Goal: Transaction & Acquisition: Purchase product/service

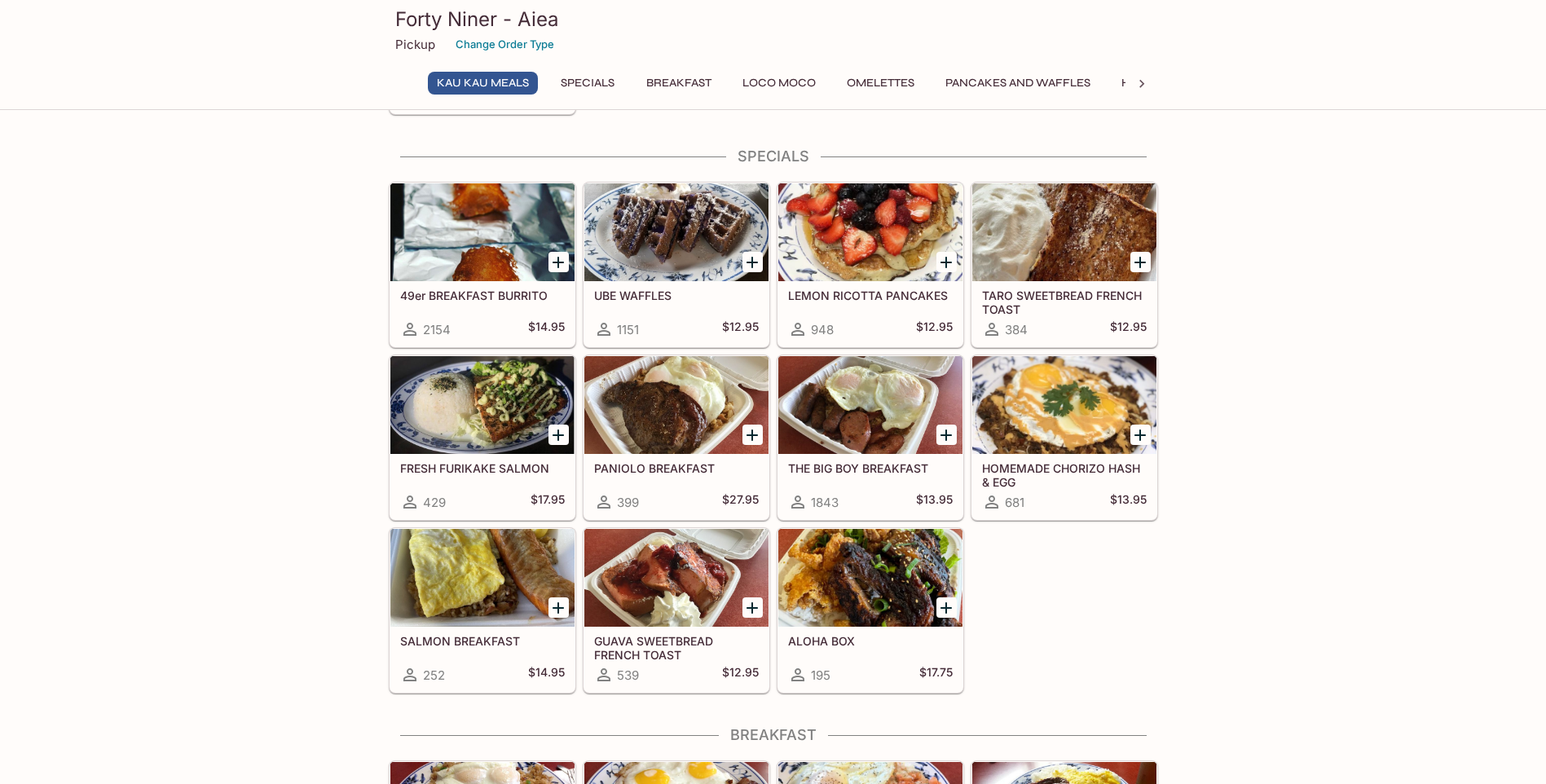
scroll to position [163, 0]
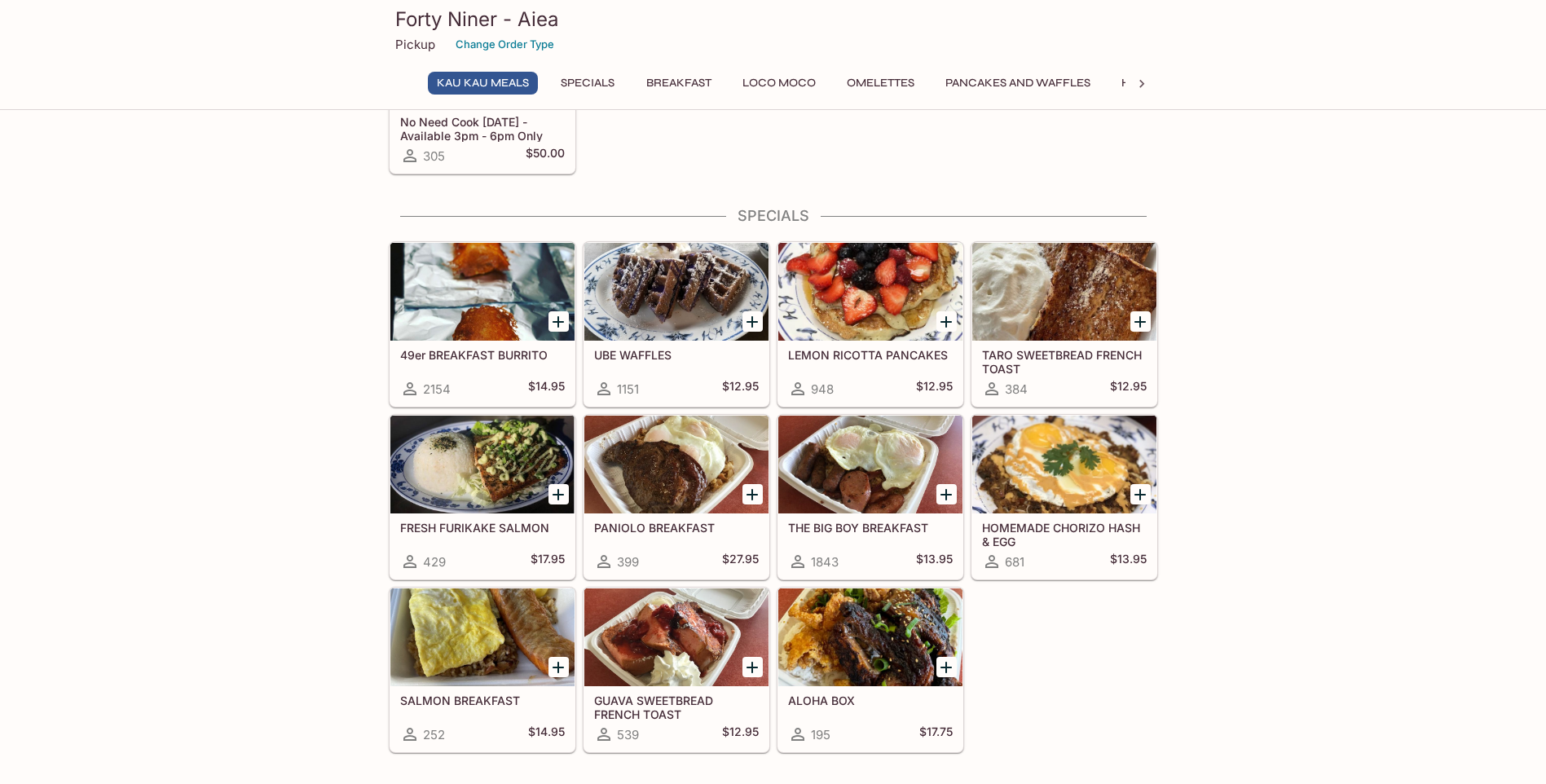
click at [466, 289] on div at bounding box center [482, 291] width 185 height 98
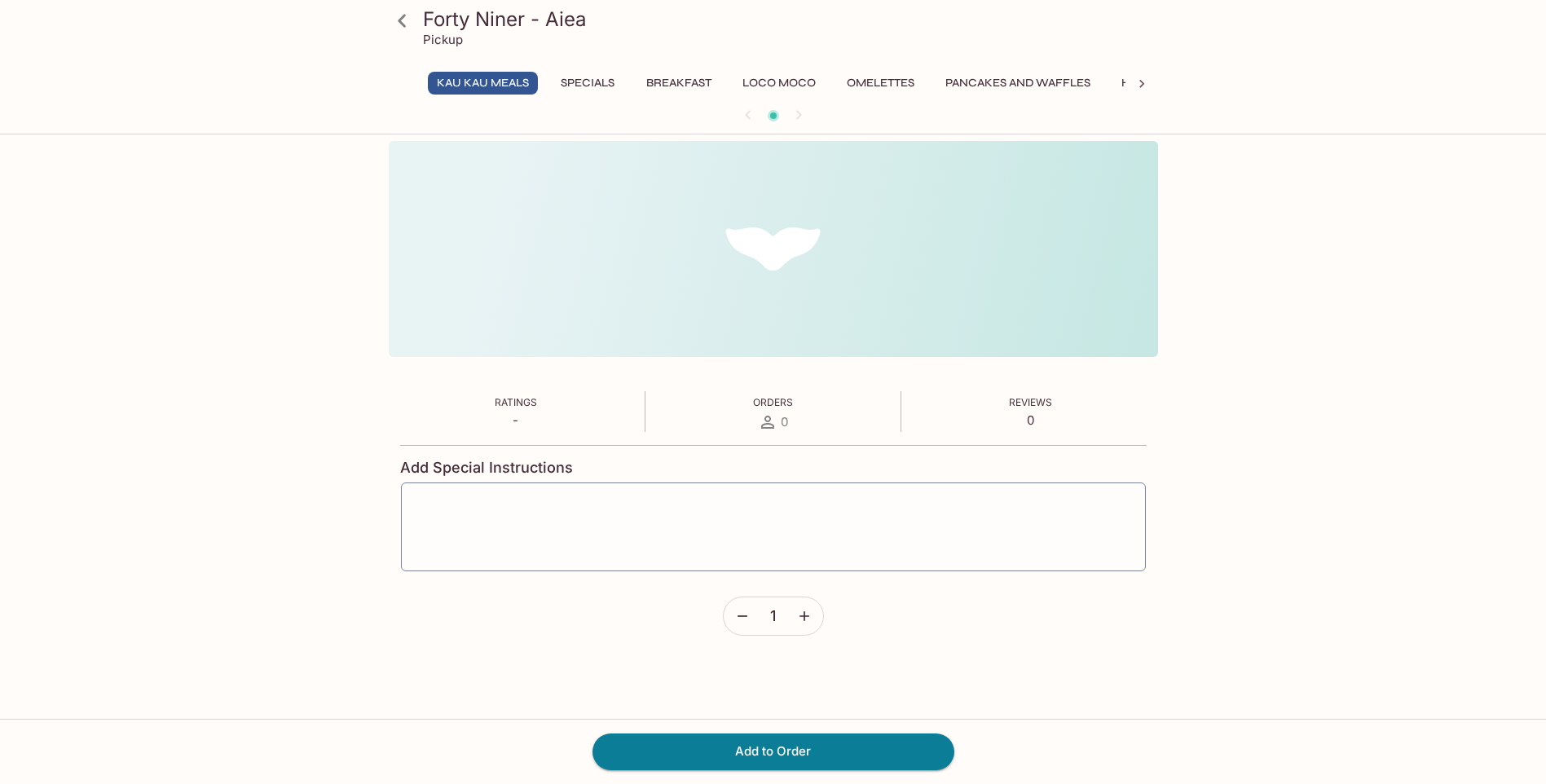
scroll to position [141, 0]
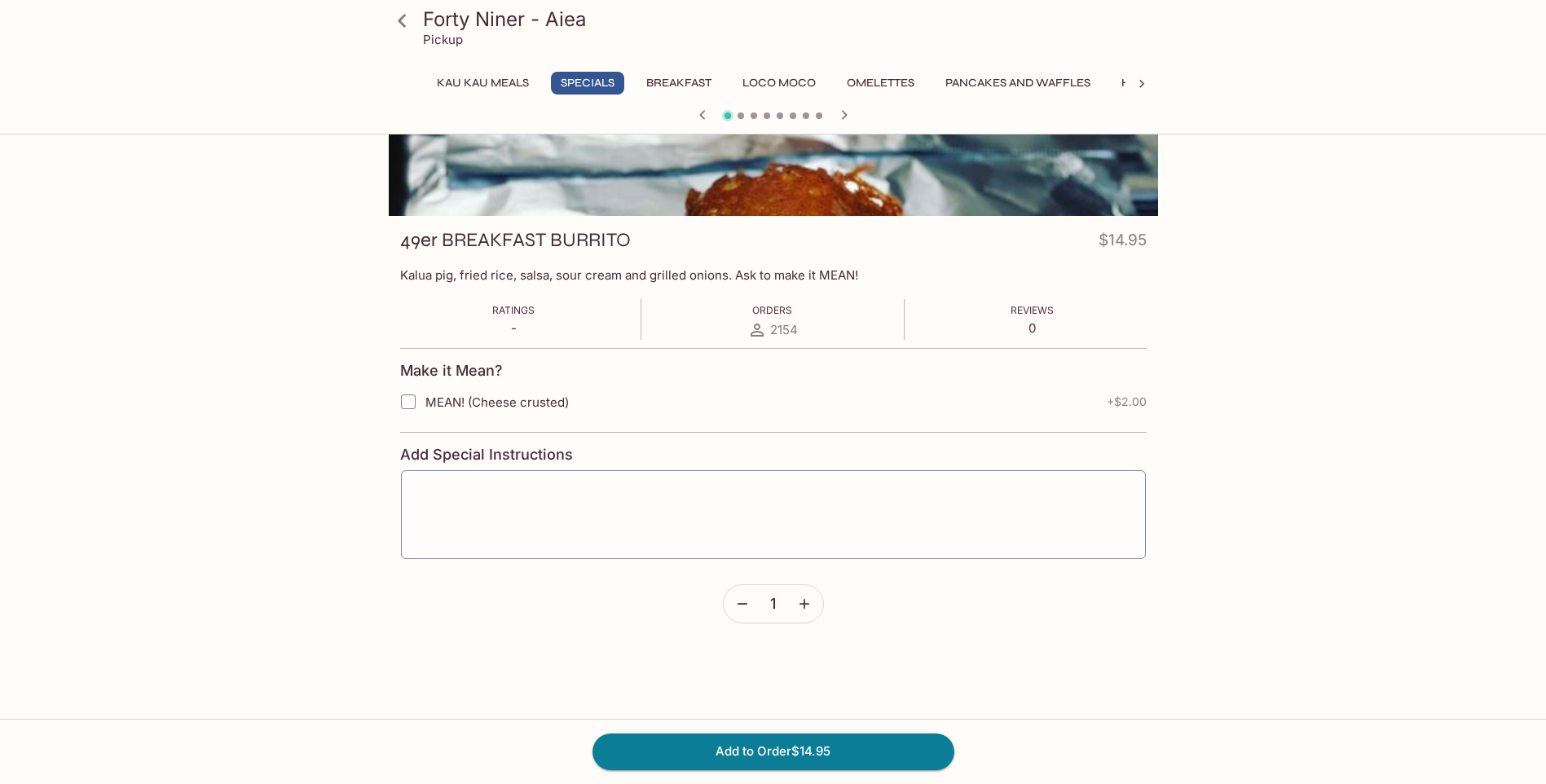
click at [868, 100] on div at bounding box center [773, 107] width 769 height 216
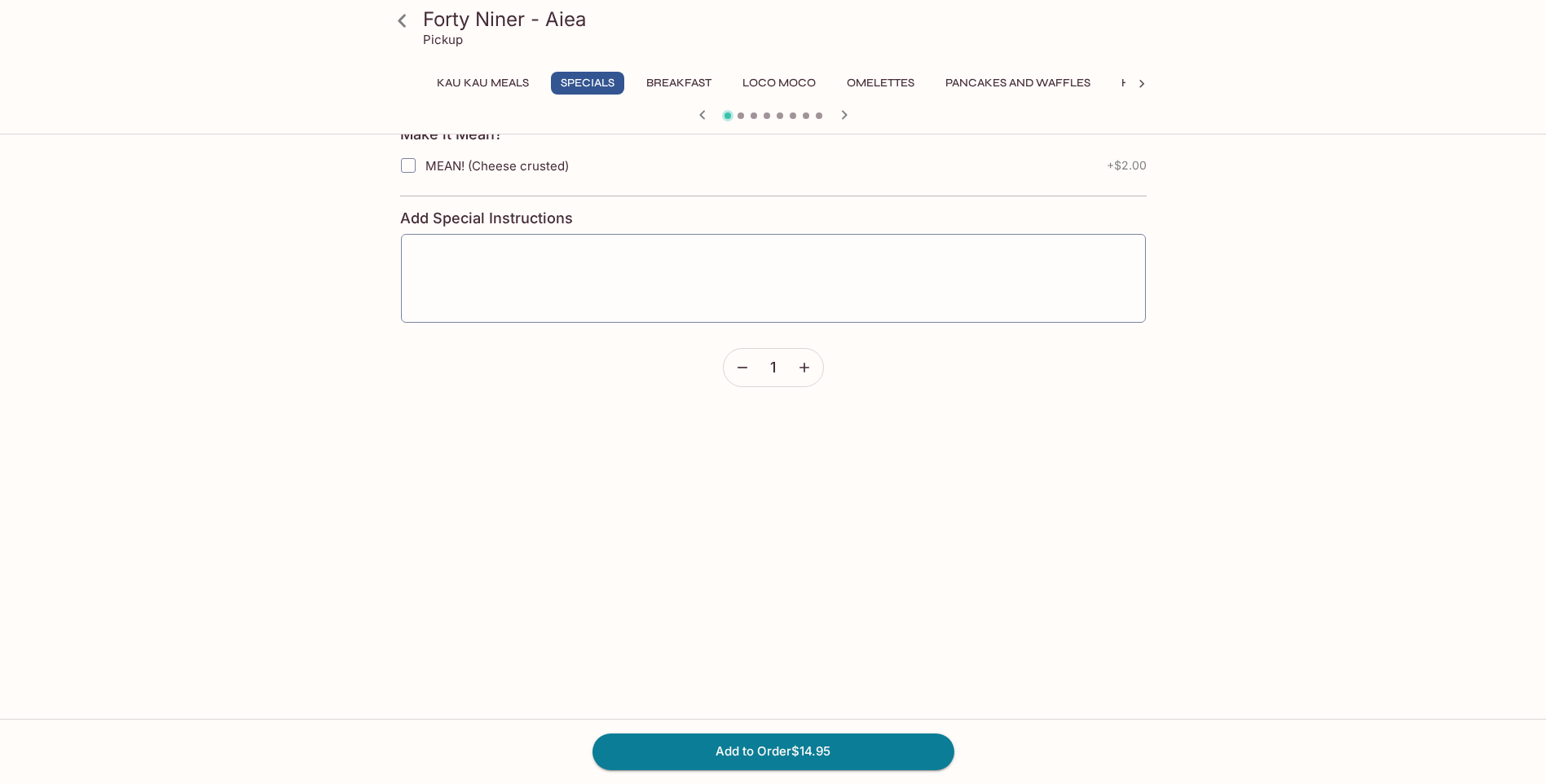
scroll to position [0, 0]
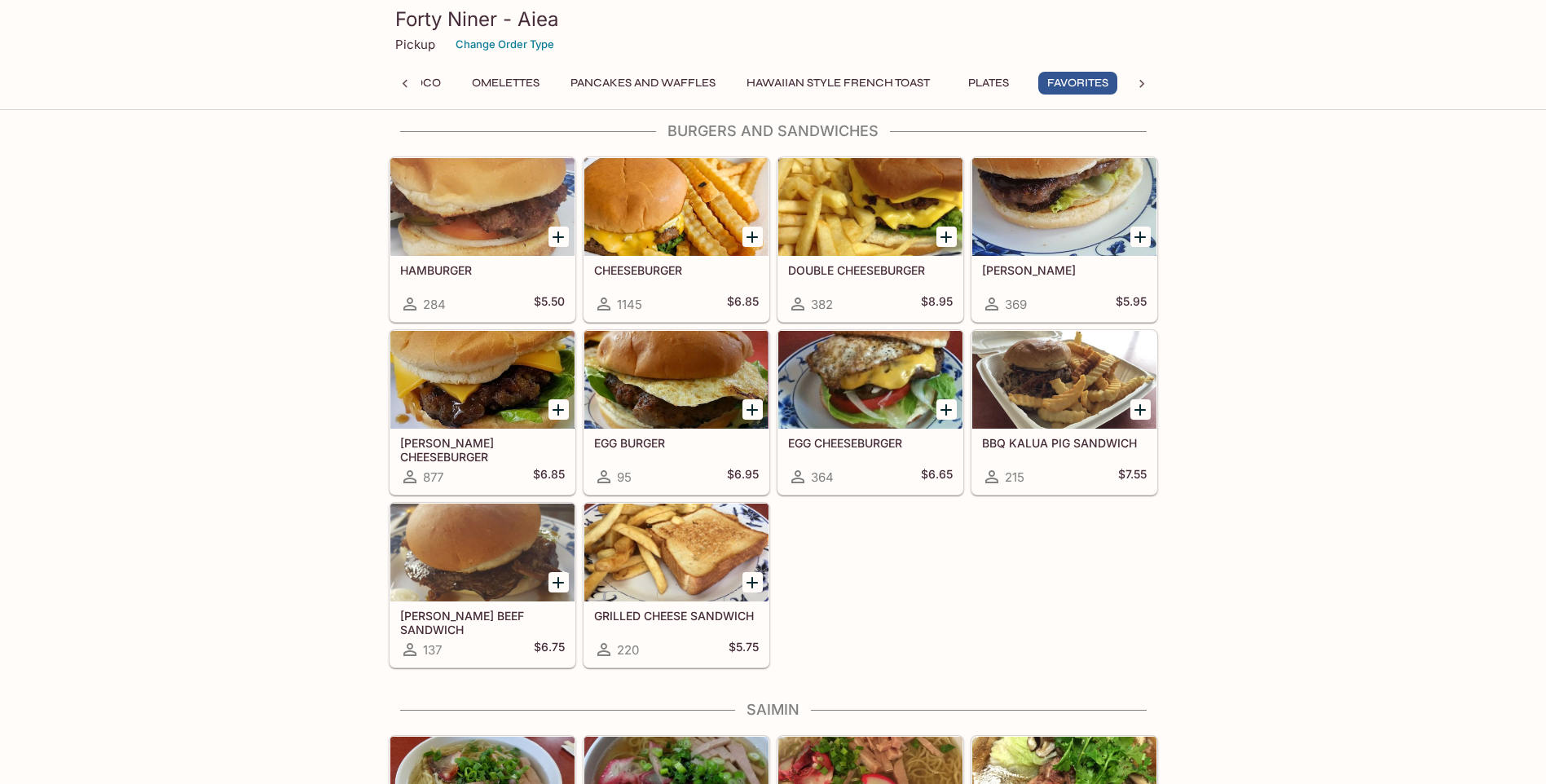
scroll to position [3586, 0]
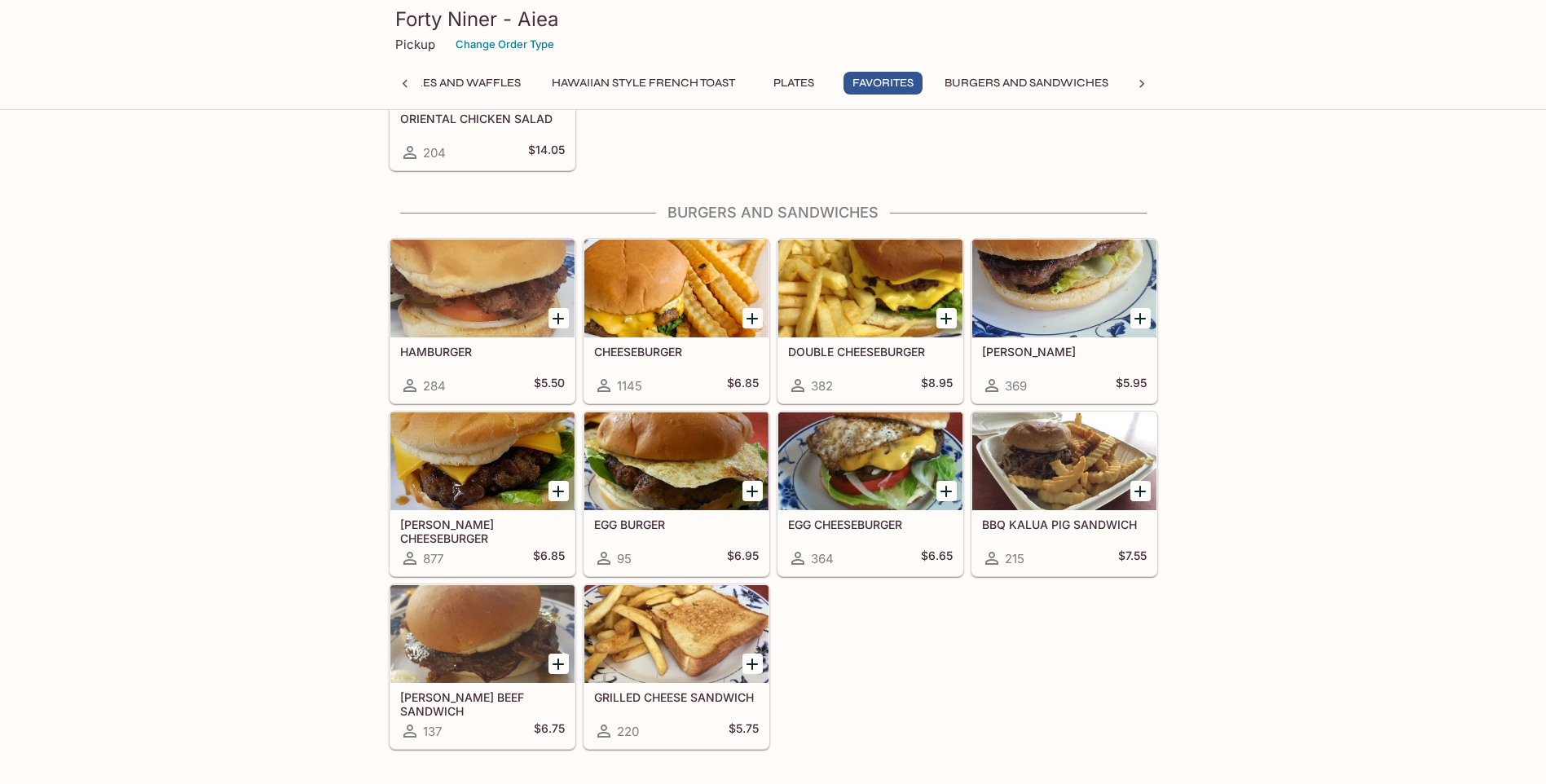
click at [530, 504] on div at bounding box center [482, 461] width 185 height 98
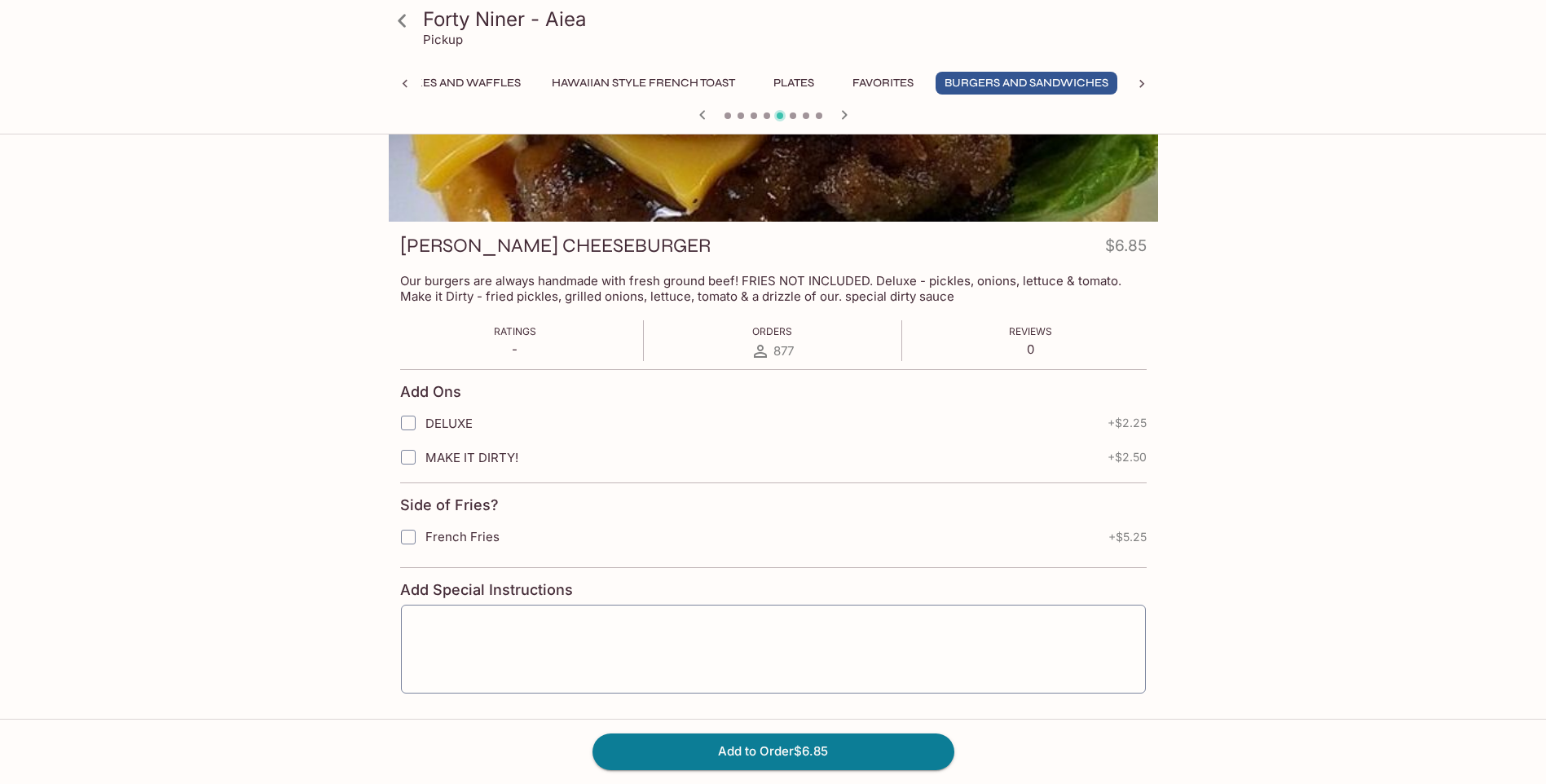
scroll to position [116, 0]
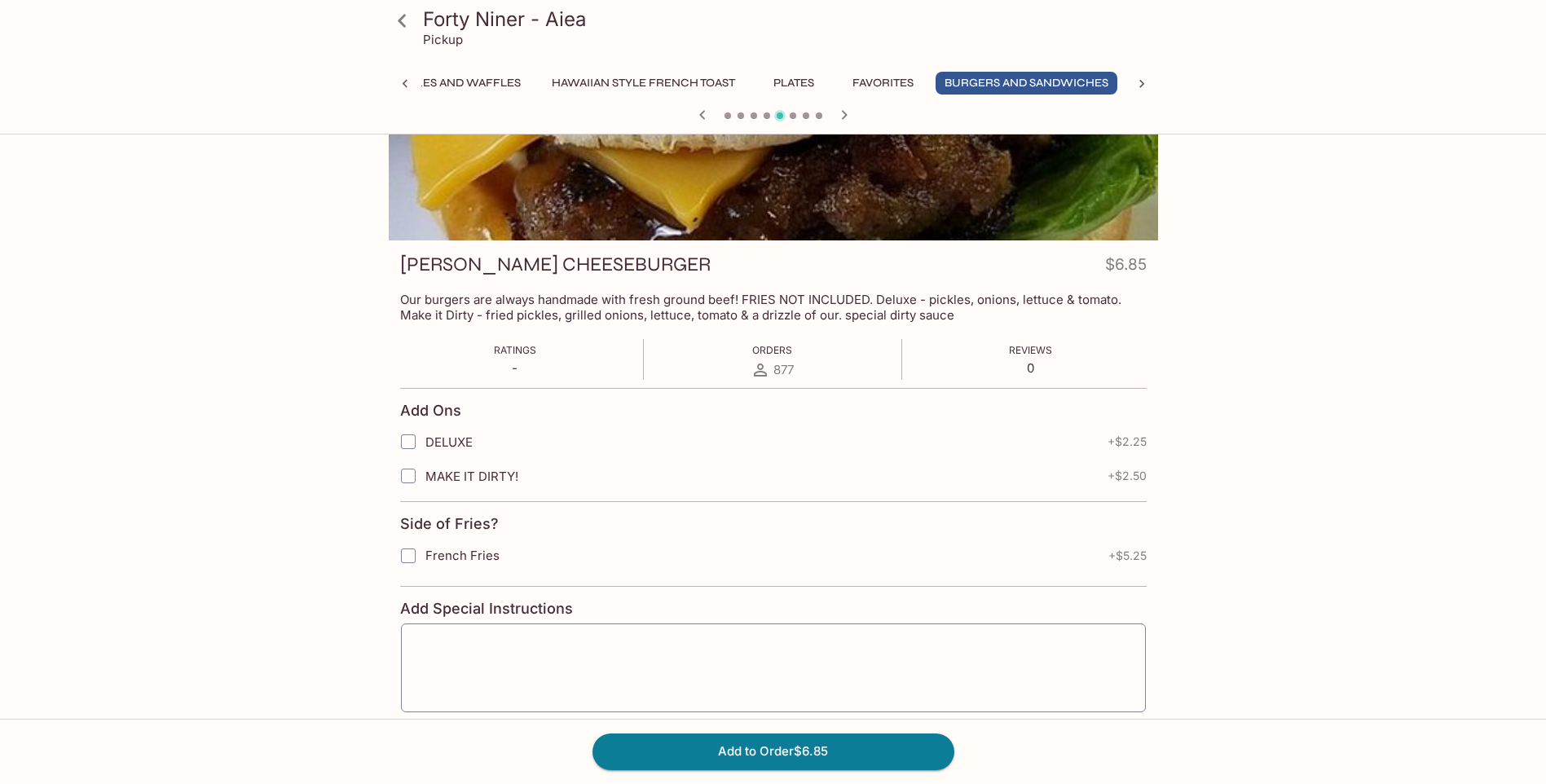
click at [458, 472] on span "MAKE IT DIRTY!" at bounding box center [472, 476] width 93 height 16
click at [425, 472] on input "MAKE IT DIRTY!" at bounding box center [408, 476] width 33 height 33
checkbox input "true"
click at [421, 562] on input "French Fries" at bounding box center [408, 556] width 33 height 33
checkbox input "true"
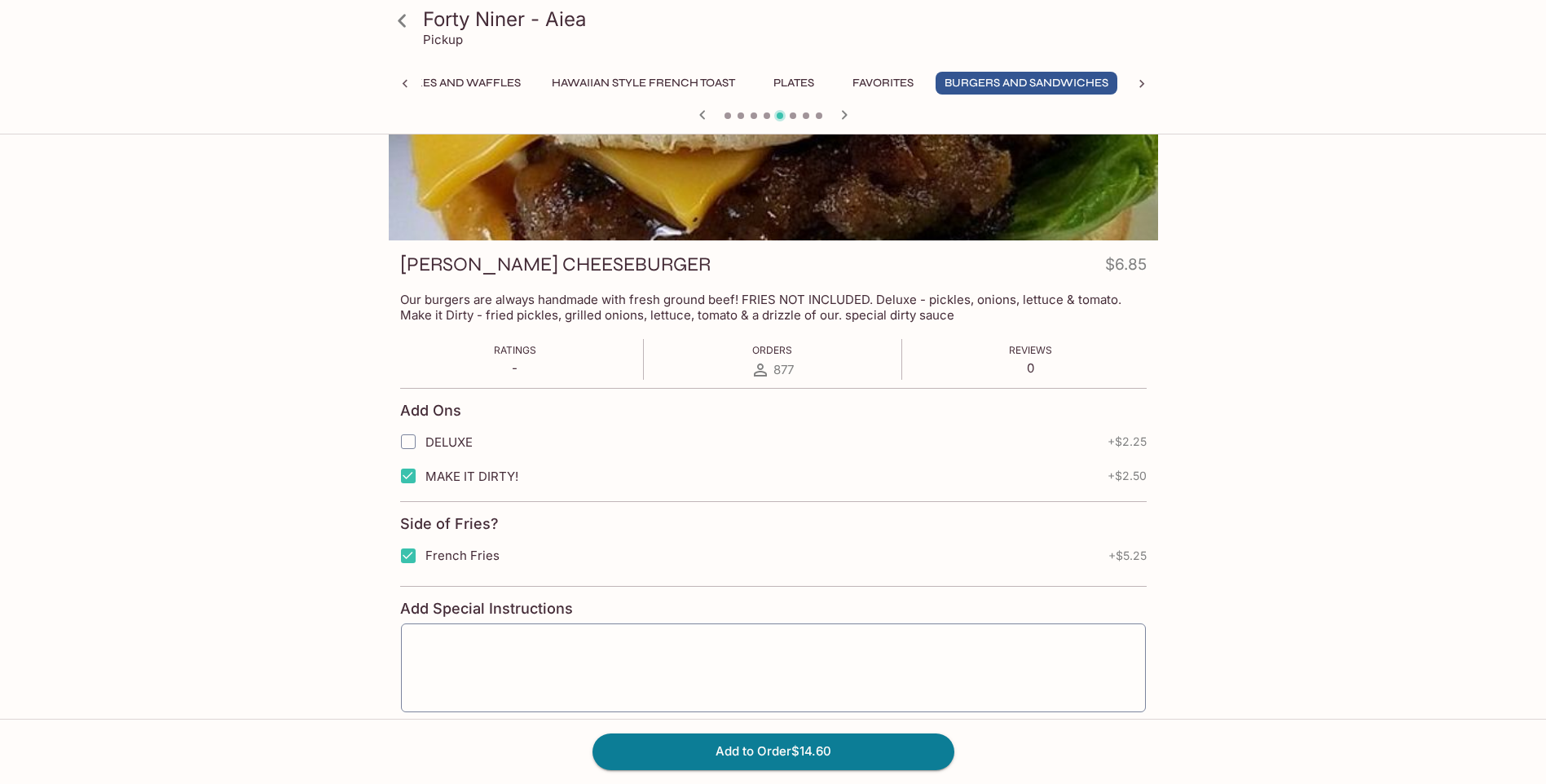
scroll to position [0, 0]
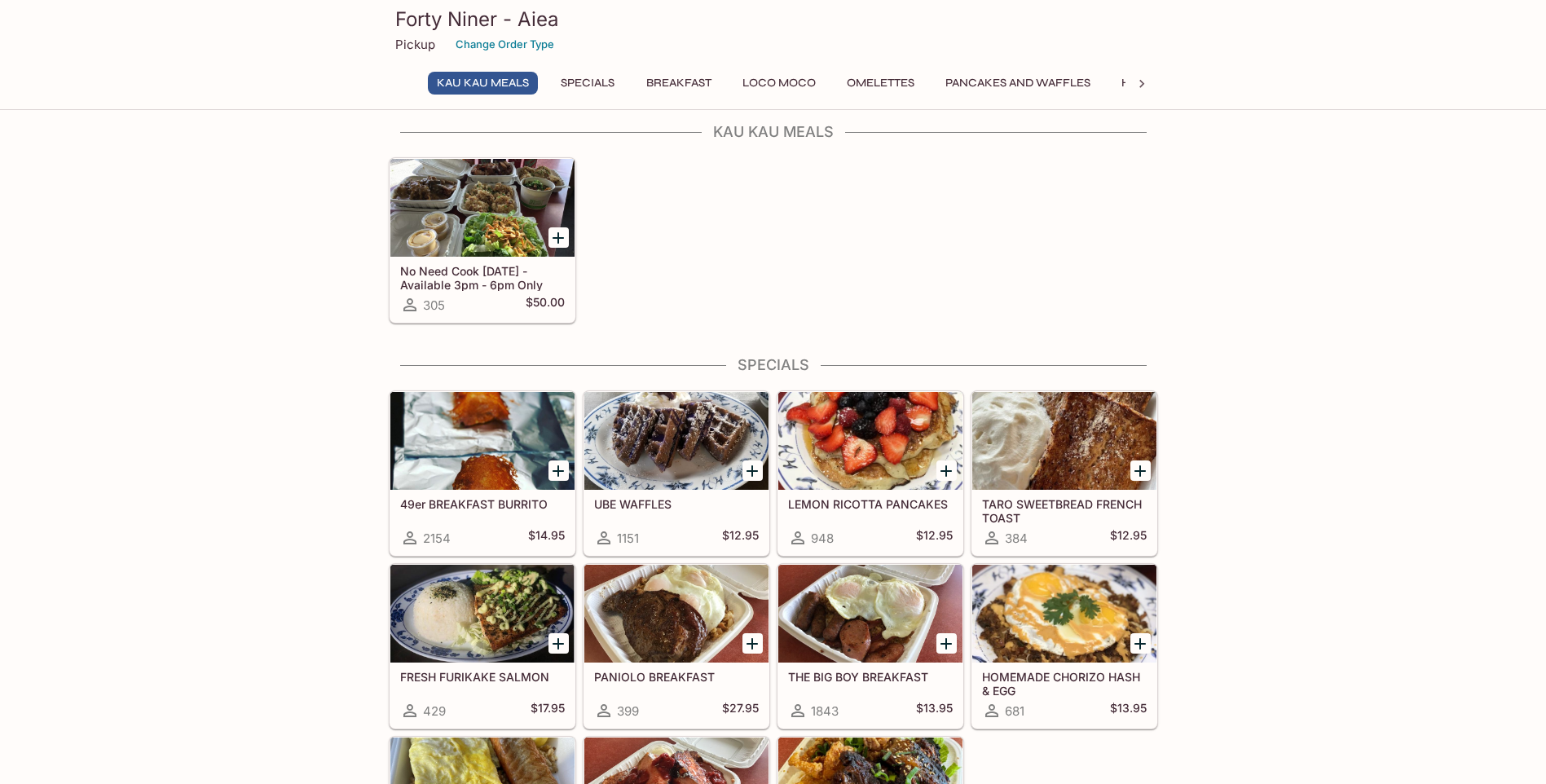
scroll to position [652, 0]
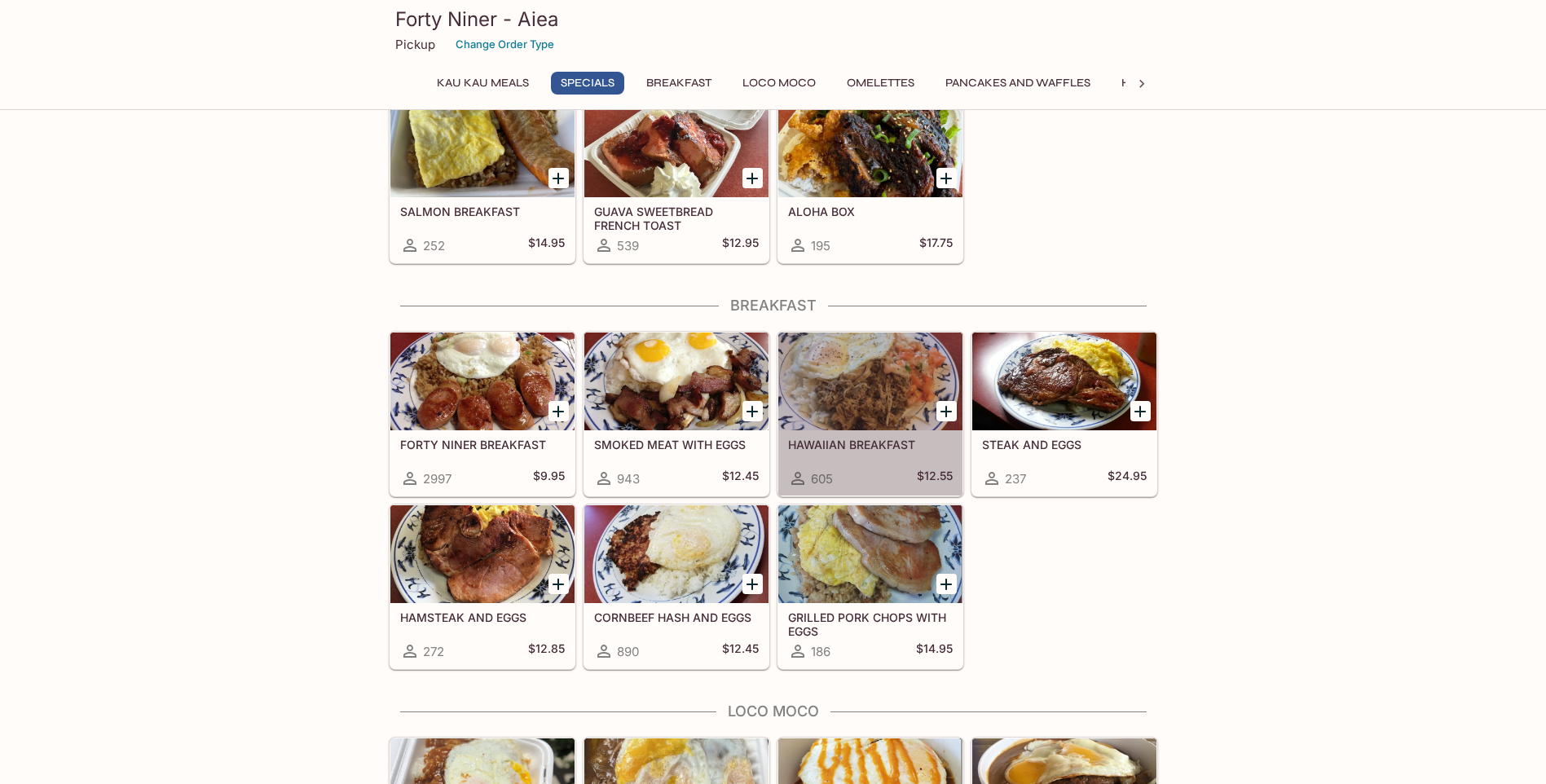
click at [919, 375] on div at bounding box center [870, 381] width 185 height 98
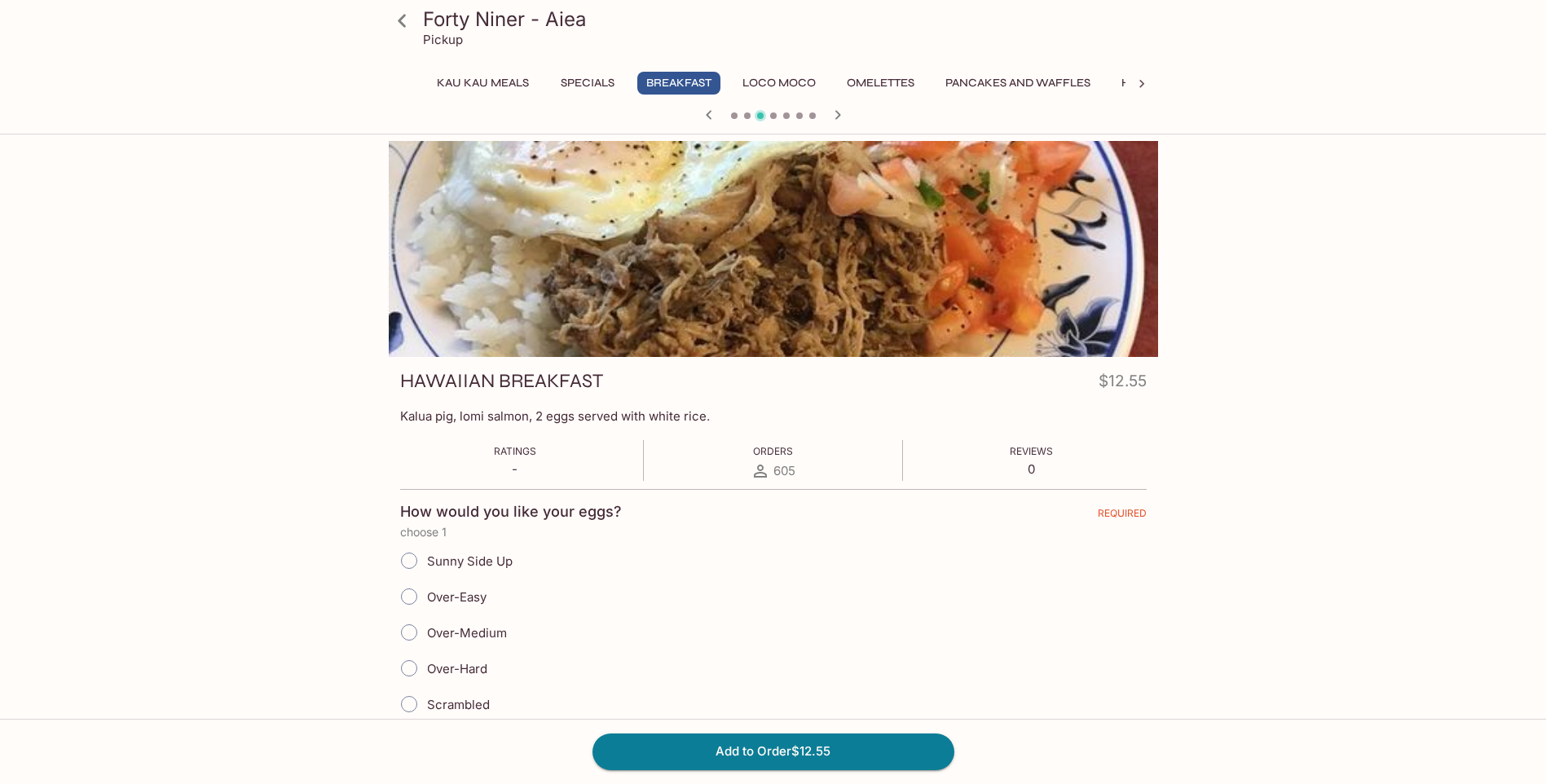
click at [411, 38] on link at bounding box center [403, 21] width 41 height 41
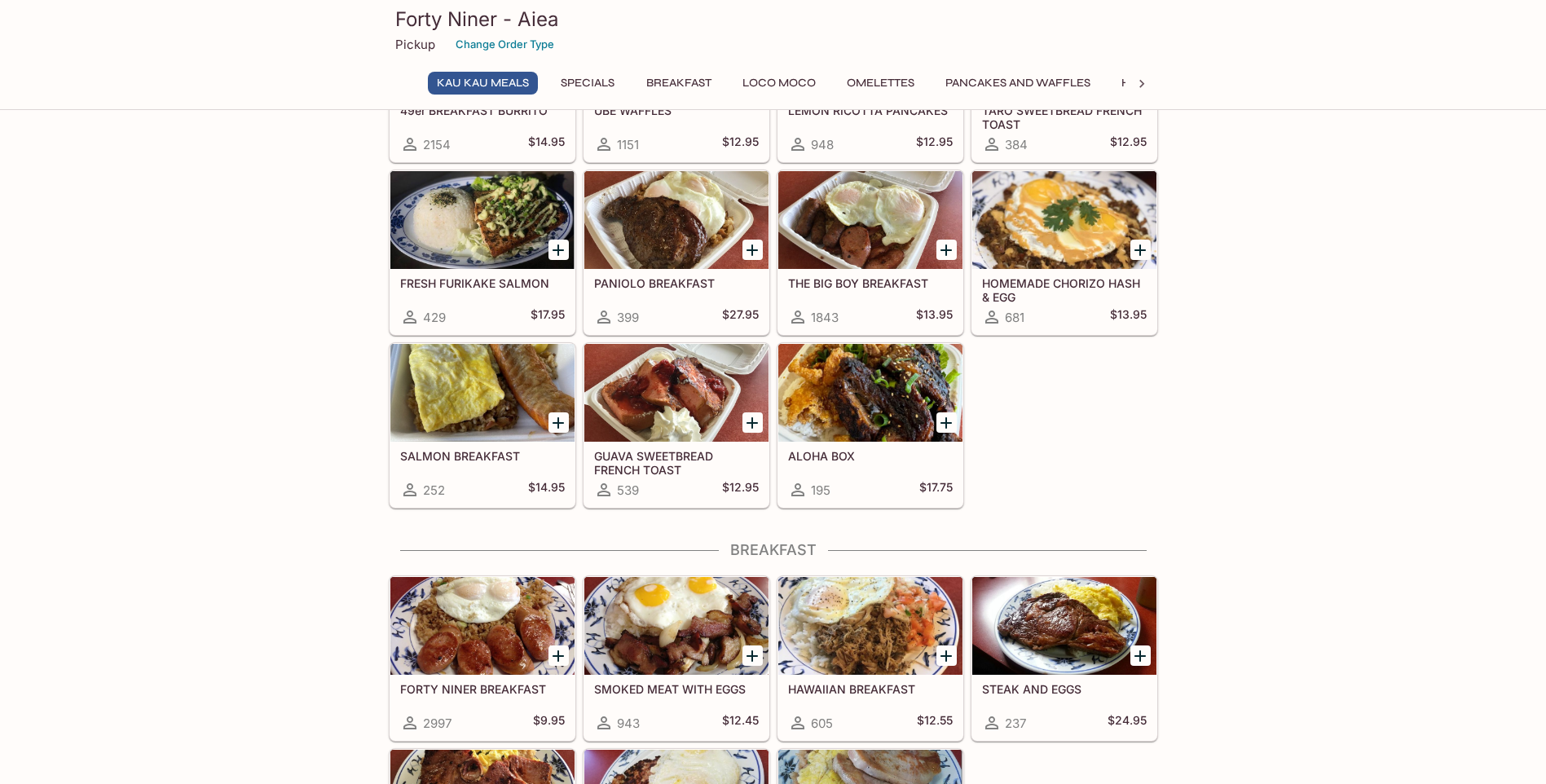
scroll to position [163, 0]
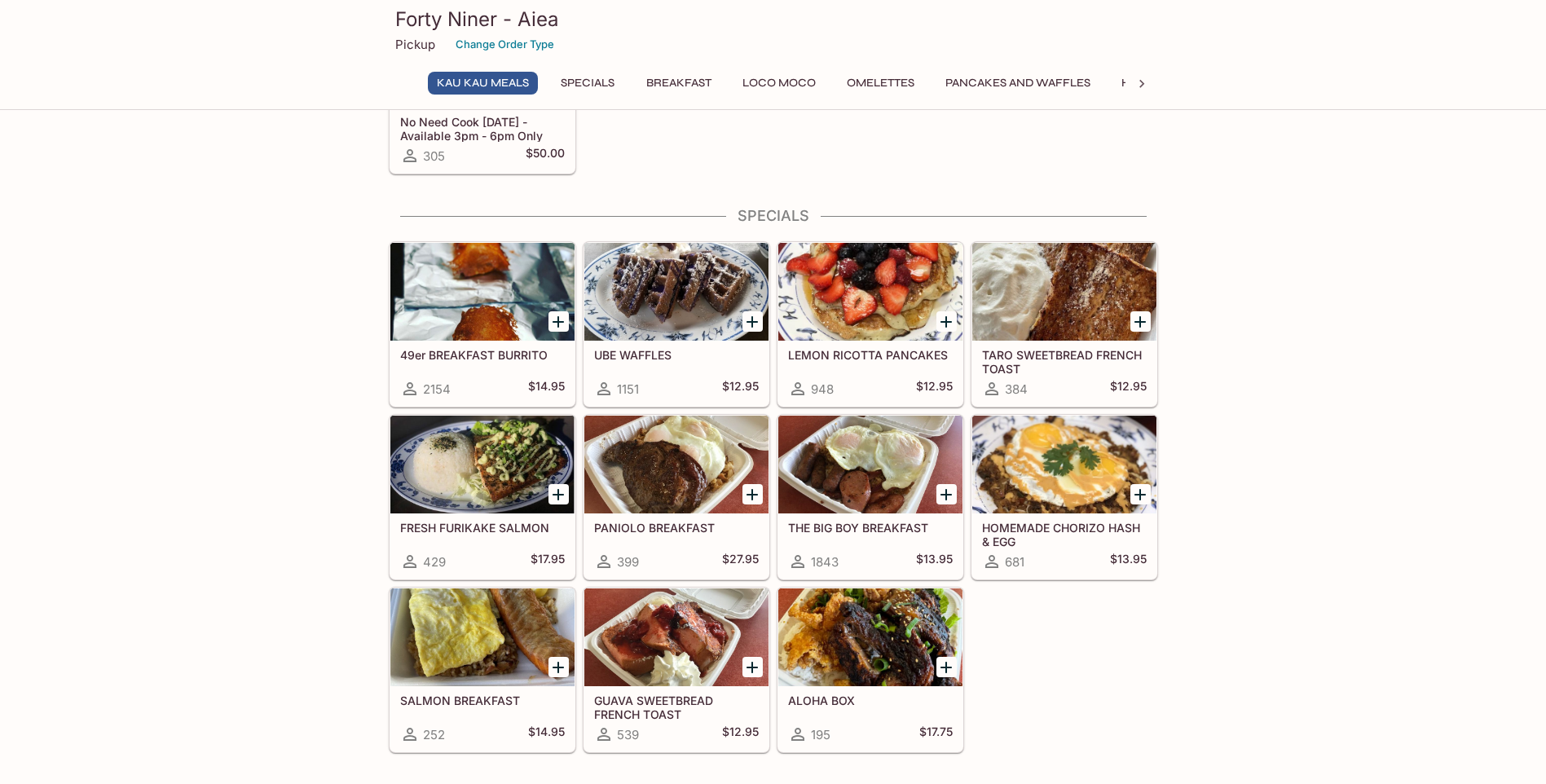
click at [507, 292] on div at bounding box center [482, 291] width 185 height 98
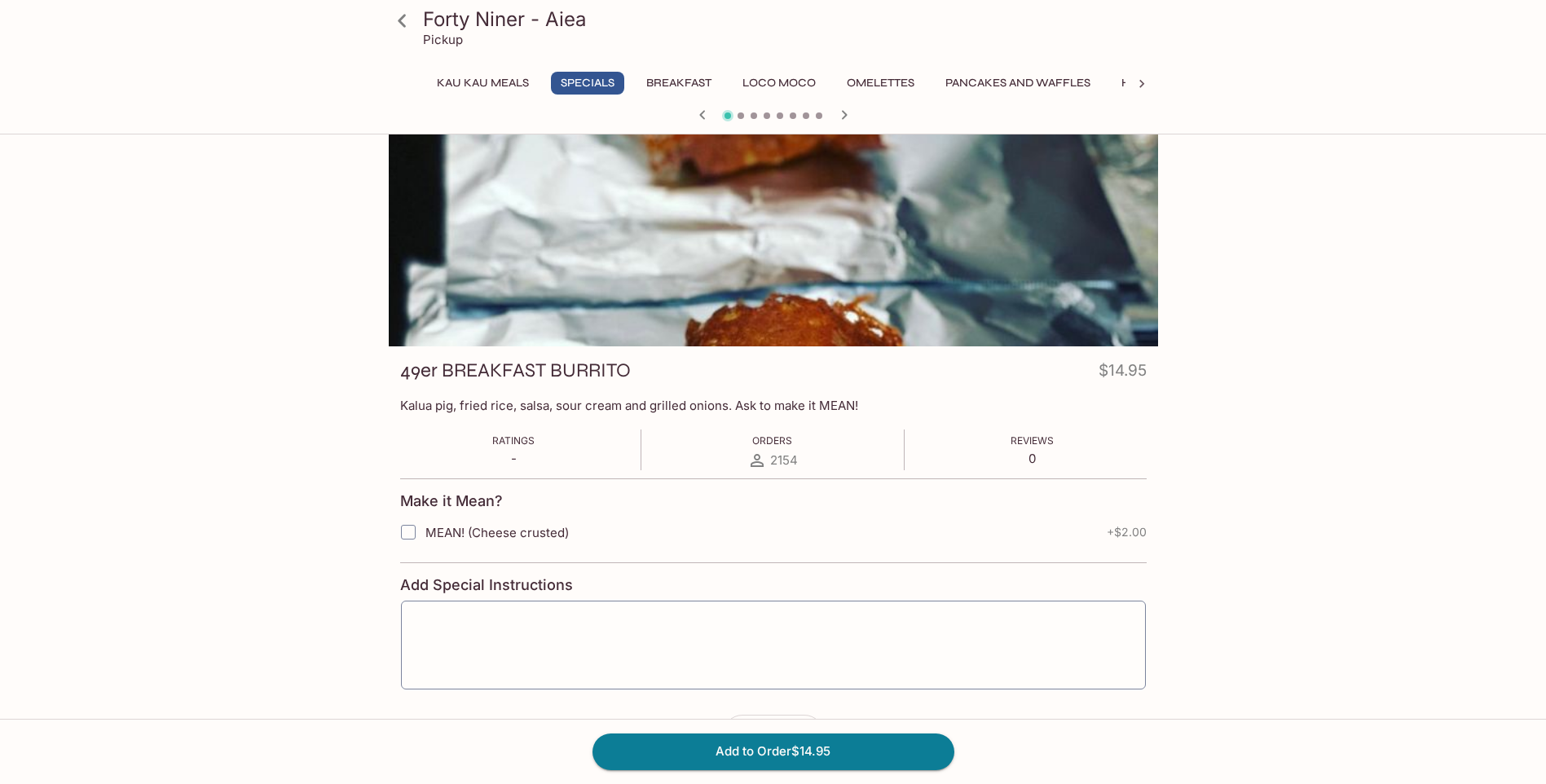
scroll to position [163, 0]
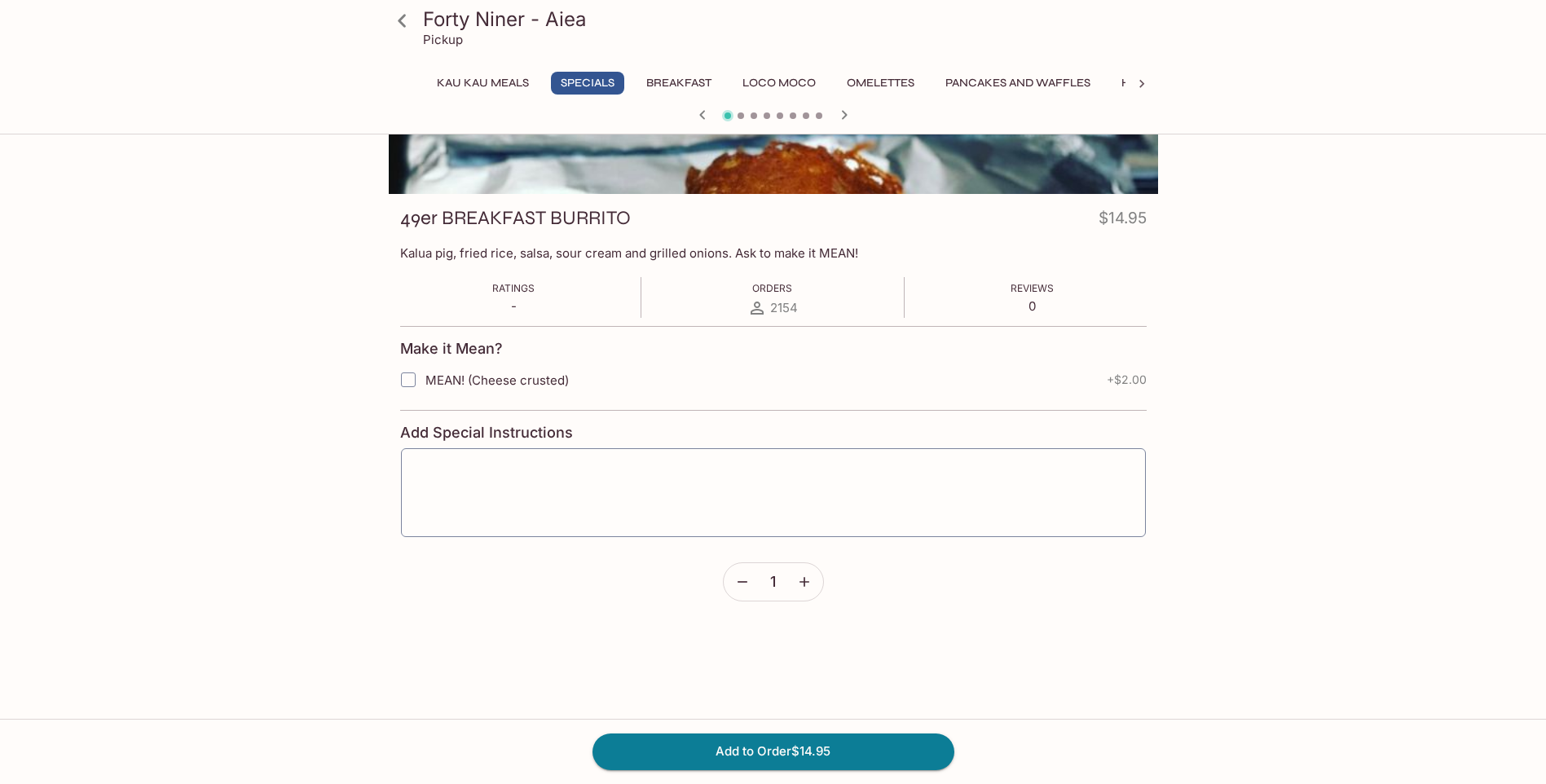
click at [440, 397] on label "MEAN! (Cheese crusted)" at bounding box center [671, 380] width 559 height 34
click at [425, 396] on input "MEAN! (Cheese crusted)" at bounding box center [408, 380] width 33 height 33
click at [440, 397] on label "MEAN! (Cheese crusted)" at bounding box center [671, 380] width 559 height 34
click at [425, 396] on input "MEAN! (Cheese crusted)" at bounding box center [408, 380] width 33 height 33
checkbox input "false"
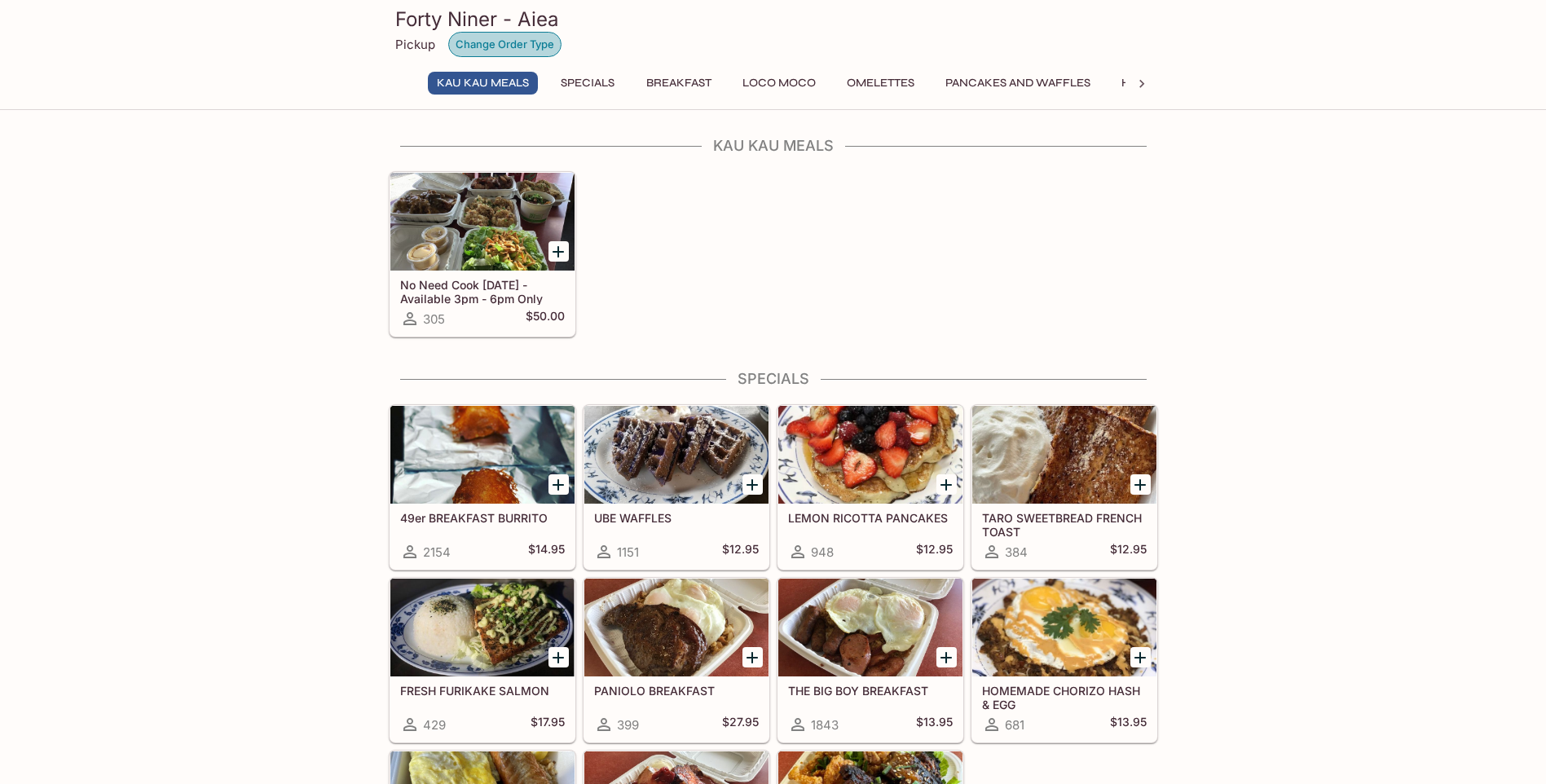
click at [531, 36] on button "Change Order Type" at bounding box center [505, 44] width 113 height 25
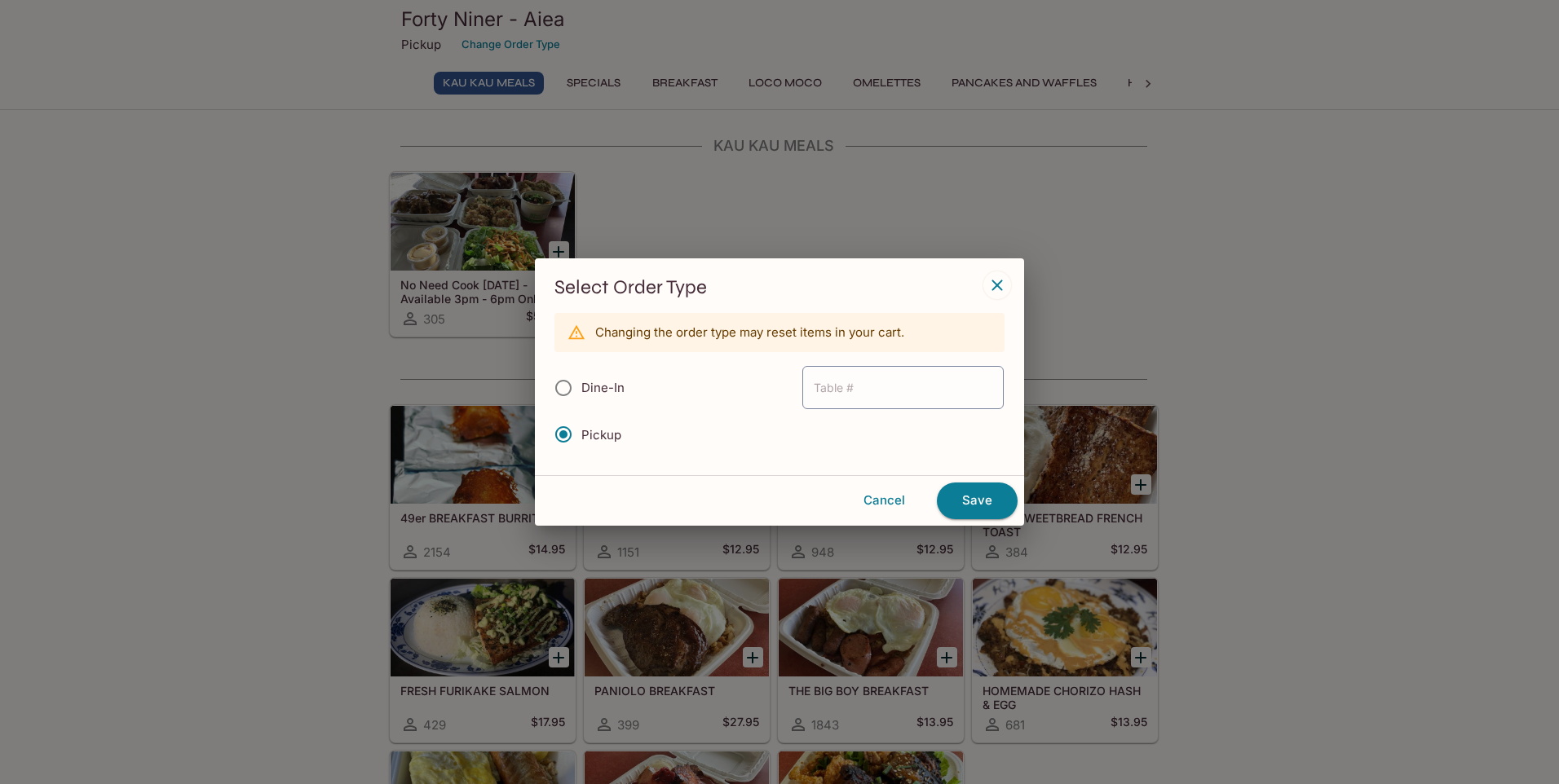
click at [1012, 273] on div "Select Order Type Changing the order type may reset items in your cart. Dine-In…" at bounding box center [780, 367] width 489 height 217
click at [1005, 276] on icon "button" at bounding box center [997, 285] width 20 height 20
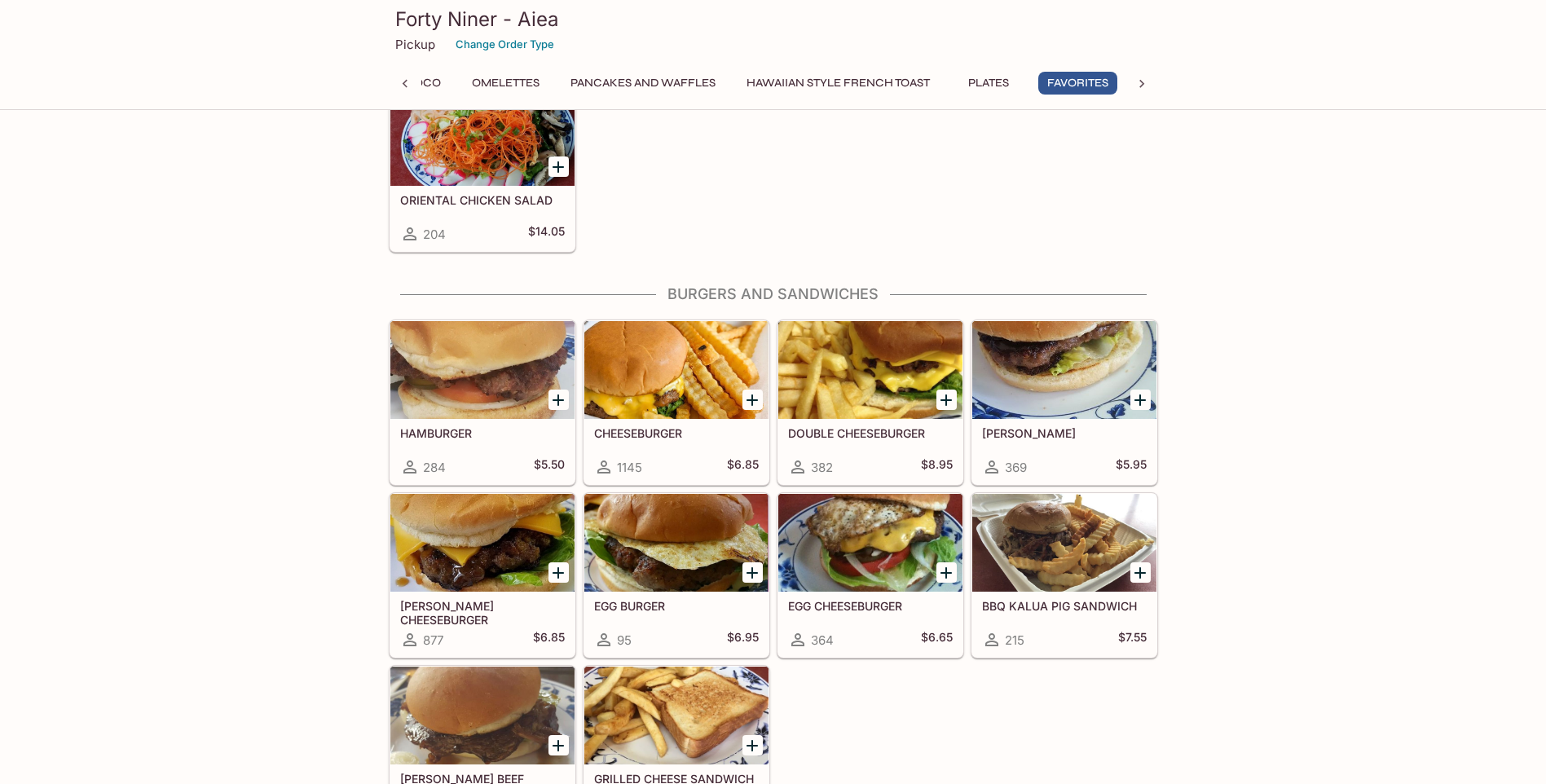
scroll to position [3586, 0]
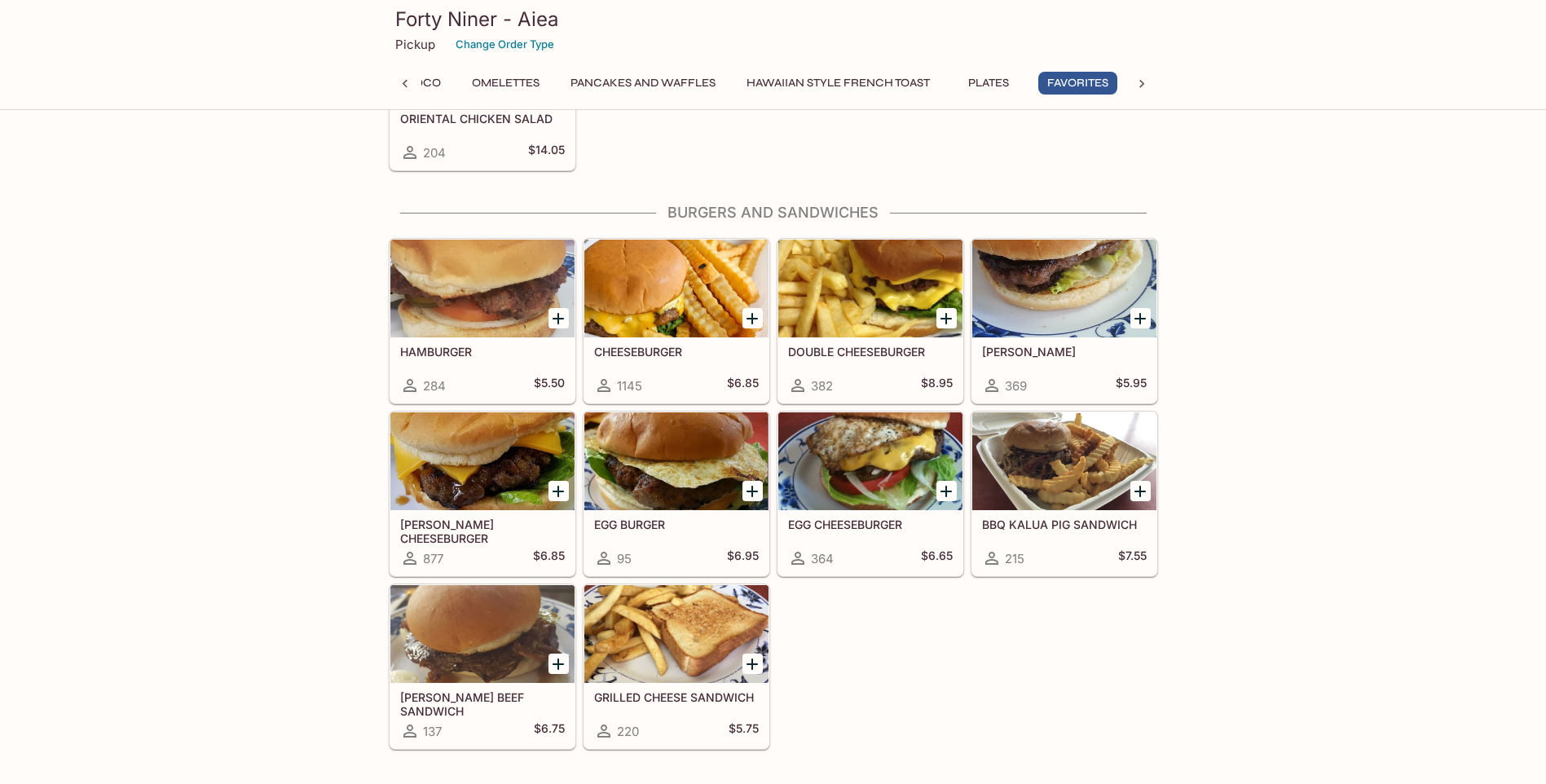
click at [426, 289] on div at bounding box center [482, 288] width 185 height 98
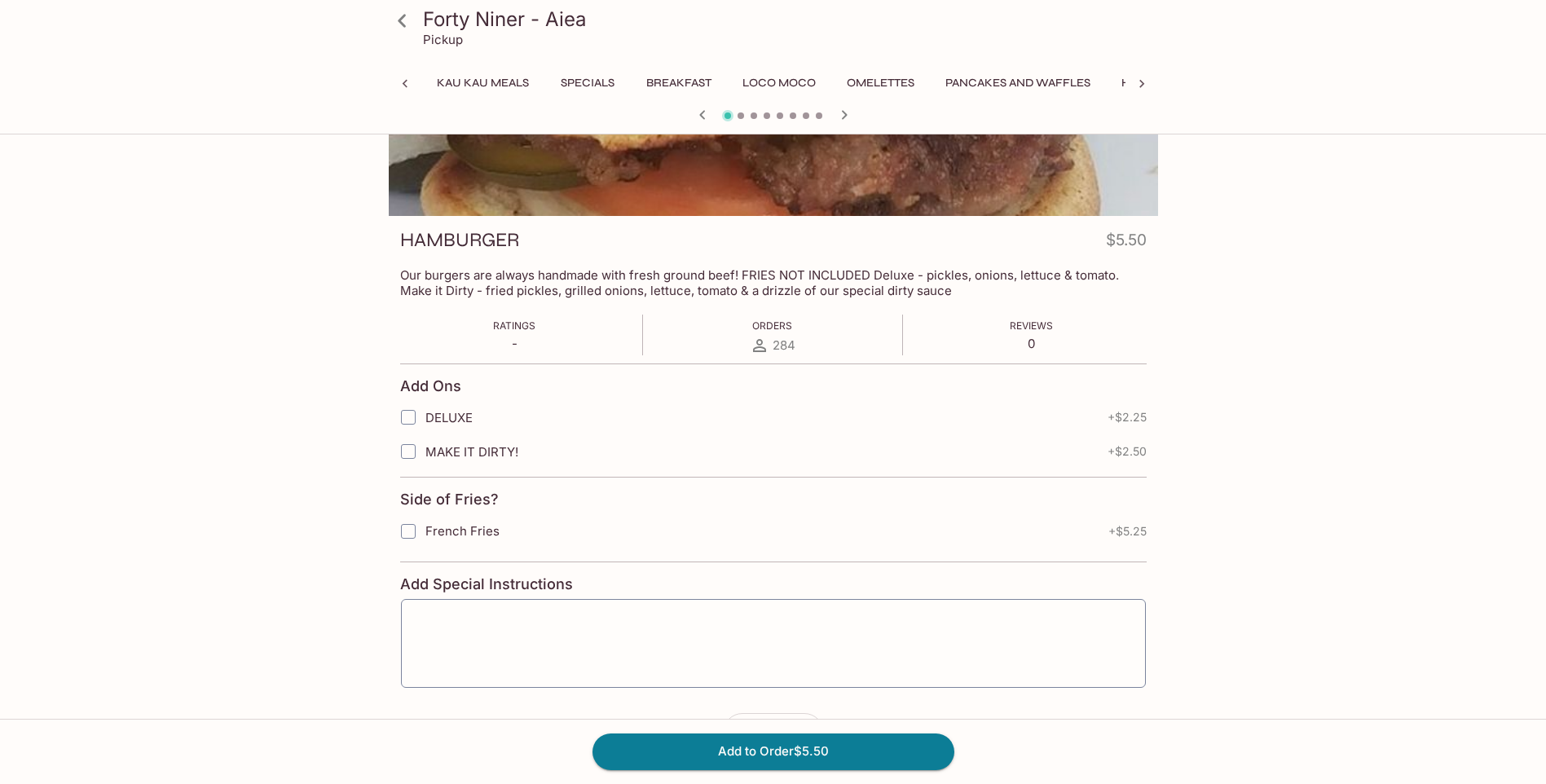
scroll to position [0, 570]
click at [471, 457] on span "MAKE IT DIRTY!" at bounding box center [472, 452] width 93 height 16
click at [425, 457] on input "MAKE IT DIRTY!" at bounding box center [408, 452] width 33 height 33
checkbox input "true"
click at [454, 417] on span "DELUXE" at bounding box center [449, 417] width 48 height 16
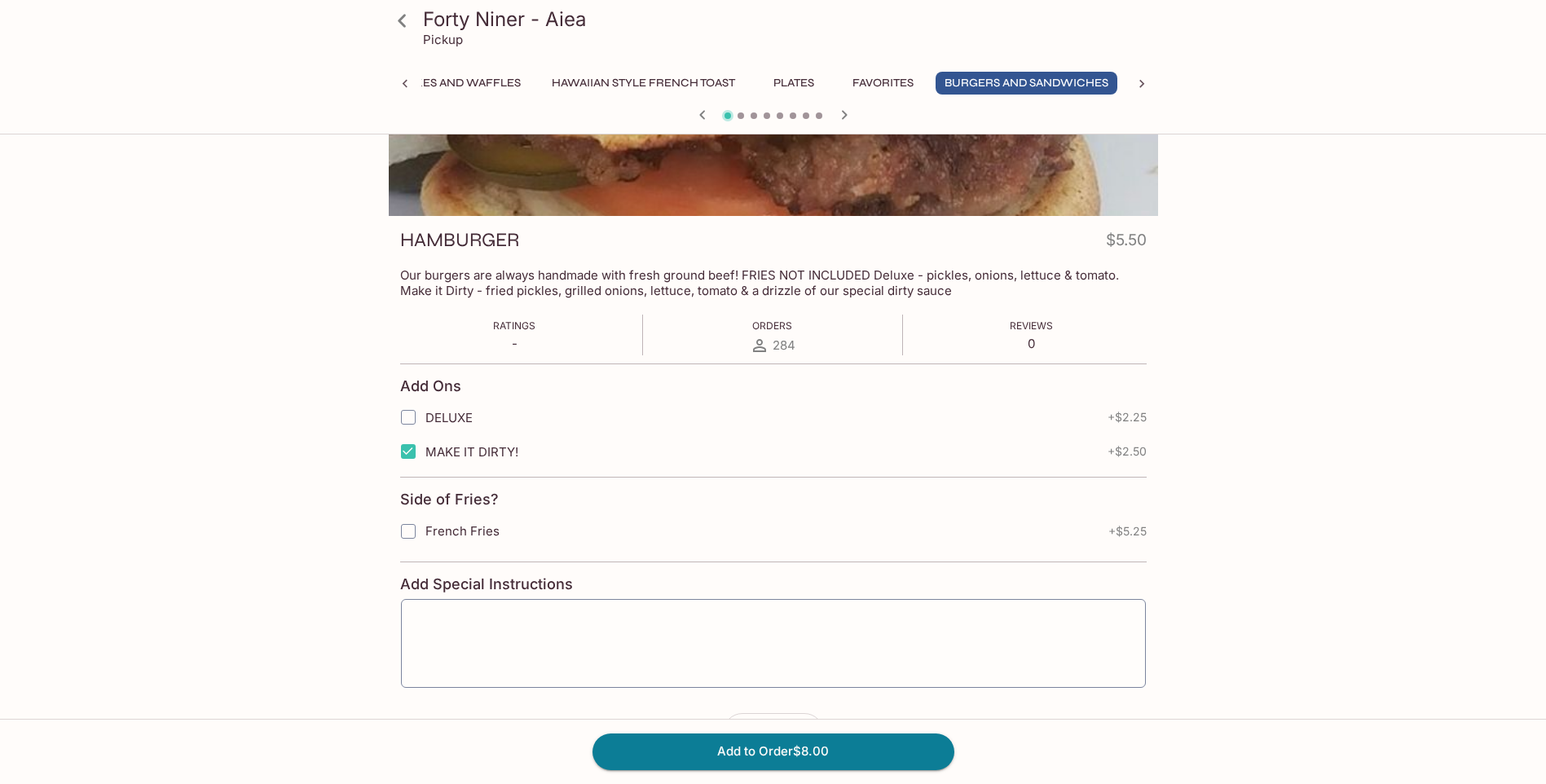
click at [425, 417] on input "DELUXE" at bounding box center [408, 417] width 33 height 33
click at [454, 417] on span "DELUXE" at bounding box center [449, 417] width 48 height 16
click at [425, 417] on input "DELUXE" at bounding box center [408, 417] width 33 height 33
checkbox input "false"
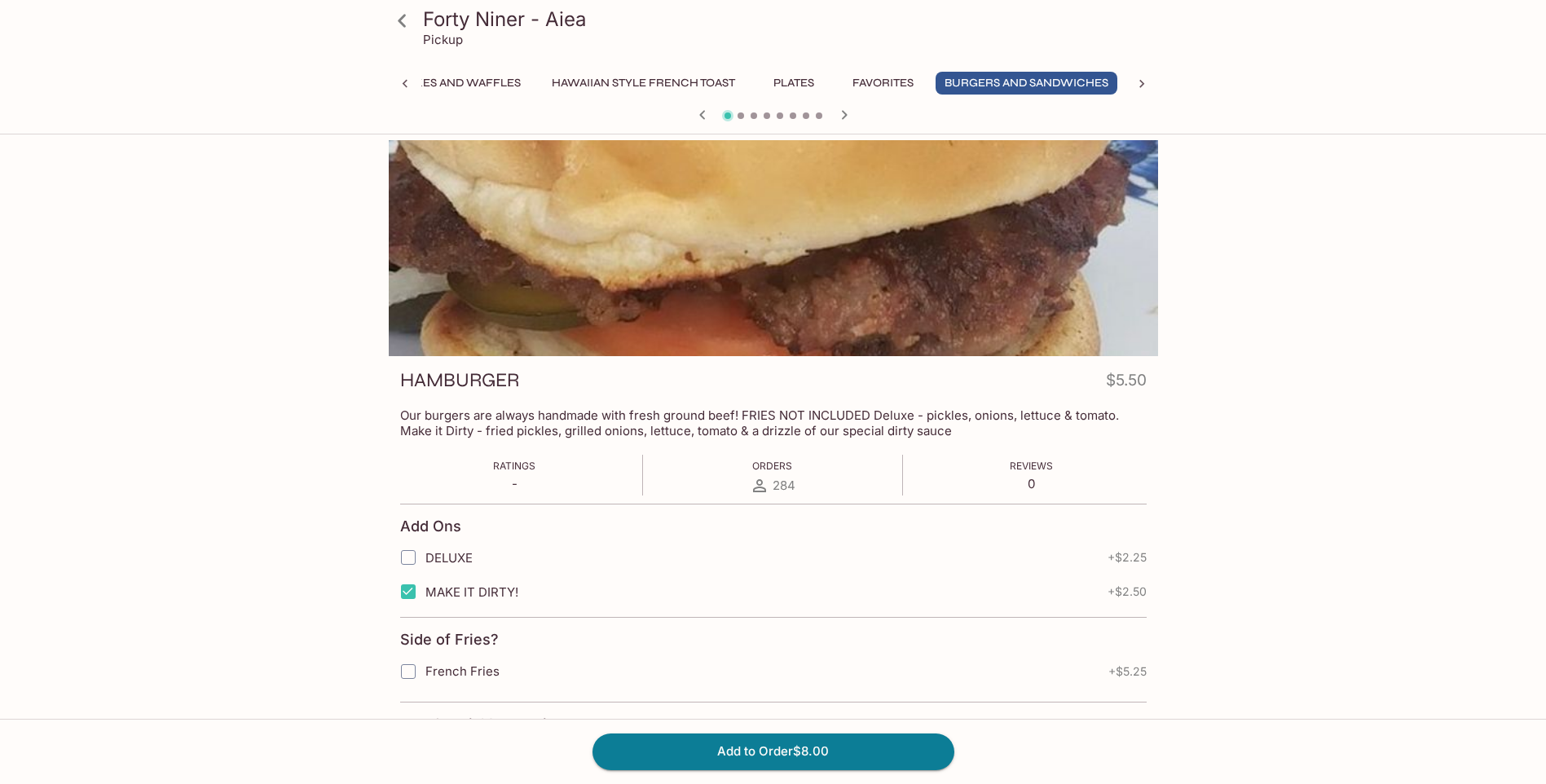
scroll to position [198, 0]
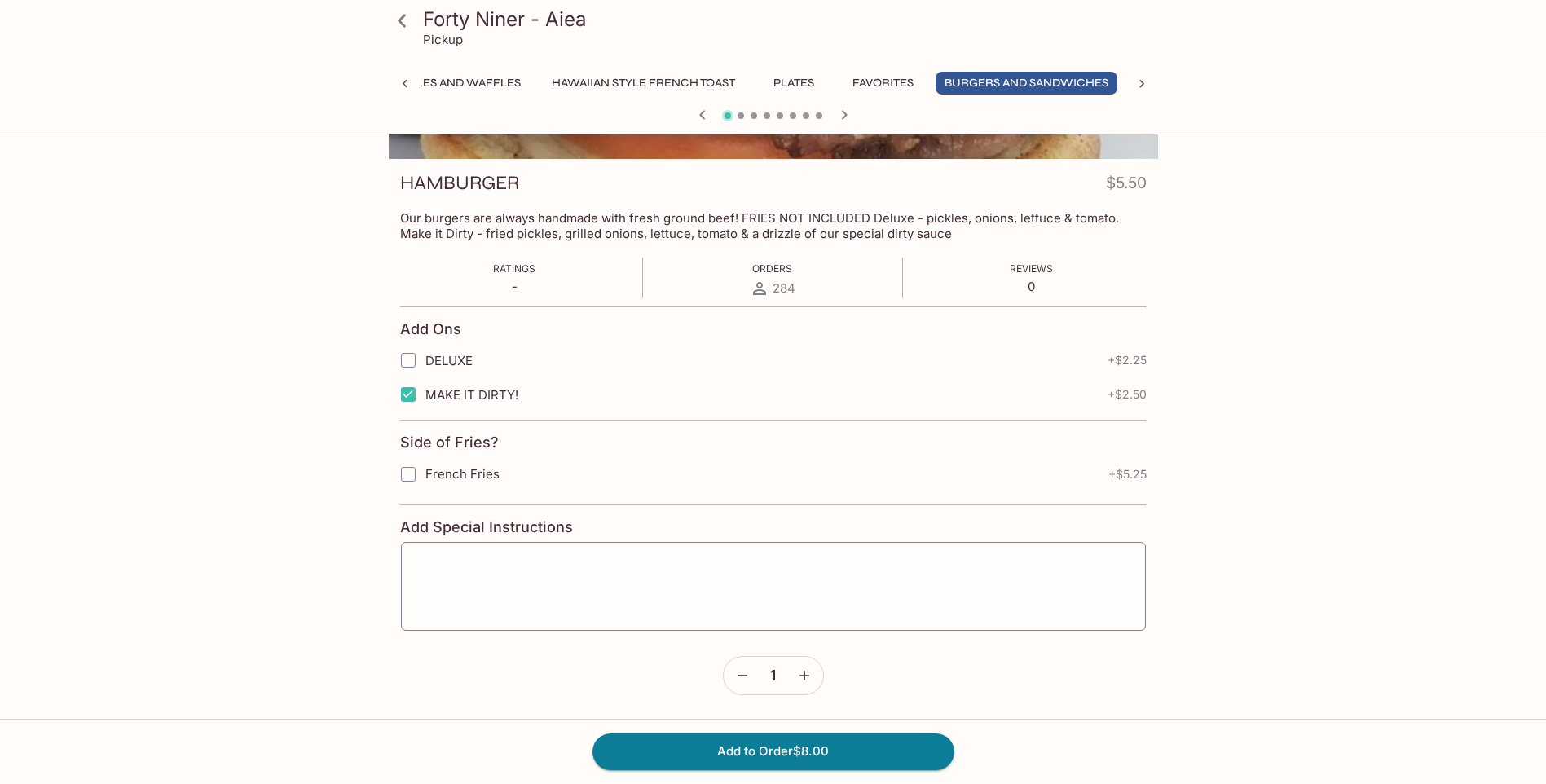
click at [490, 472] on span "French Fries" at bounding box center [463, 473] width 74 height 16
click at [425, 472] on input "French Fries" at bounding box center [408, 475] width 33 height 33
checkbox input "true"
click at [793, 743] on button "Add to Order $13.25" at bounding box center [773, 751] width 362 height 36
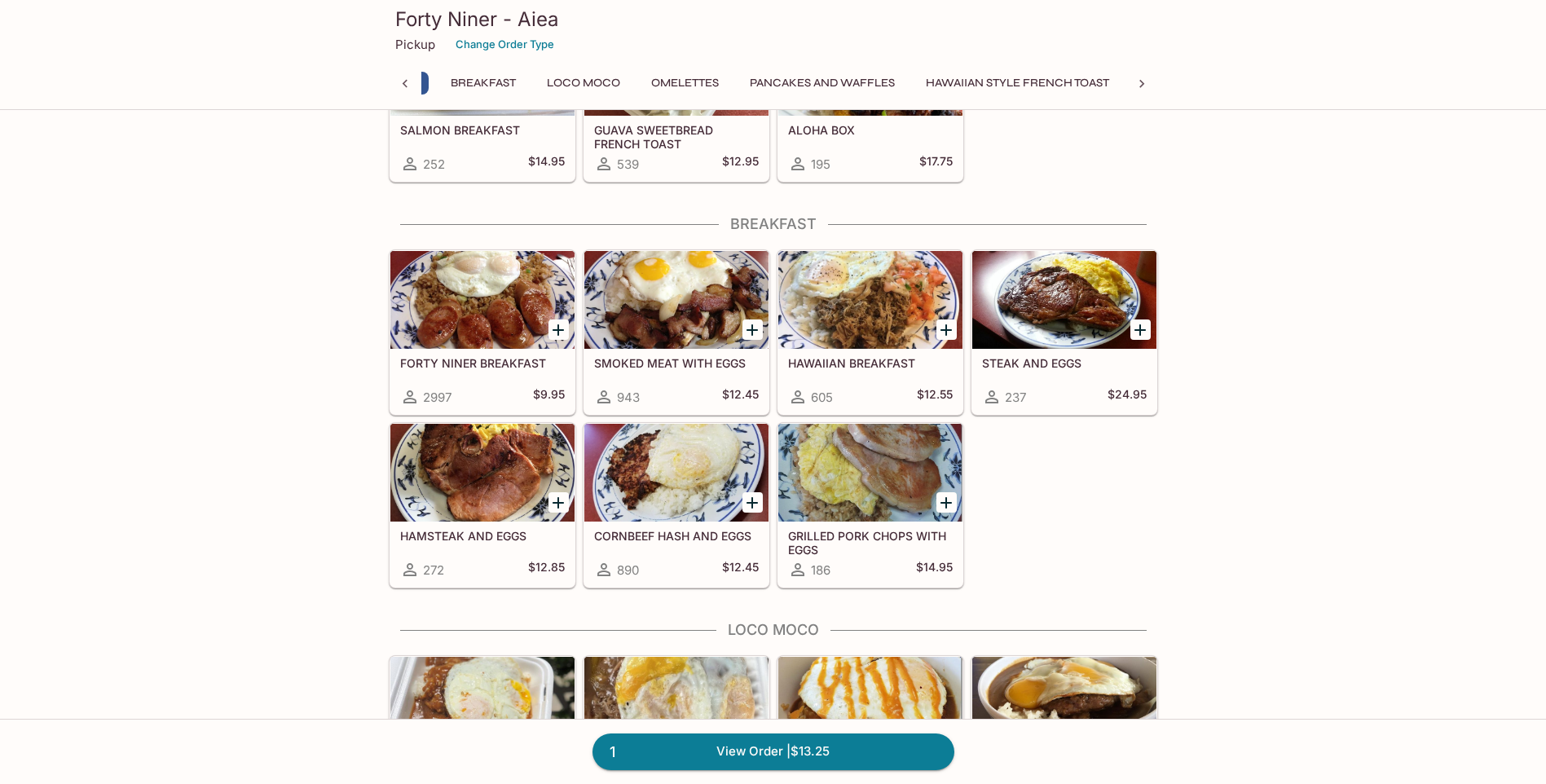
scroll to position [0, 130]
click at [670, 475] on div at bounding box center [677, 472] width 185 height 98
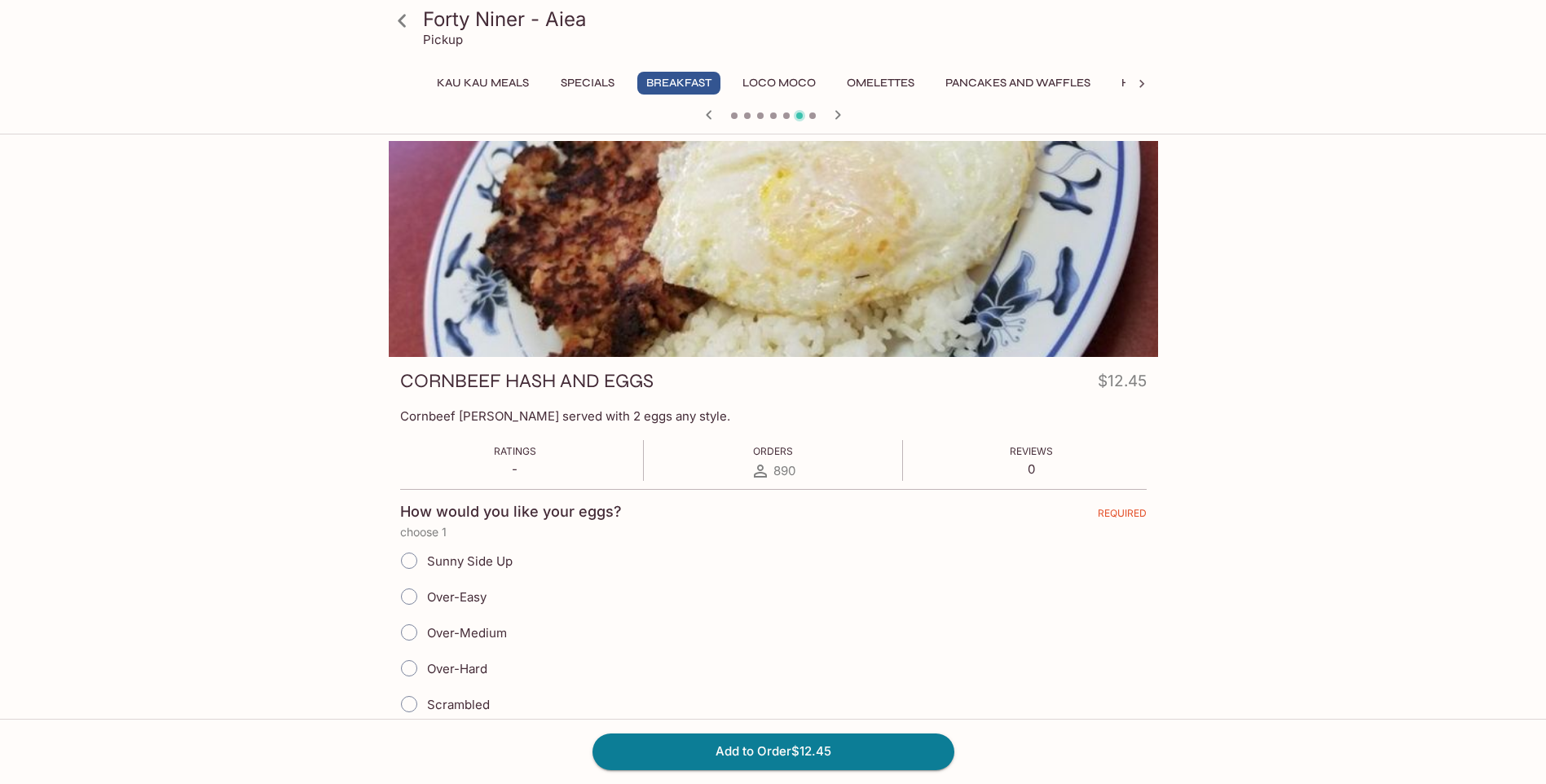
click at [557, 86] on button "Specials" at bounding box center [587, 83] width 73 height 23
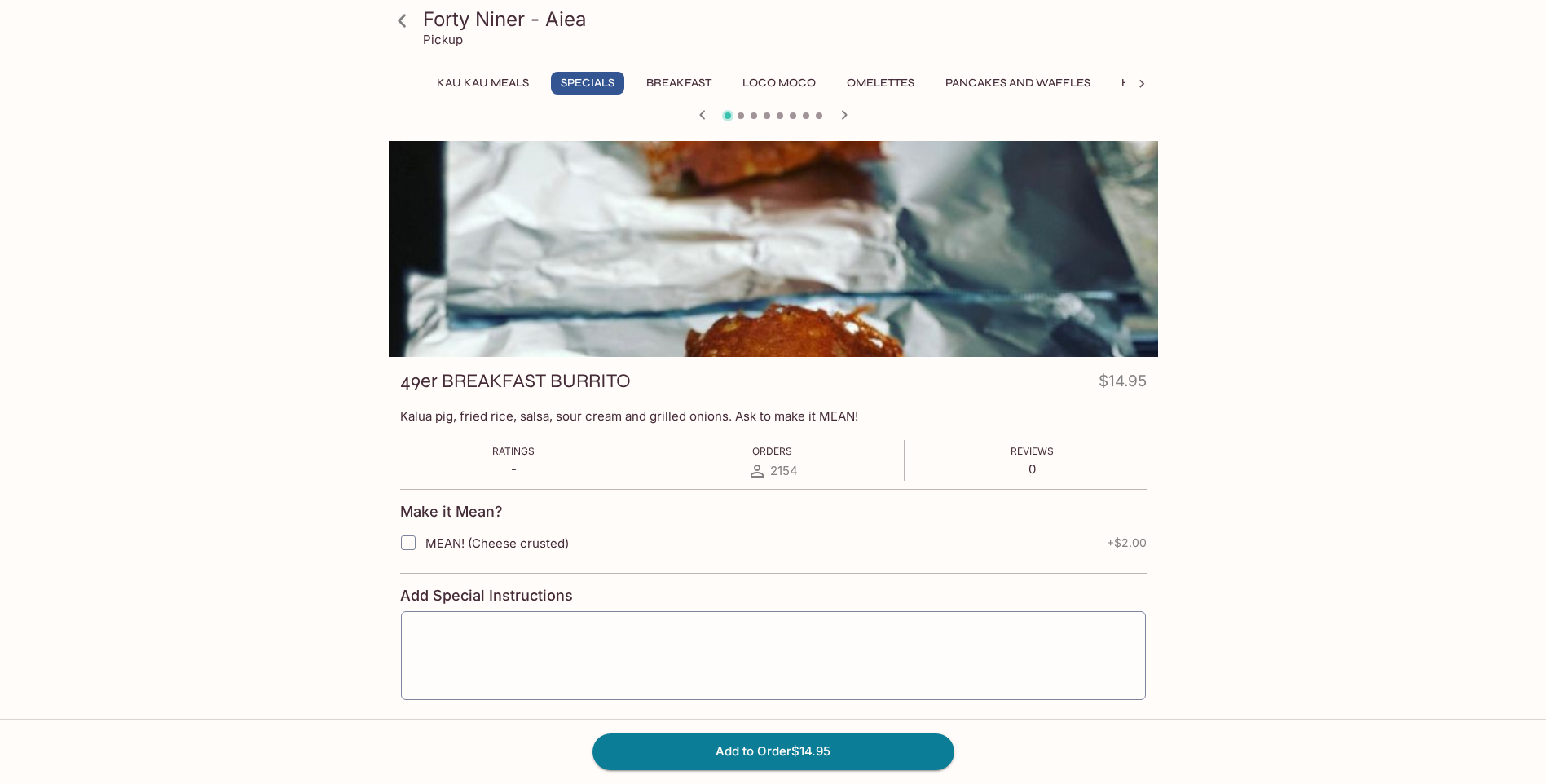
click at [510, 76] on button "Kau Kau Meals" at bounding box center [483, 83] width 110 height 23
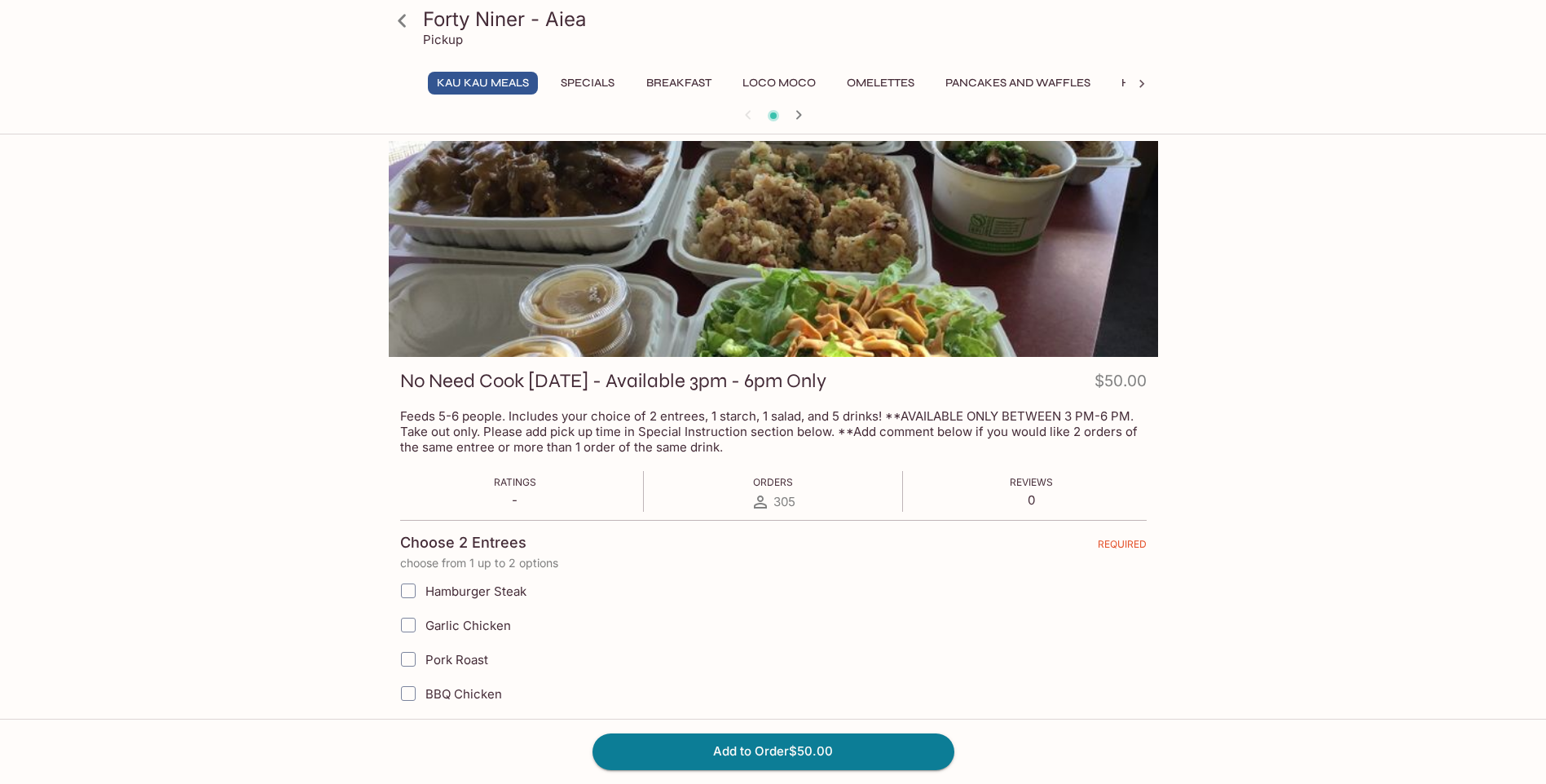
click at [411, 25] on icon at bounding box center [402, 21] width 29 height 29
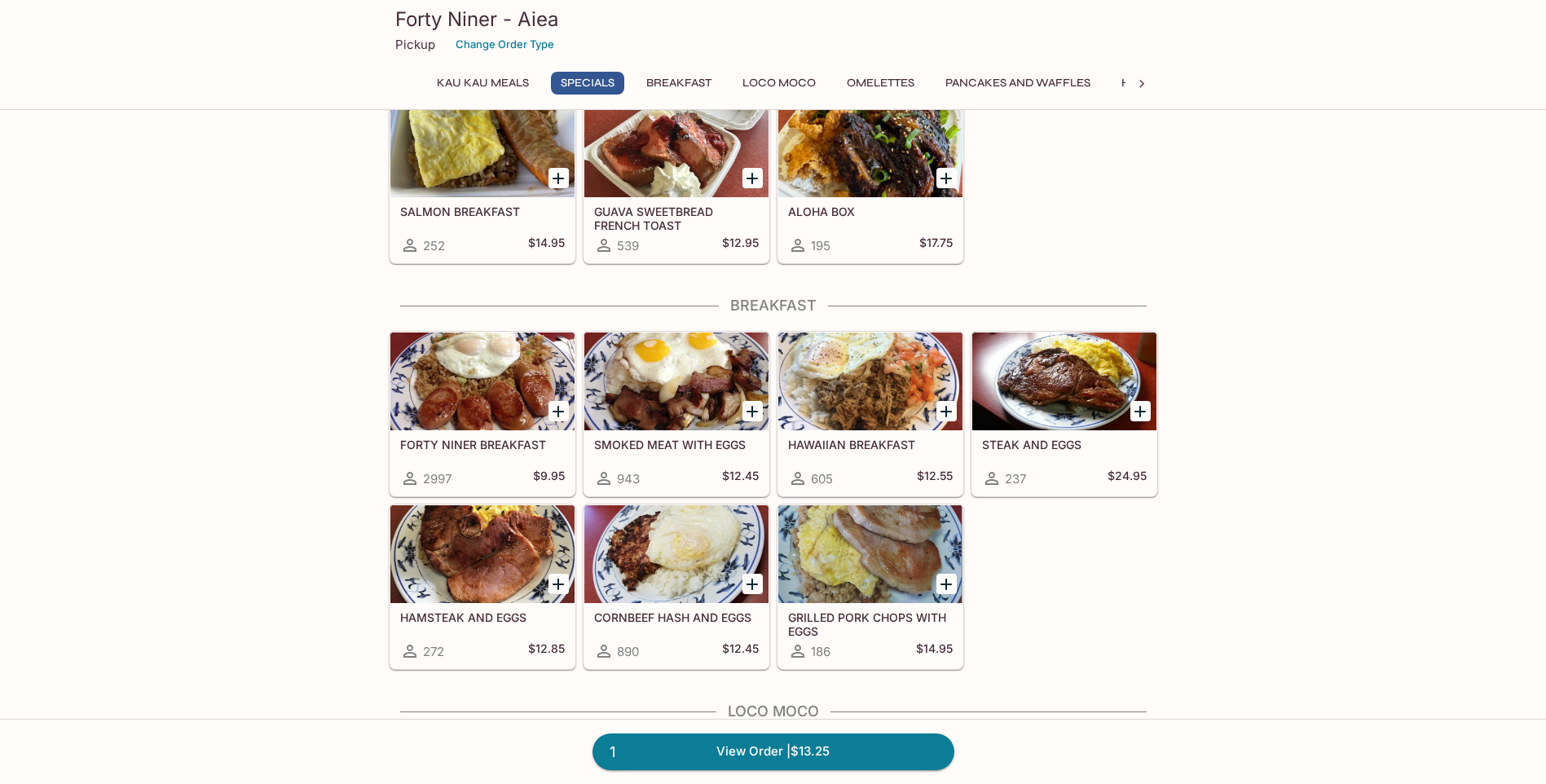
scroll to position [733, 0]
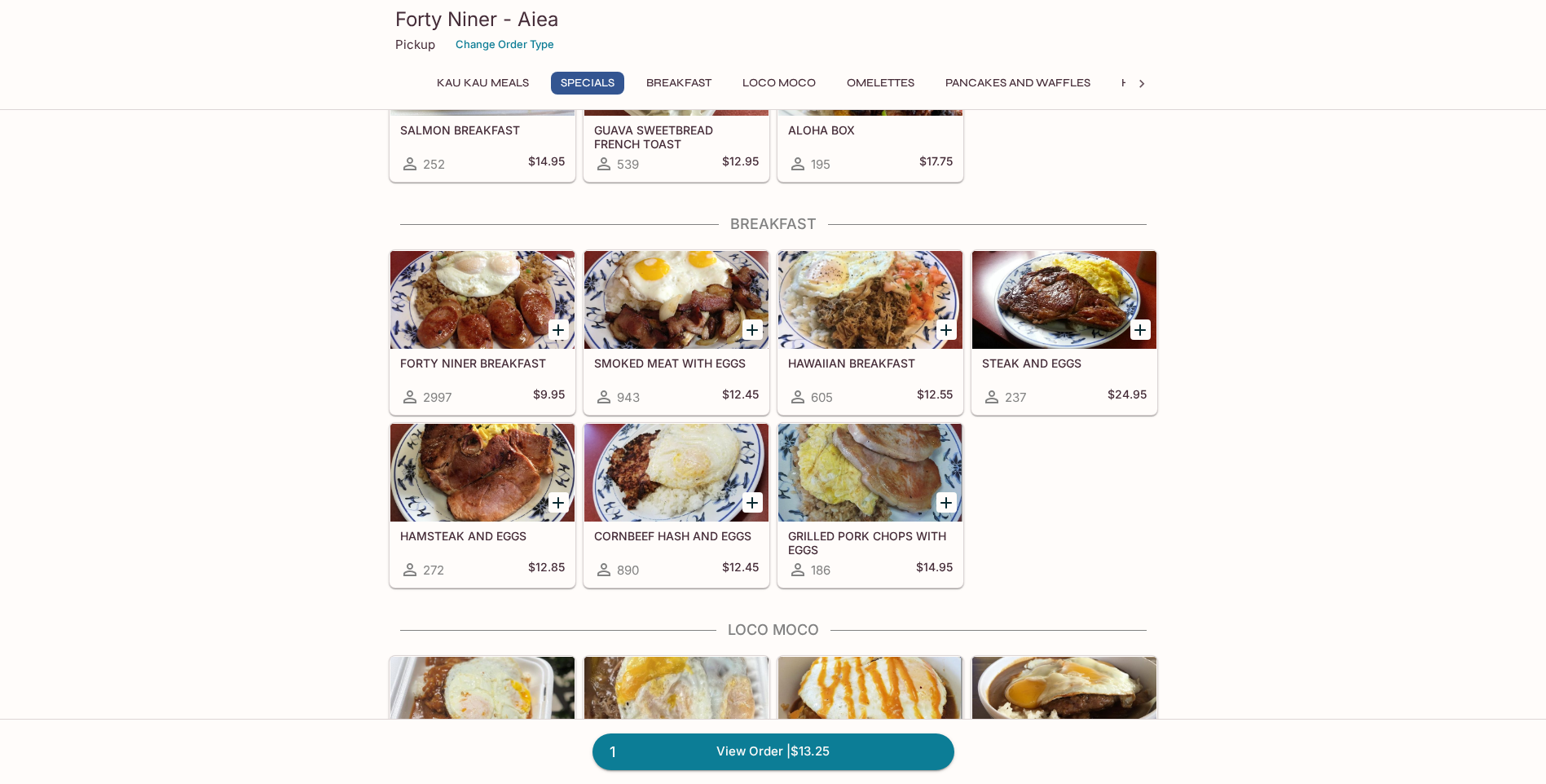
click at [651, 492] on div at bounding box center [677, 472] width 185 height 98
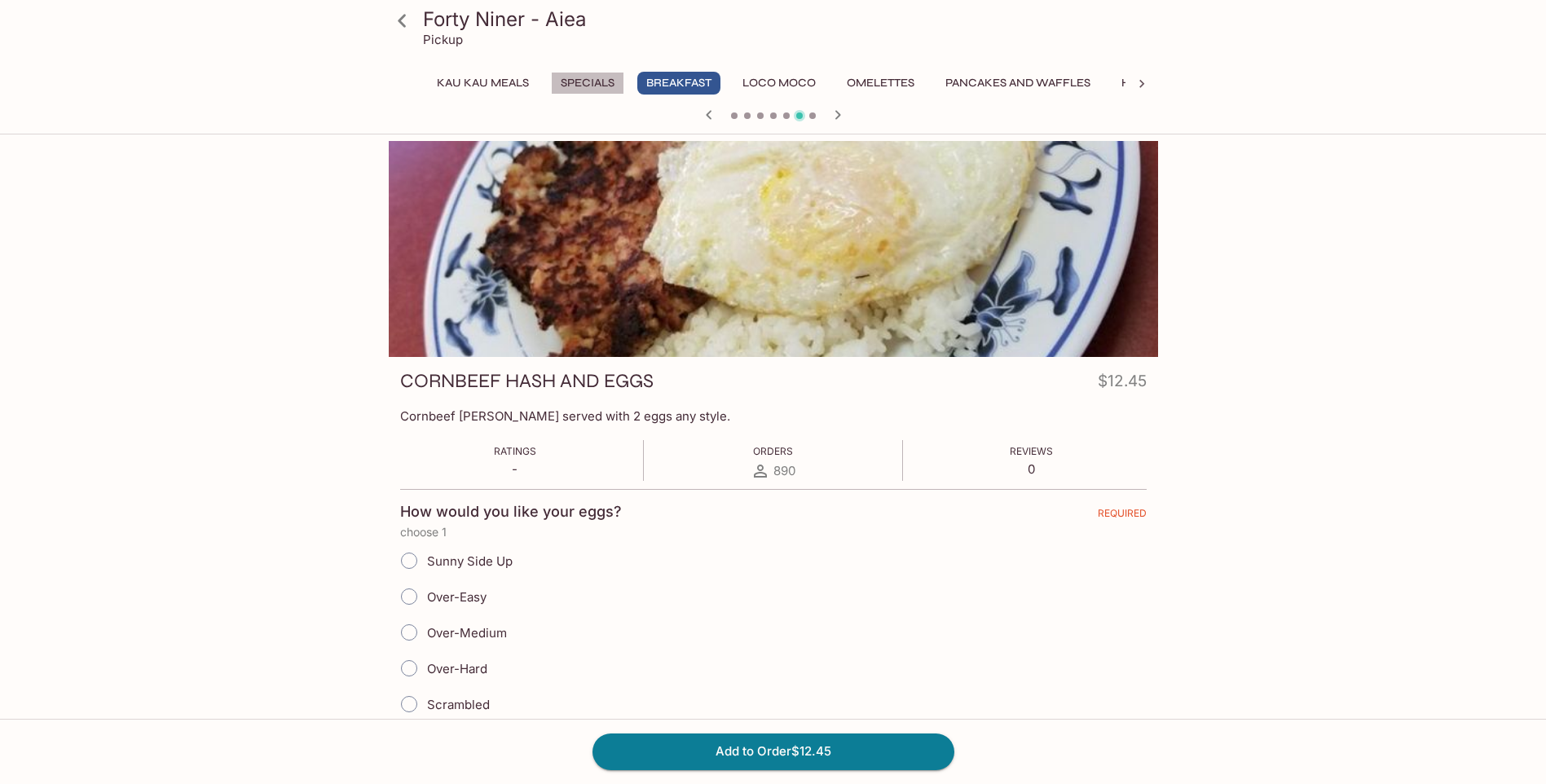
click at [595, 75] on button "Specials" at bounding box center [587, 83] width 73 height 23
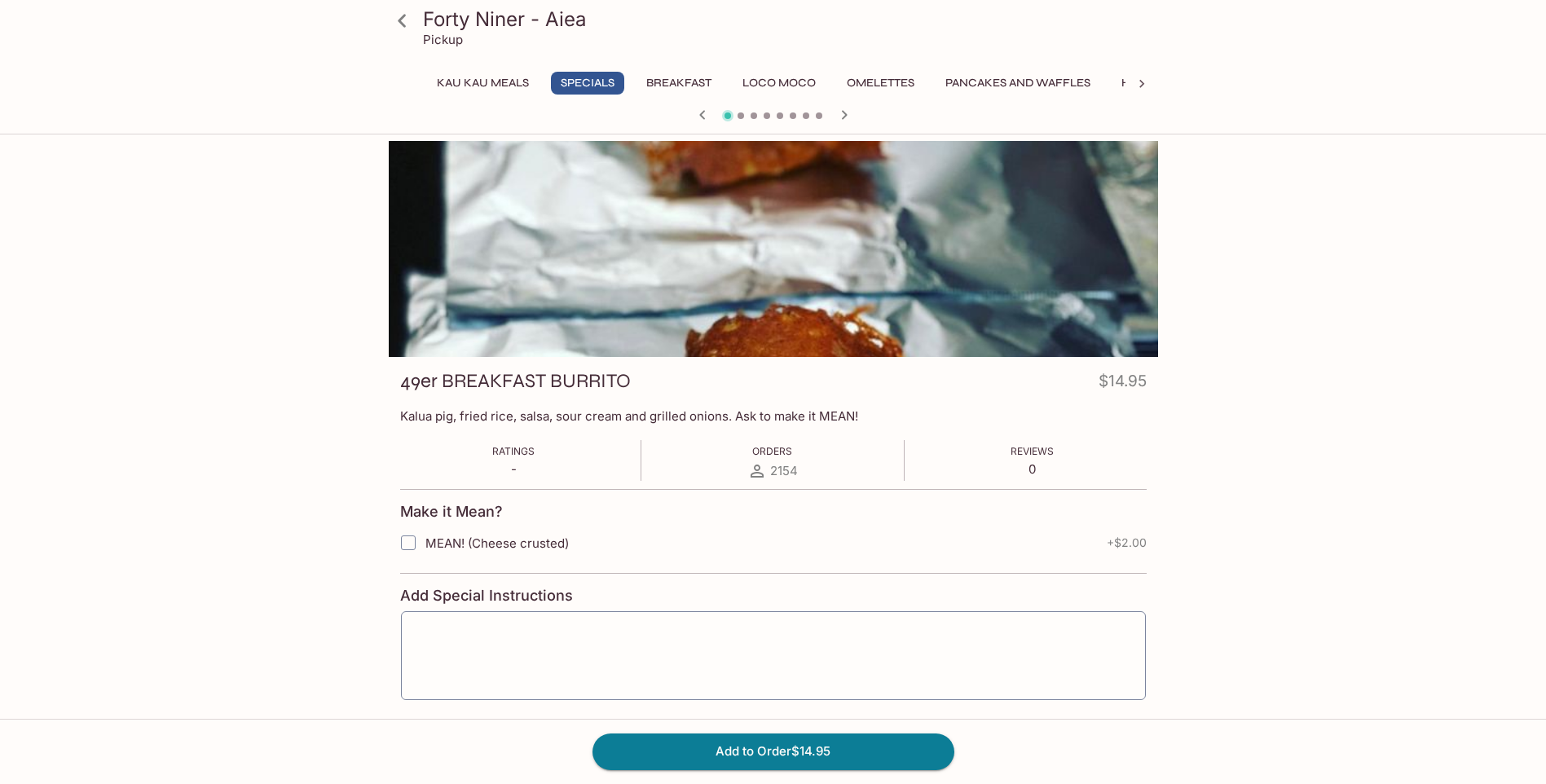
click at [474, 80] on button "Kau Kau Meals" at bounding box center [483, 83] width 110 height 23
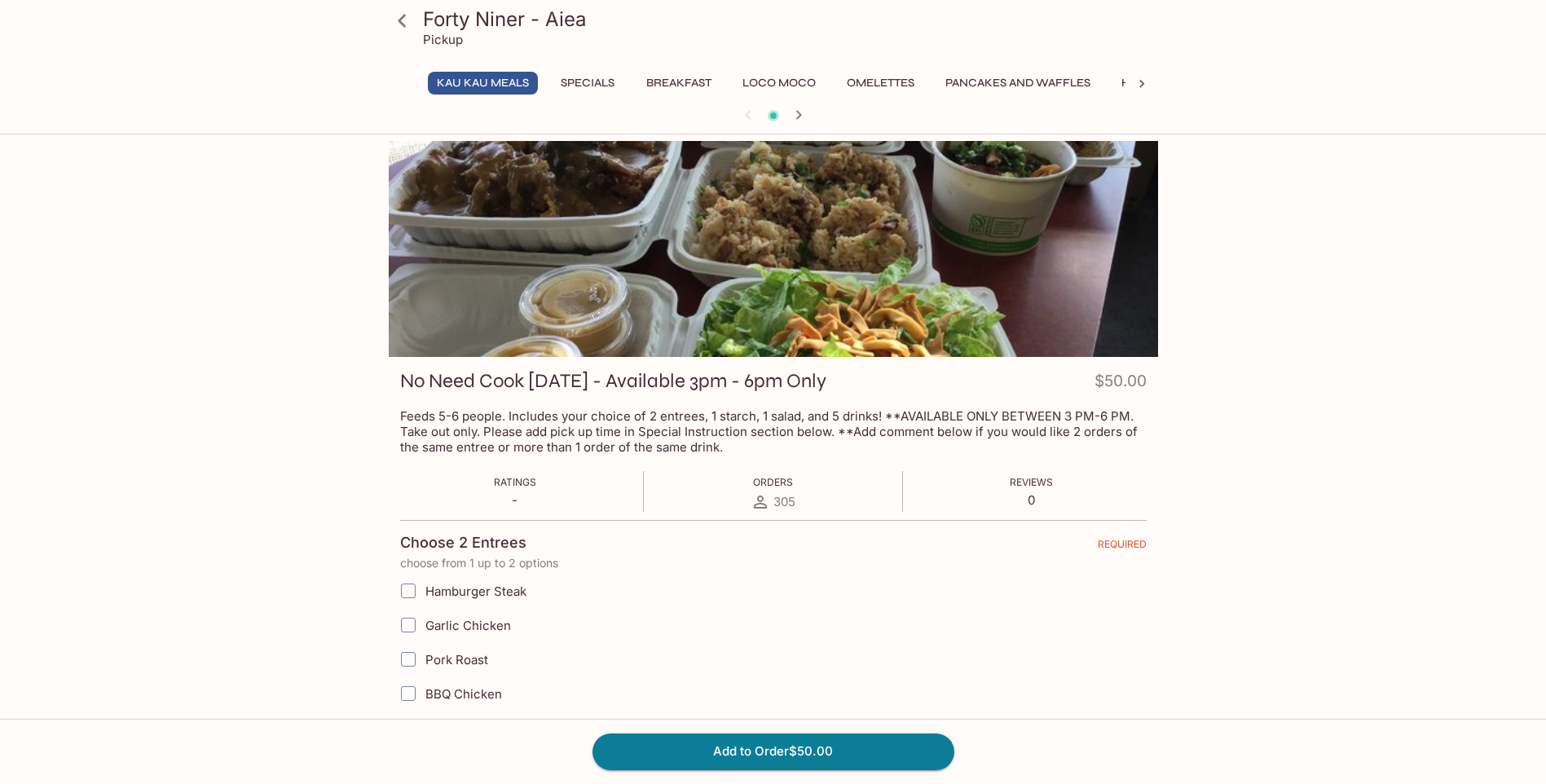
click at [606, 80] on button "Specials" at bounding box center [587, 83] width 73 height 23
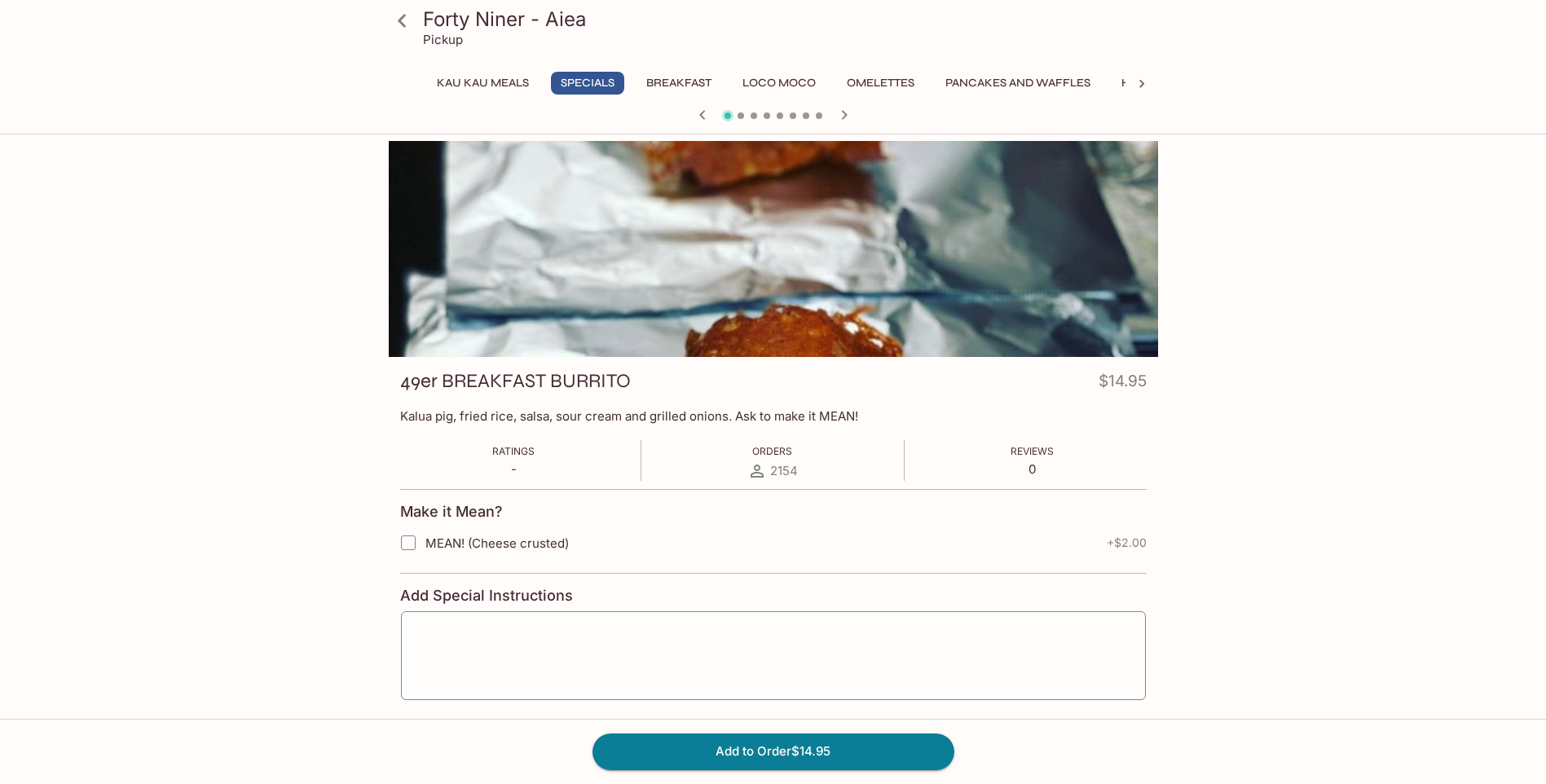
click at [668, 84] on button "Breakfast" at bounding box center [678, 83] width 83 height 23
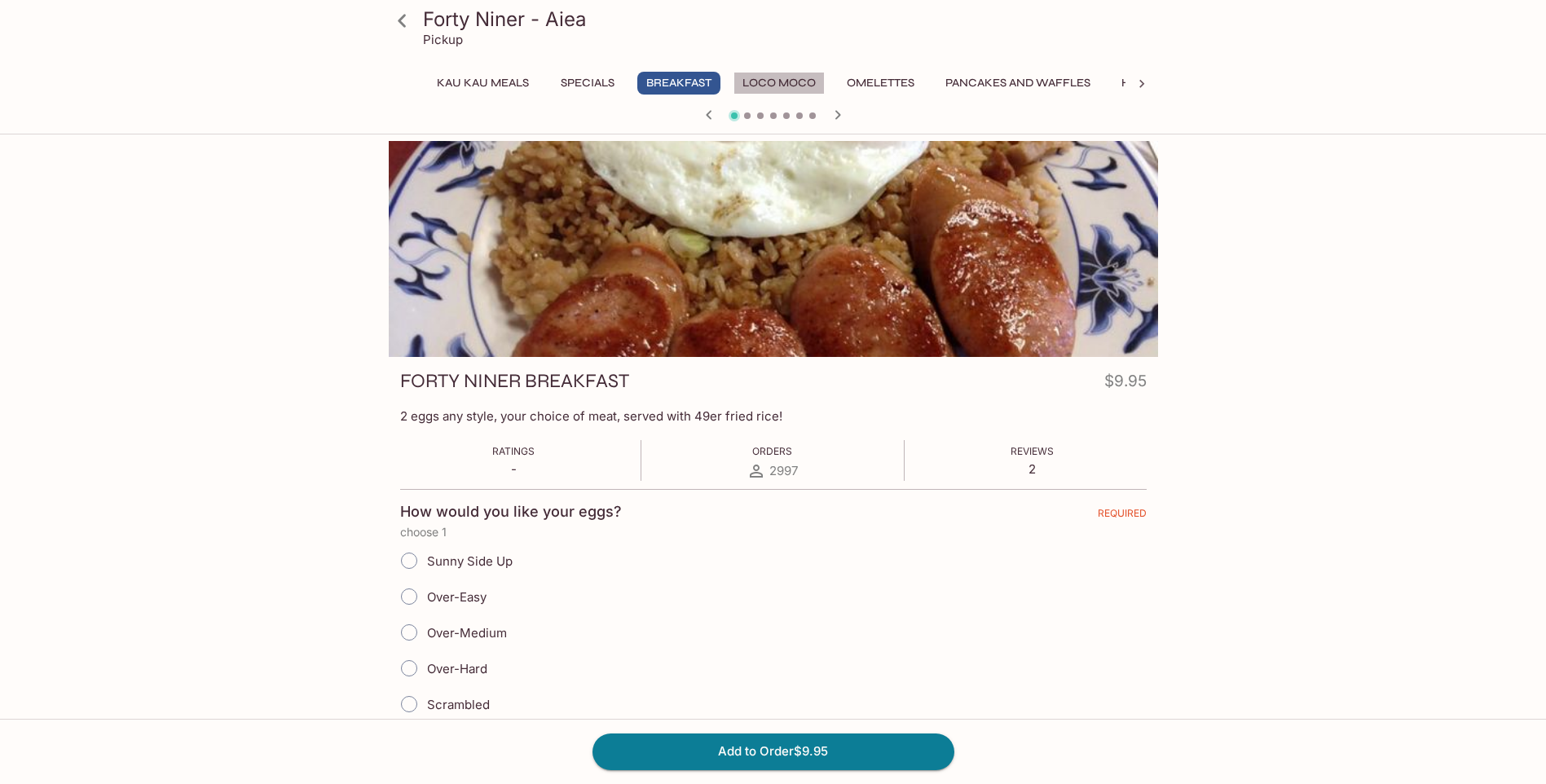
click at [781, 76] on button "Loco Moco" at bounding box center [778, 83] width 91 height 23
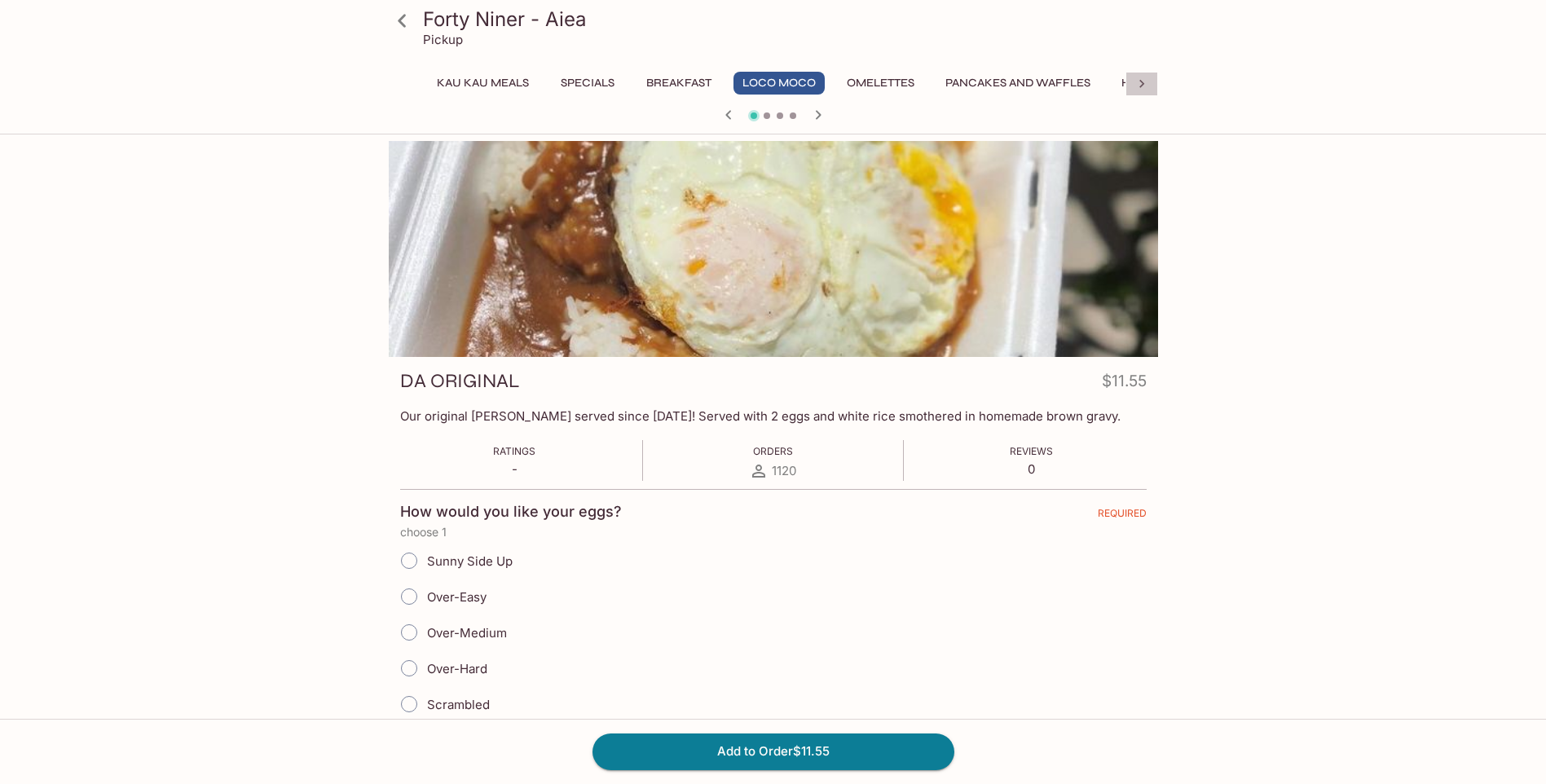
click at [1138, 80] on icon at bounding box center [1142, 84] width 16 height 16
click at [1069, 84] on button "Burgers and Sandwiches" at bounding box center [996, 83] width 182 height 23
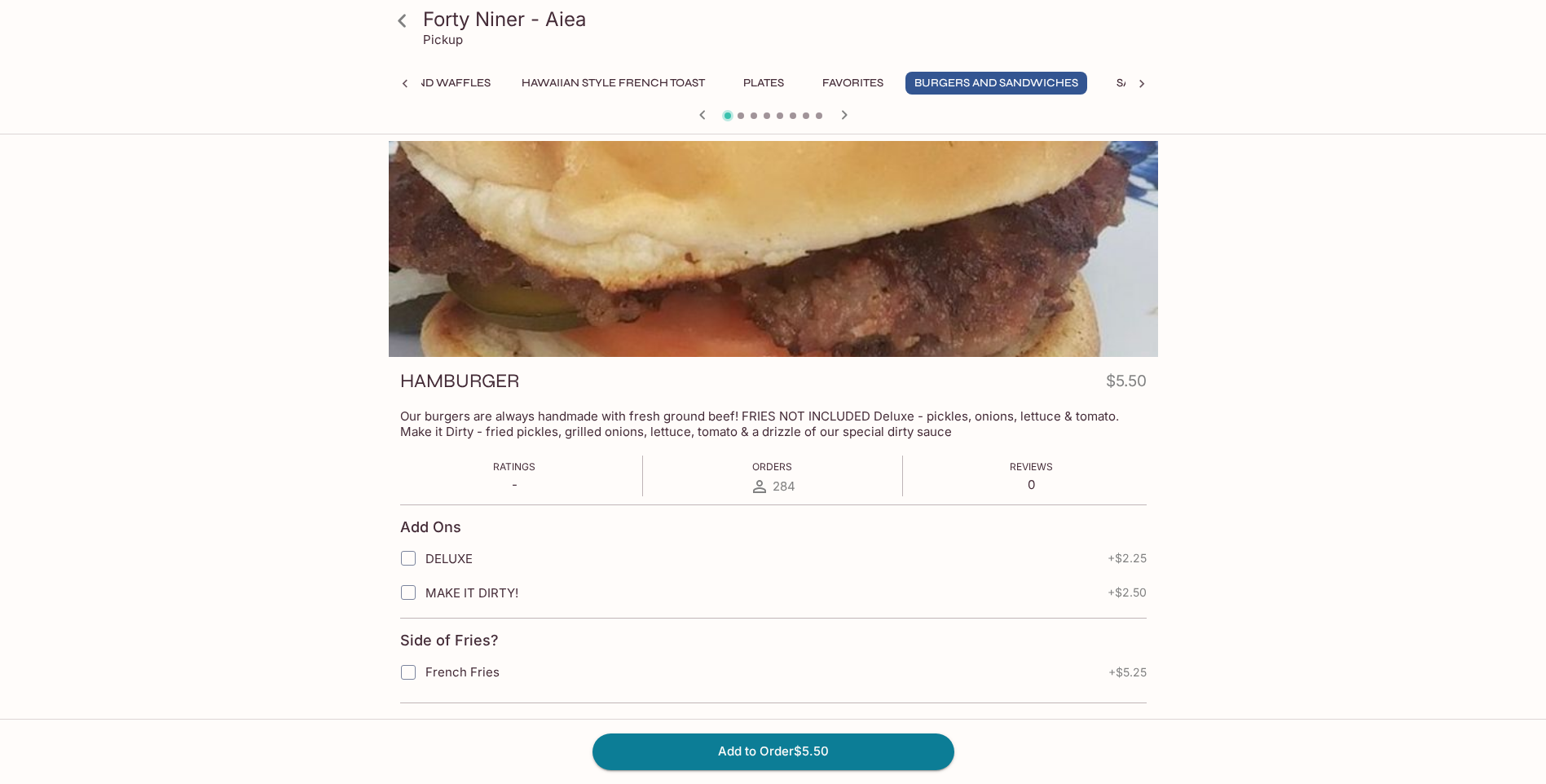
click at [860, 80] on button "Favorites" at bounding box center [853, 83] width 79 height 23
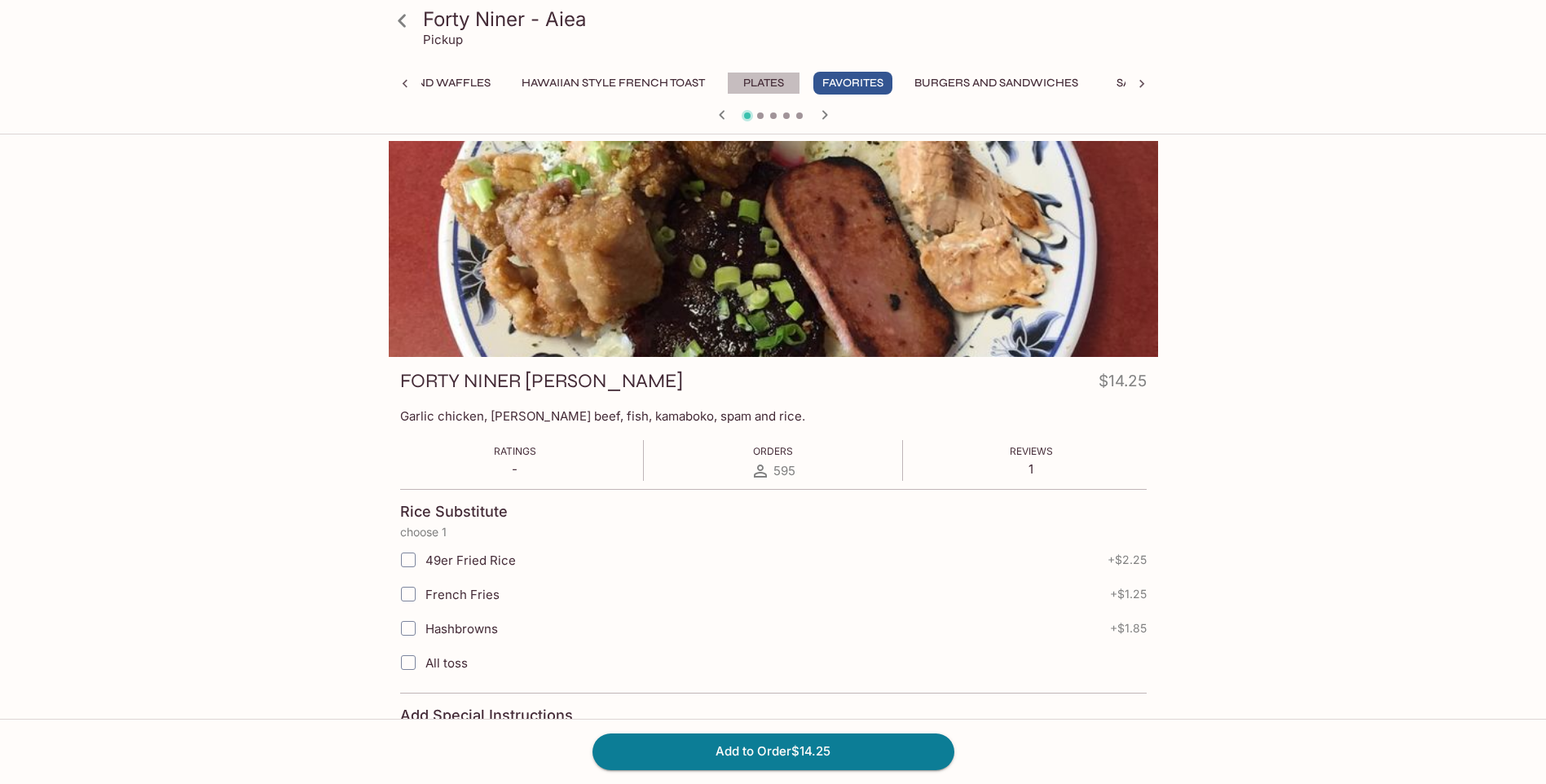
click at [778, 80] on button "Plates" at bounding box center [763, 83] width 73 height 23
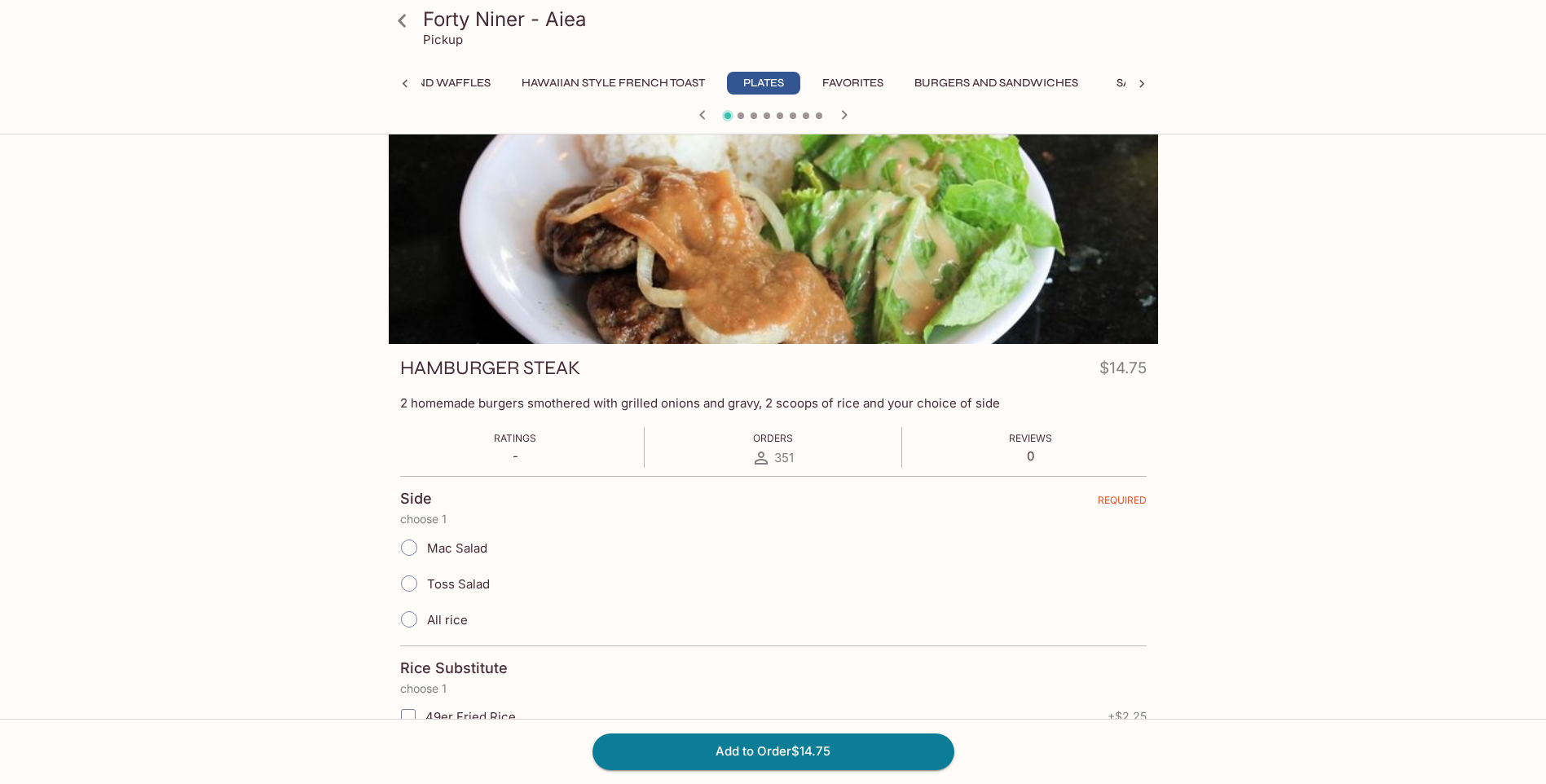
scroll to position [0, 0]
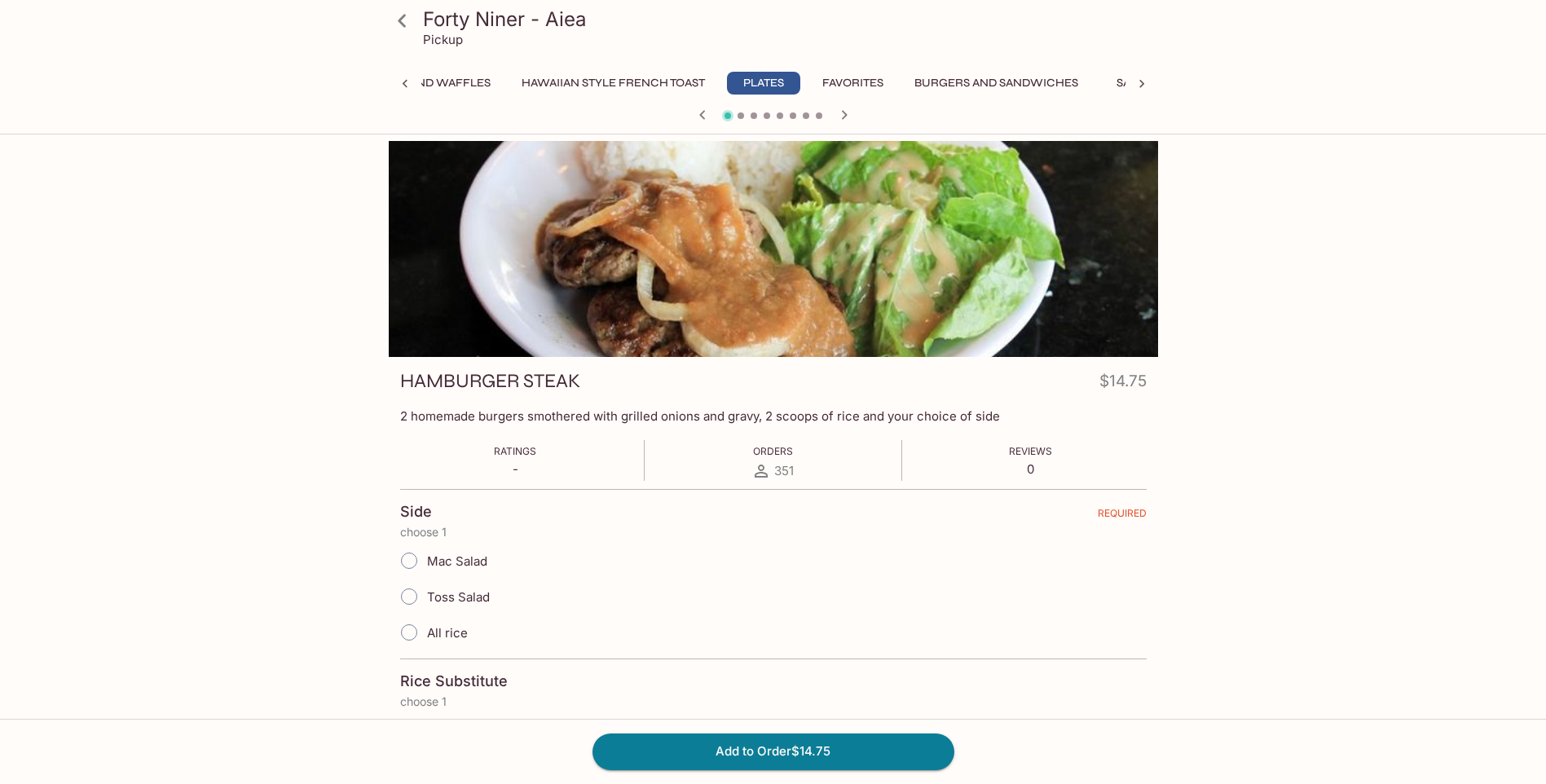
click at [440, 41] on p "Pickup" at bounding box center [443, 39] width 40 height 16
click at [409, 21] on icon at bounding box center [402, 21] width 29 height 29
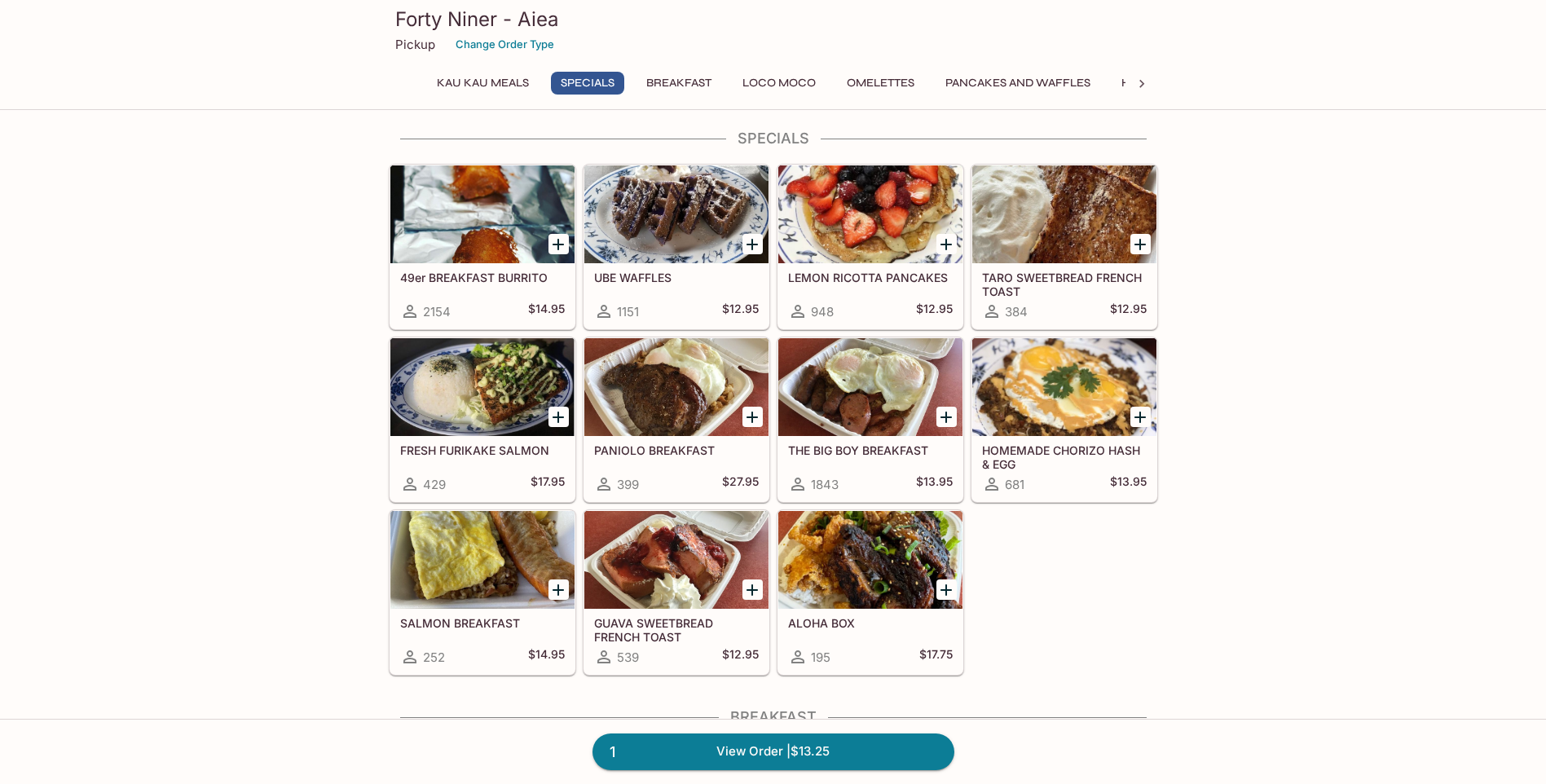
scroll to position [244, 0]
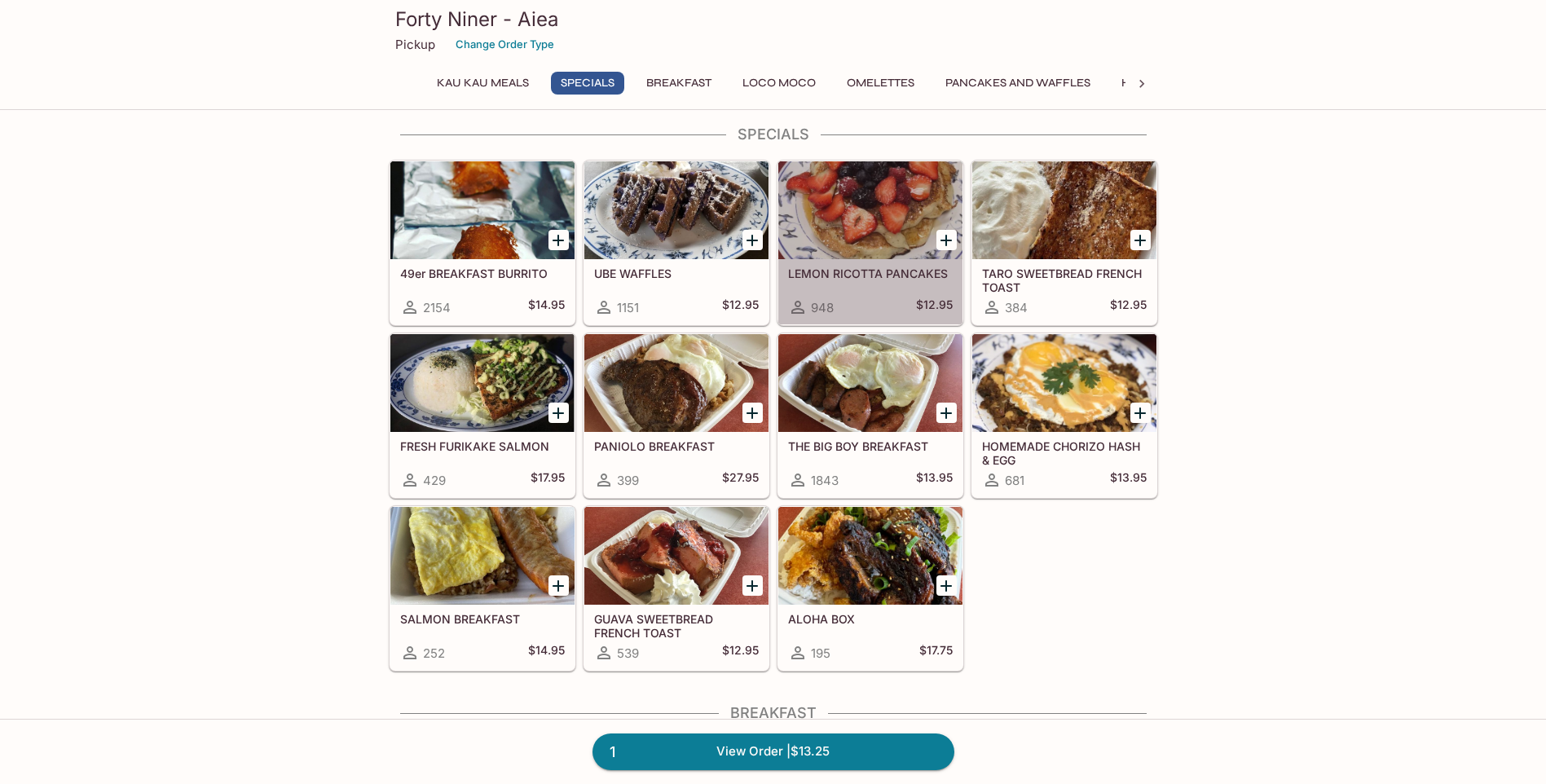
click at [860, 234] on div at bounding box center [870, 210] width 185 height 98
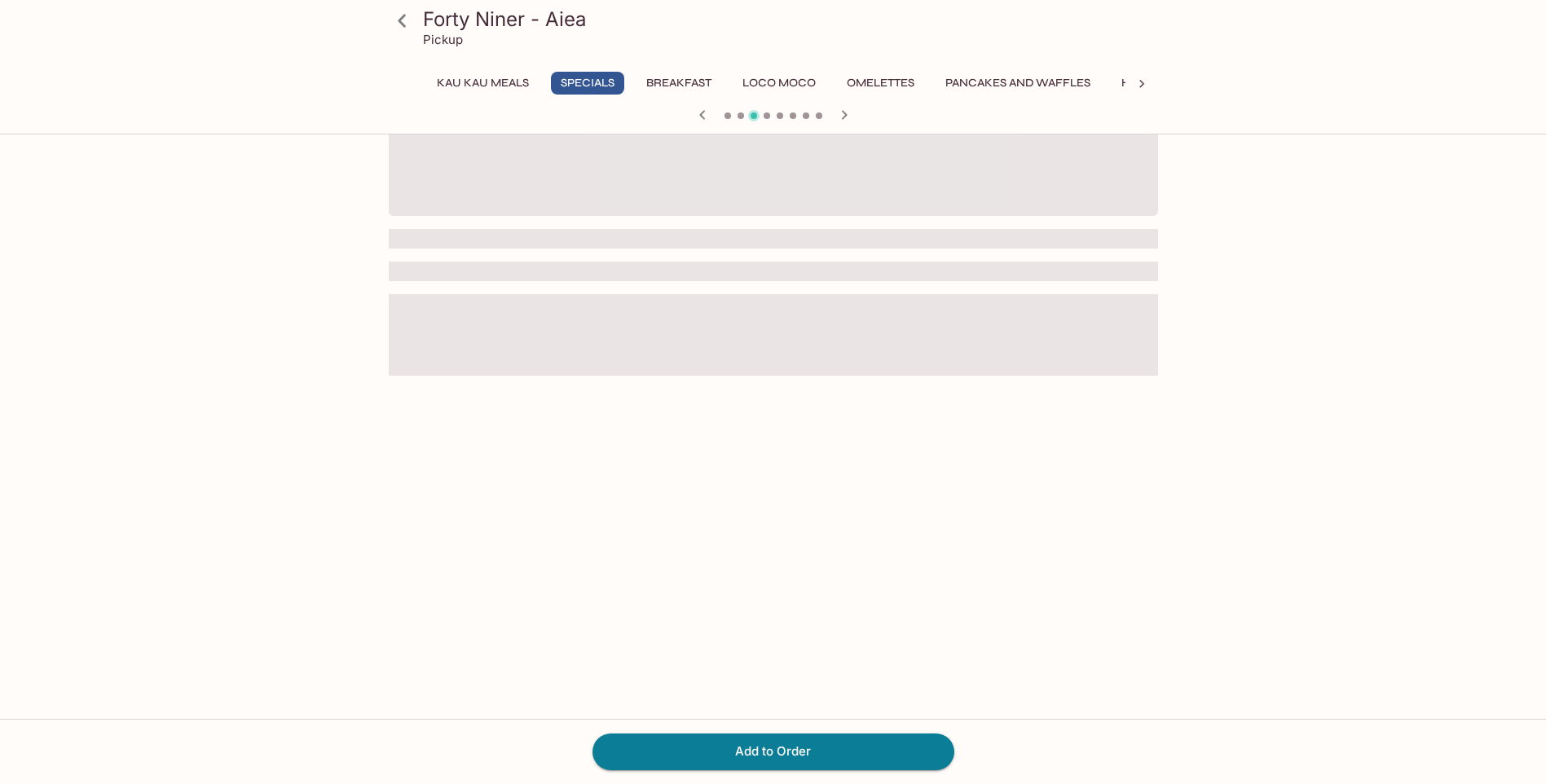
scroll to position [141, 0]
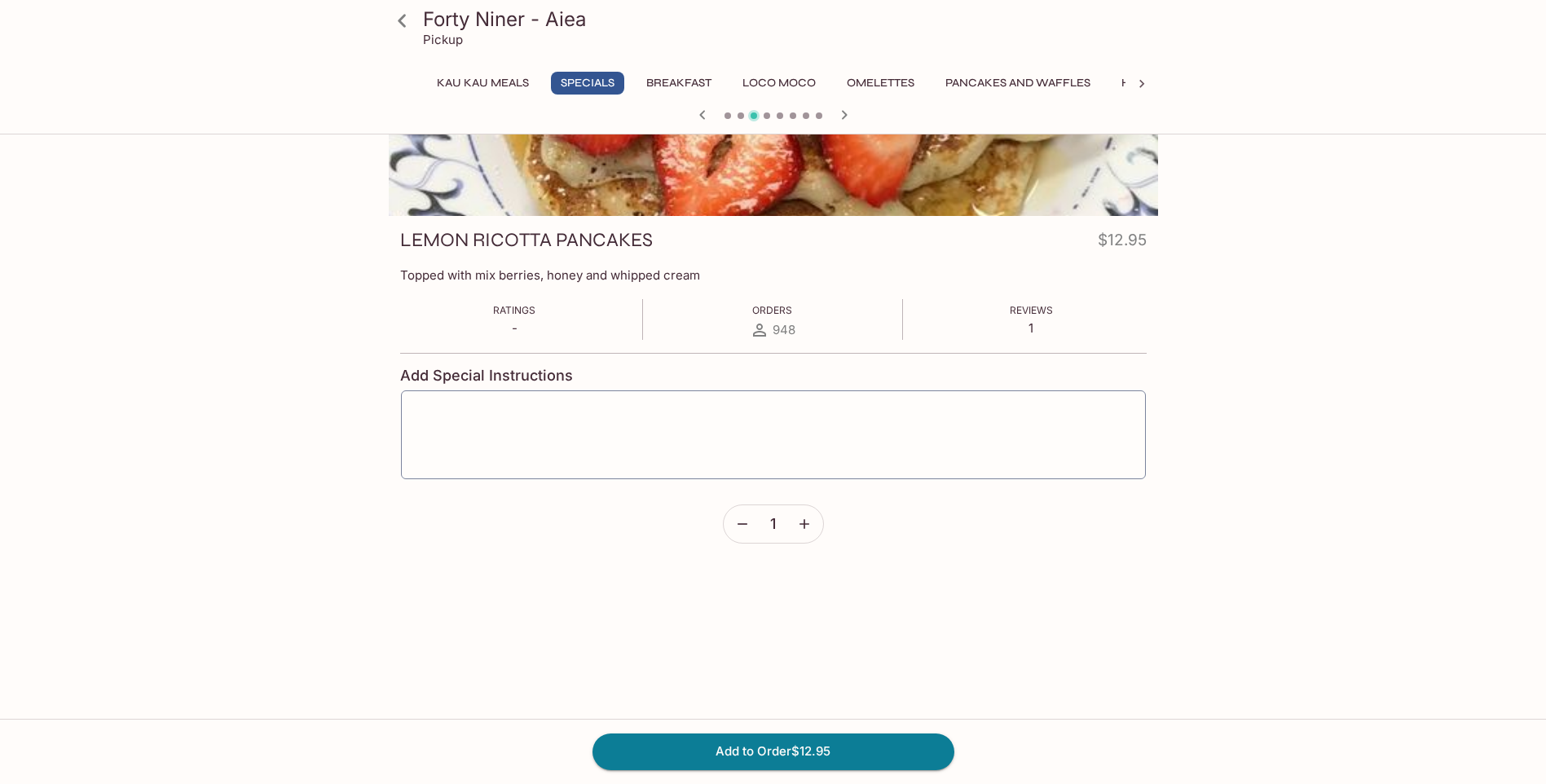
click at [399, 14] on icon at bounding box center [402, 21] width 29 height 29
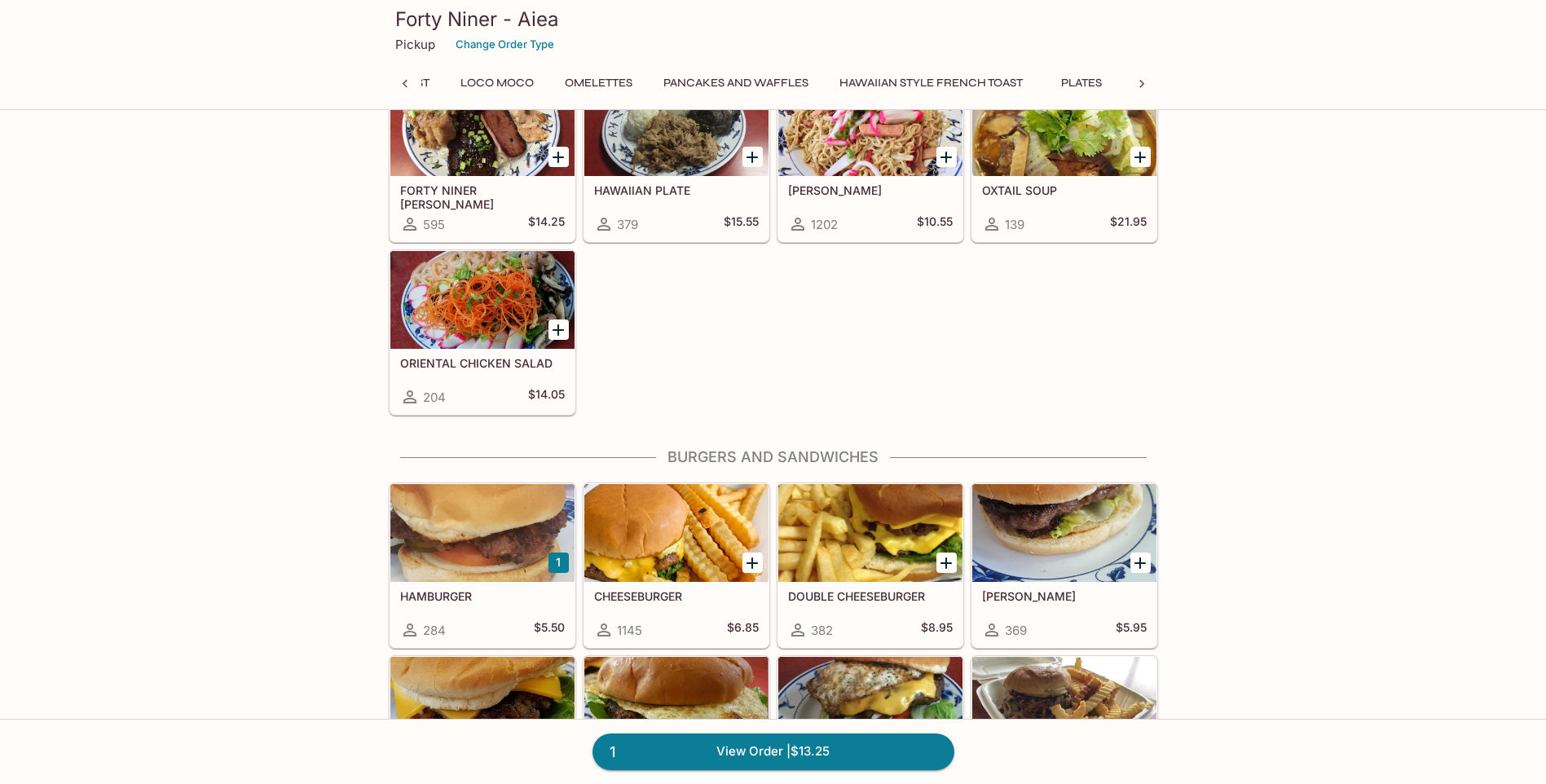
scroll to position [0, 375]
click at [481, 298] on div at bounding box center [482, 299] width 185 height 98
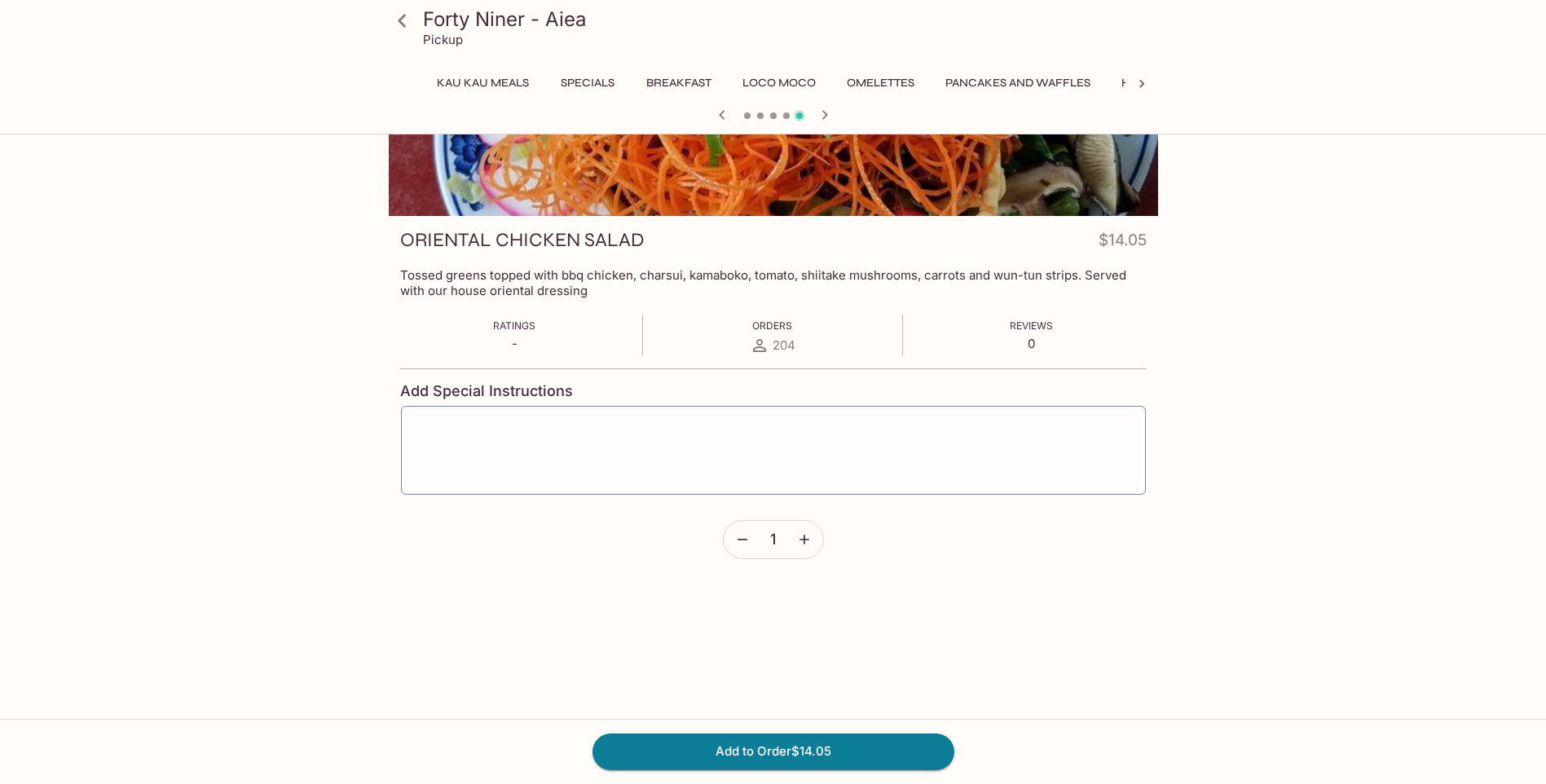
scroll to position [0, 375]
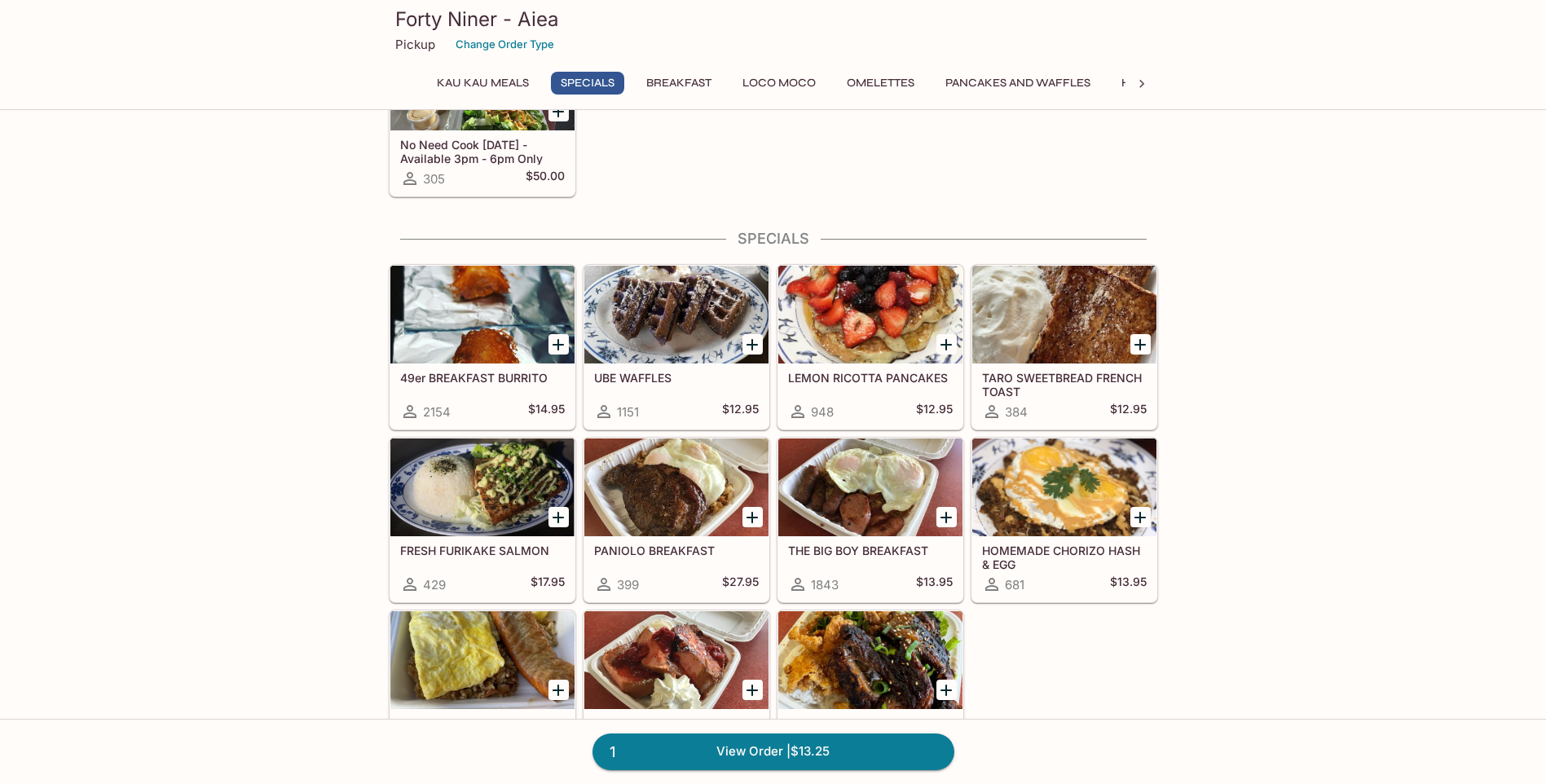
scroll to position [302, 0]
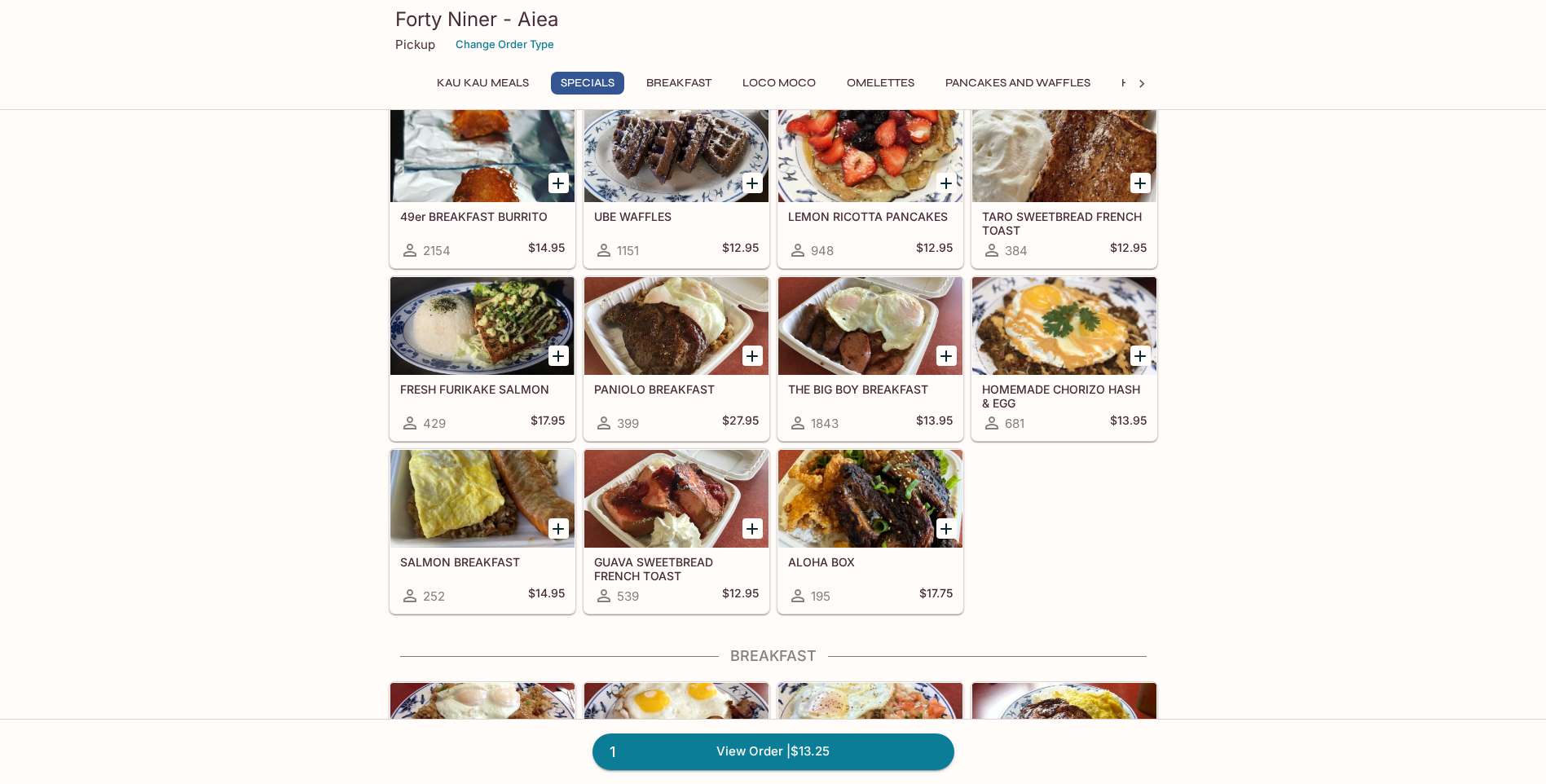
click at [719, 313] on div at bounding box center [677, 326] width 185 height 98
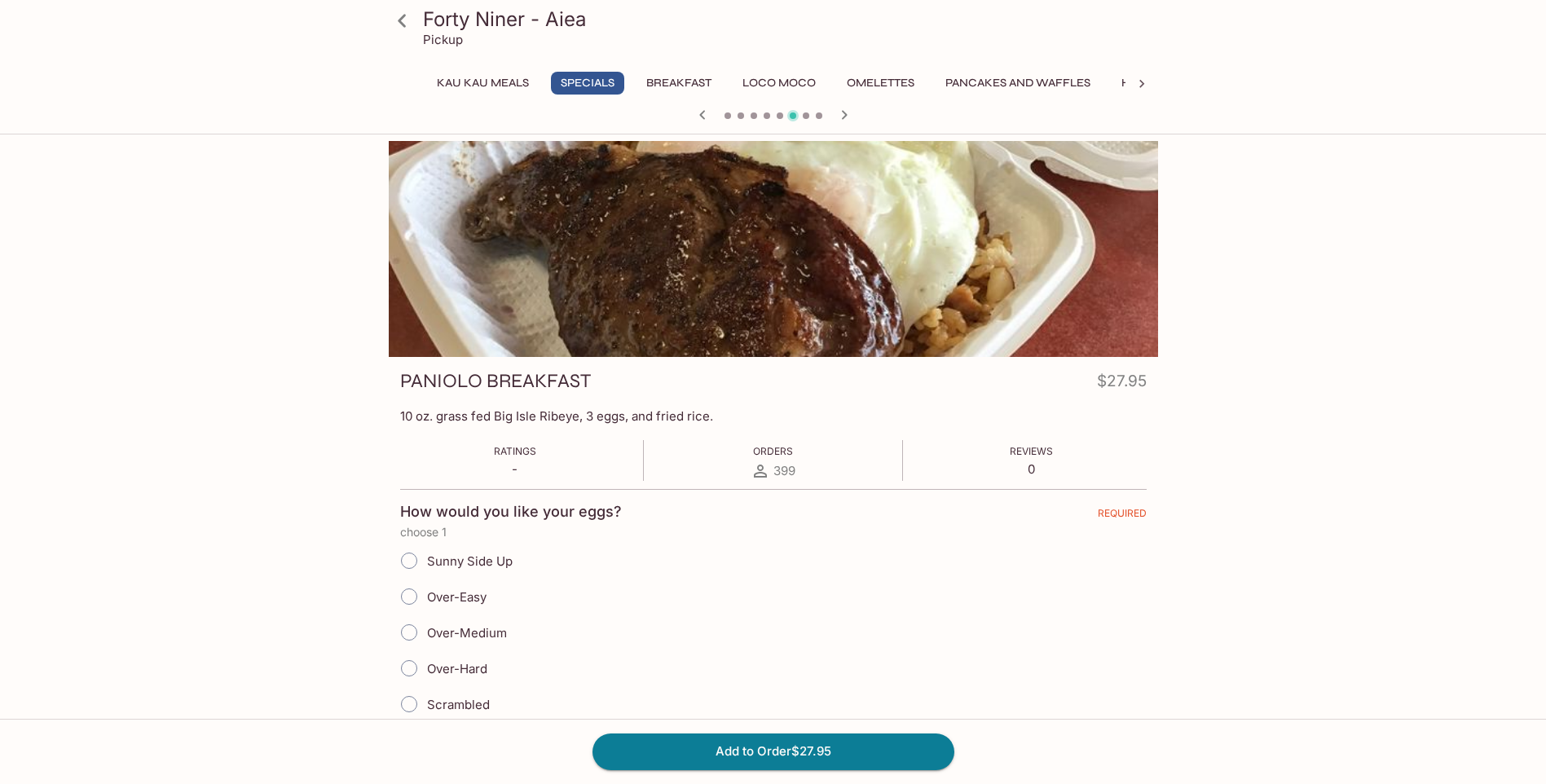
scroll to position [141, 0]
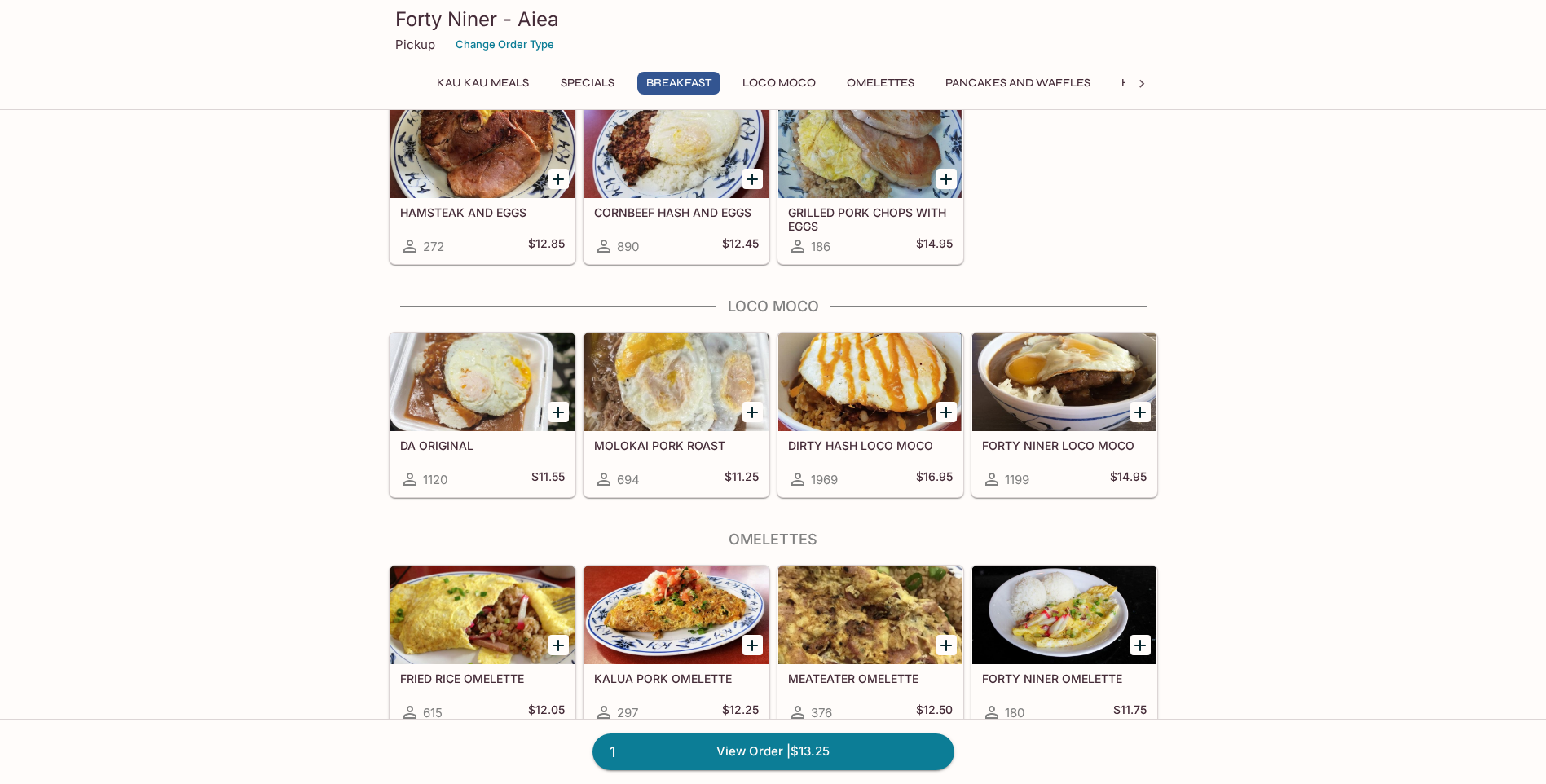
scroll to position [1220, 0]
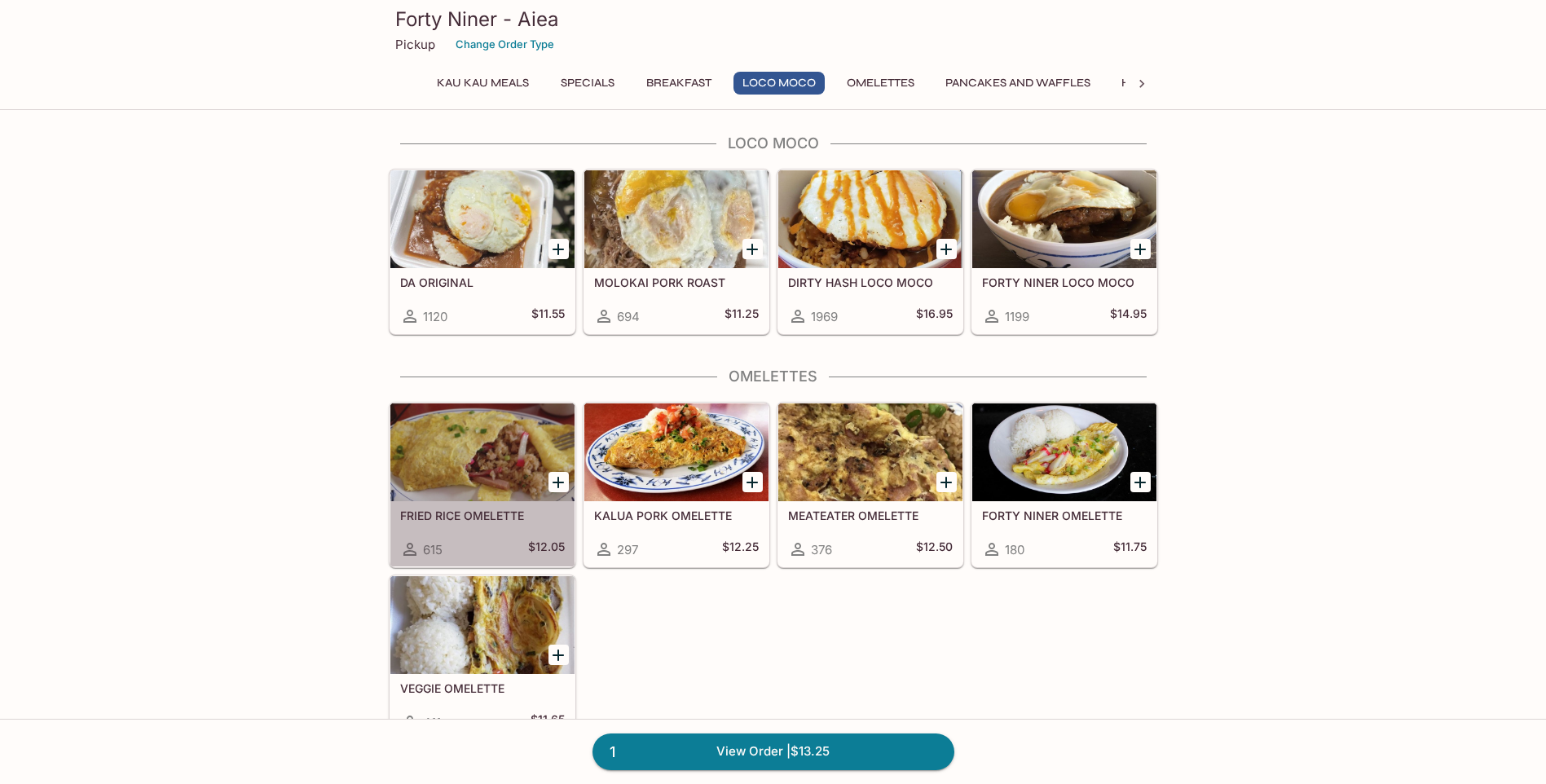
click at [476, 466] on div at bounding box center [482, 452] width 185 height 98
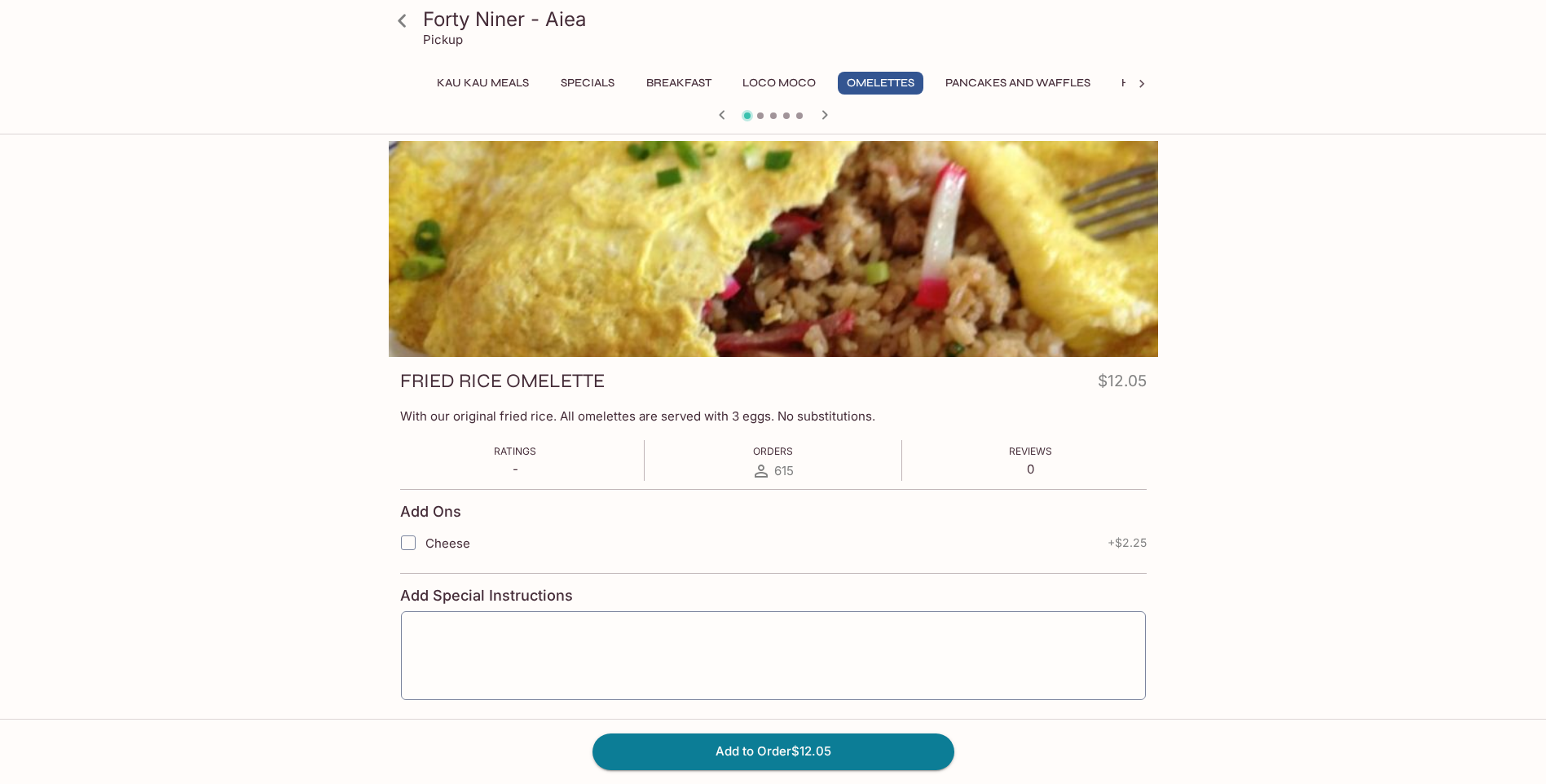
scroll to position [141, 0]
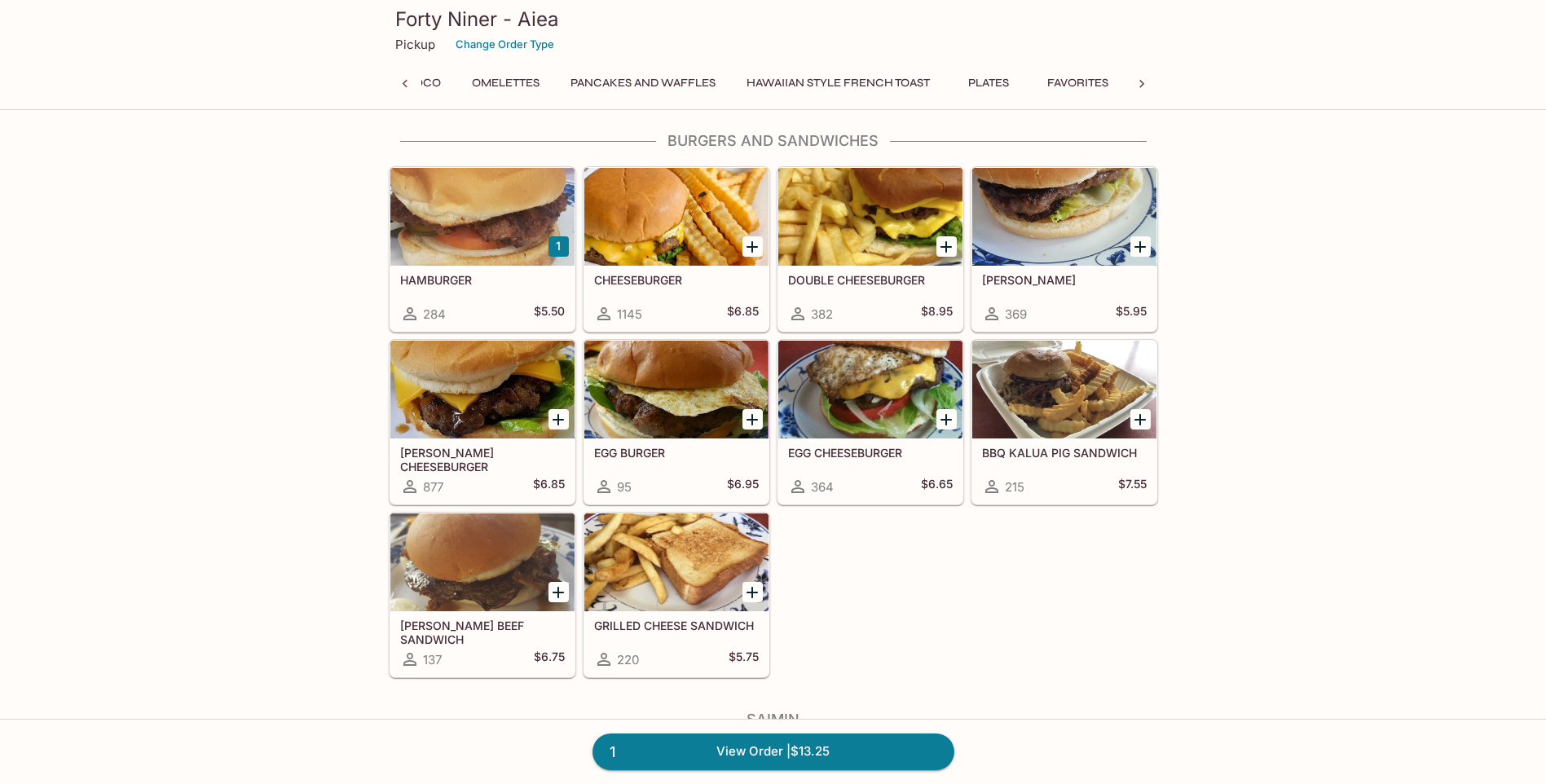
scroll to position [0, 570]
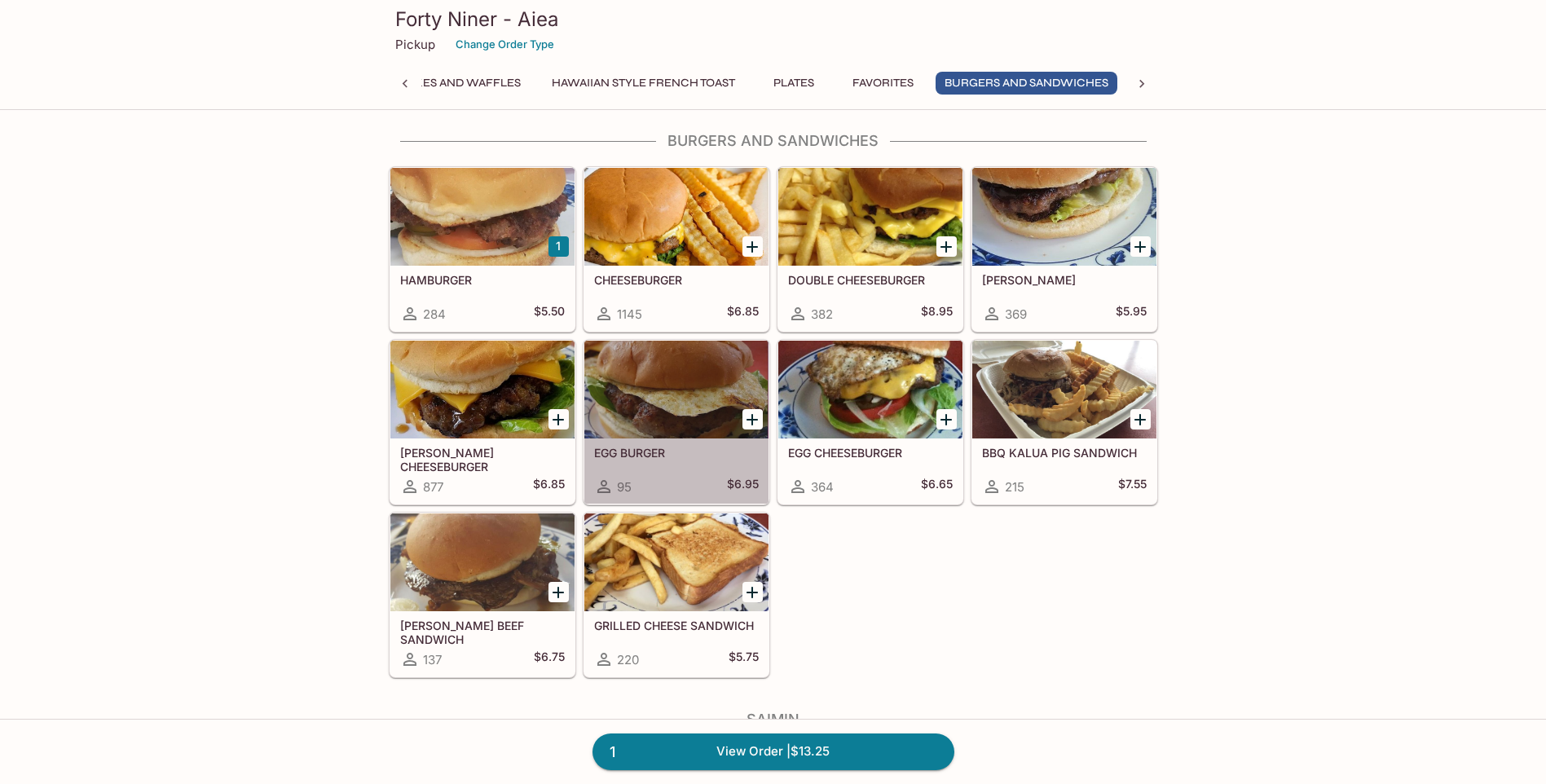
click at [628, 444] on div "EGG BURGER 95 $6.95" at bounding box center [677, 472] width 185 height 66
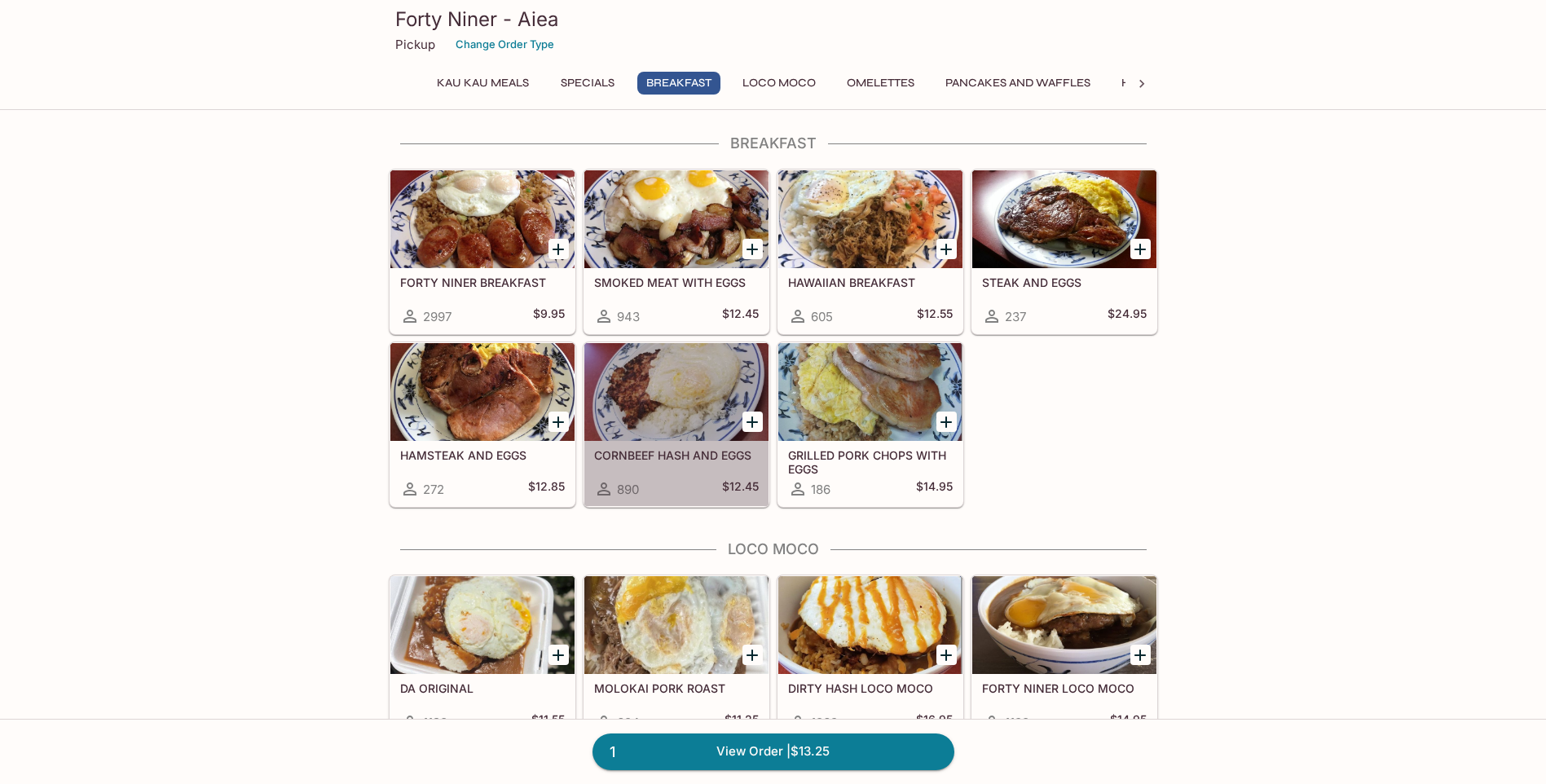
click at [639, 399] on div at bounding box center [677, 391] width 185 height 98
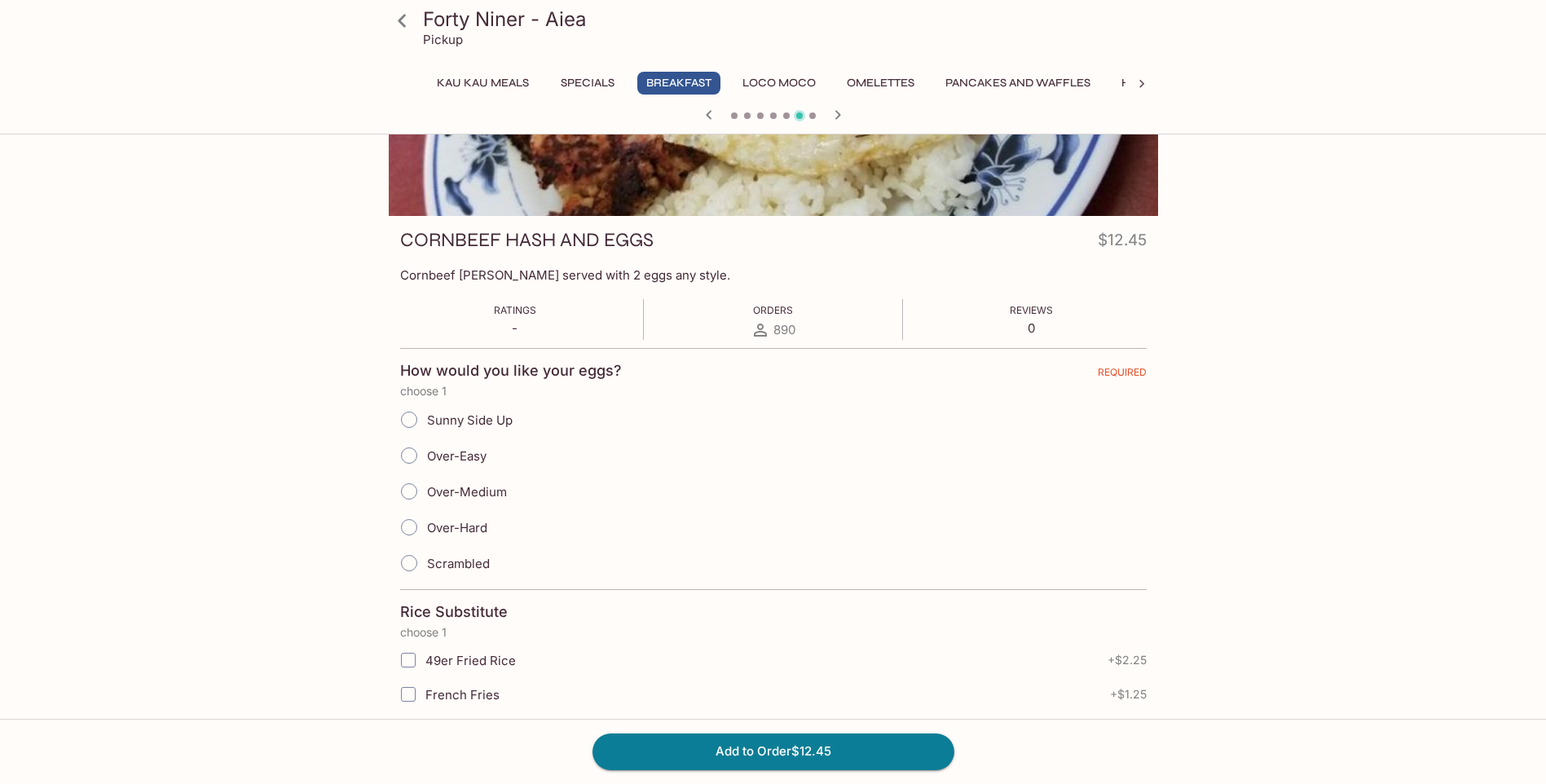
click at [409, 460] on input "Over-Easy" at bounding box center [409, 456] width 34 height 34
radio input "true"
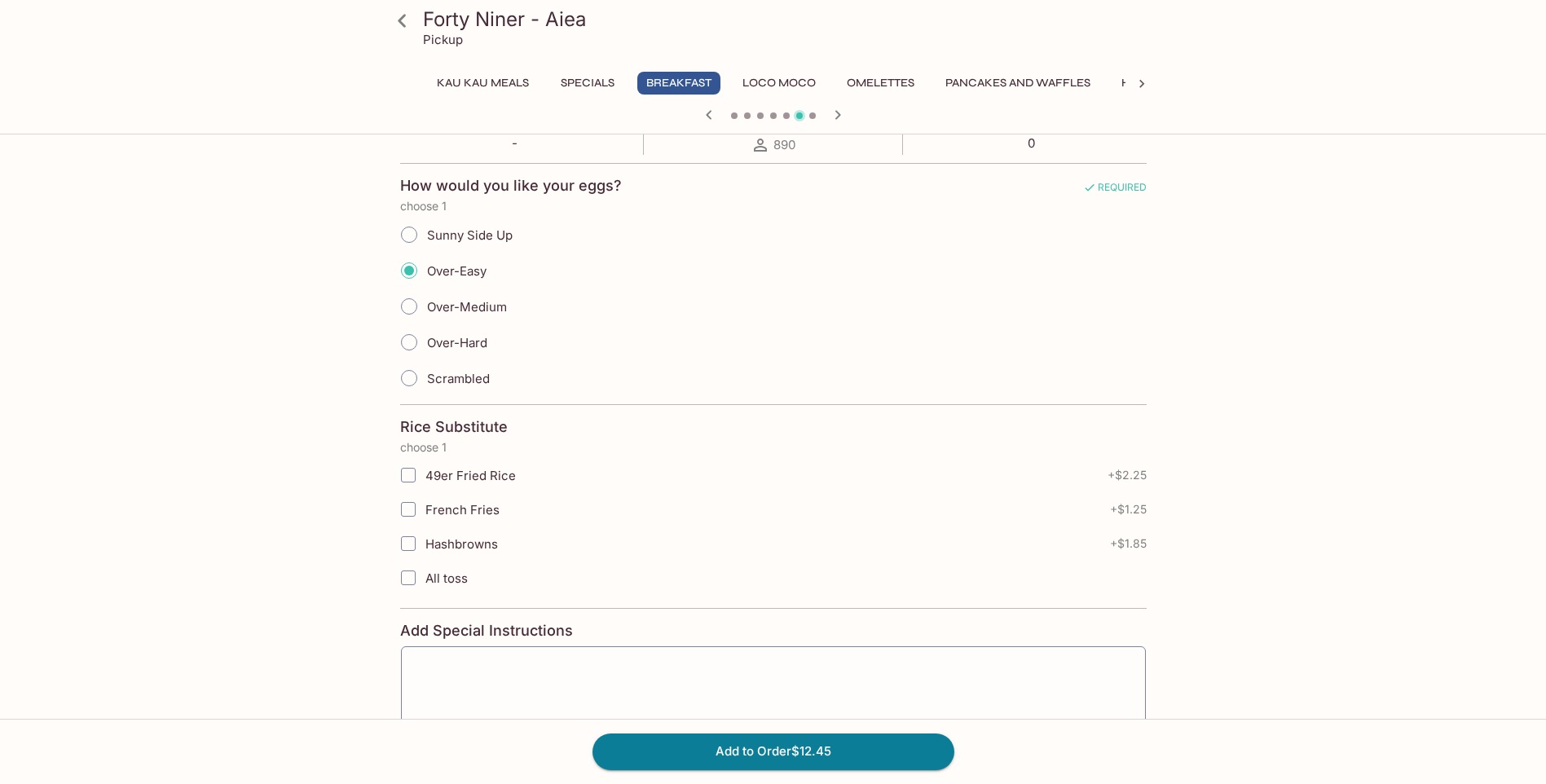
scroll to position [431, 0]
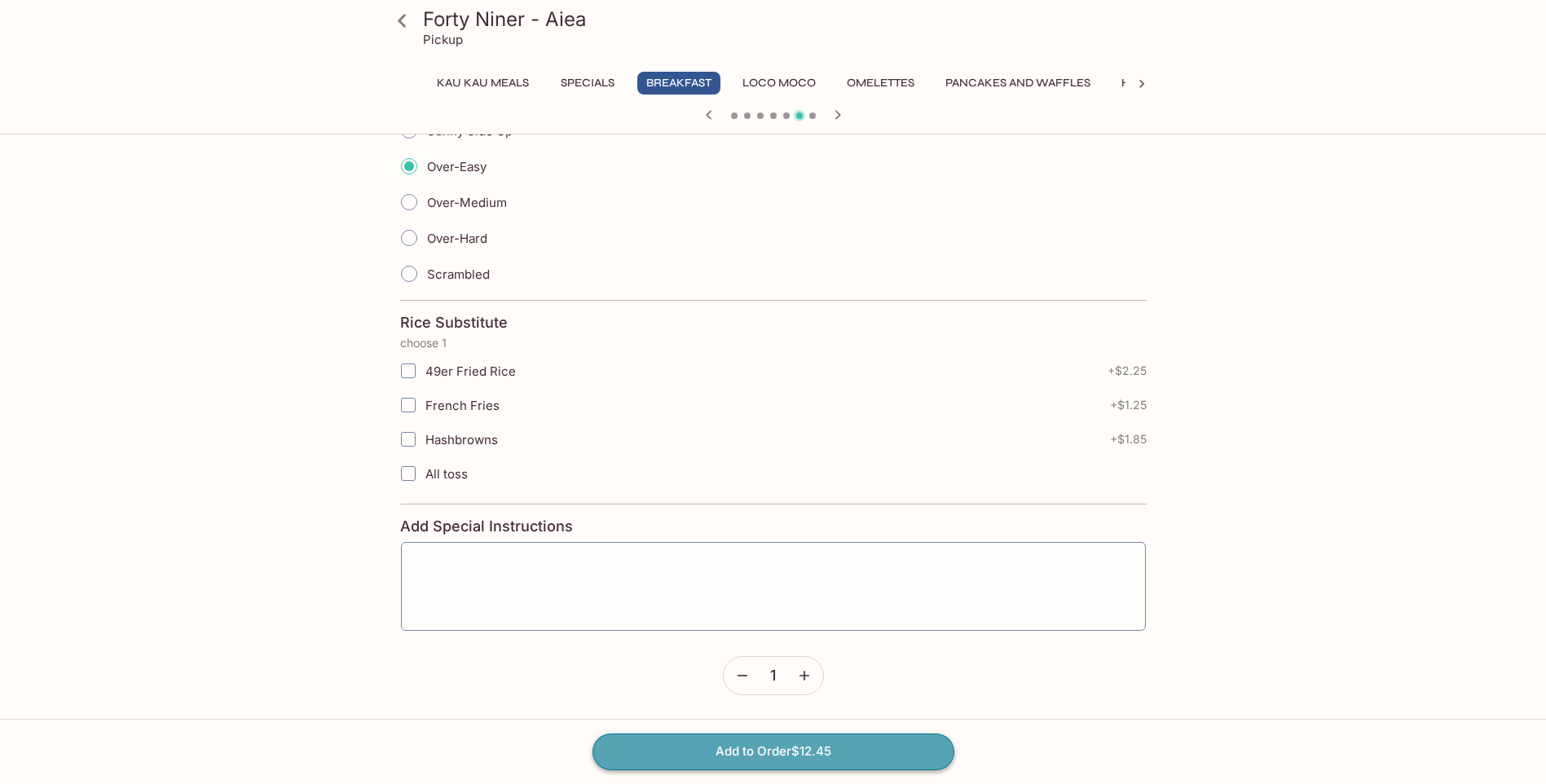
click at [819, 756] on button "Add to Order $12.45" at bounding box center [773, 751] width 362 height 36
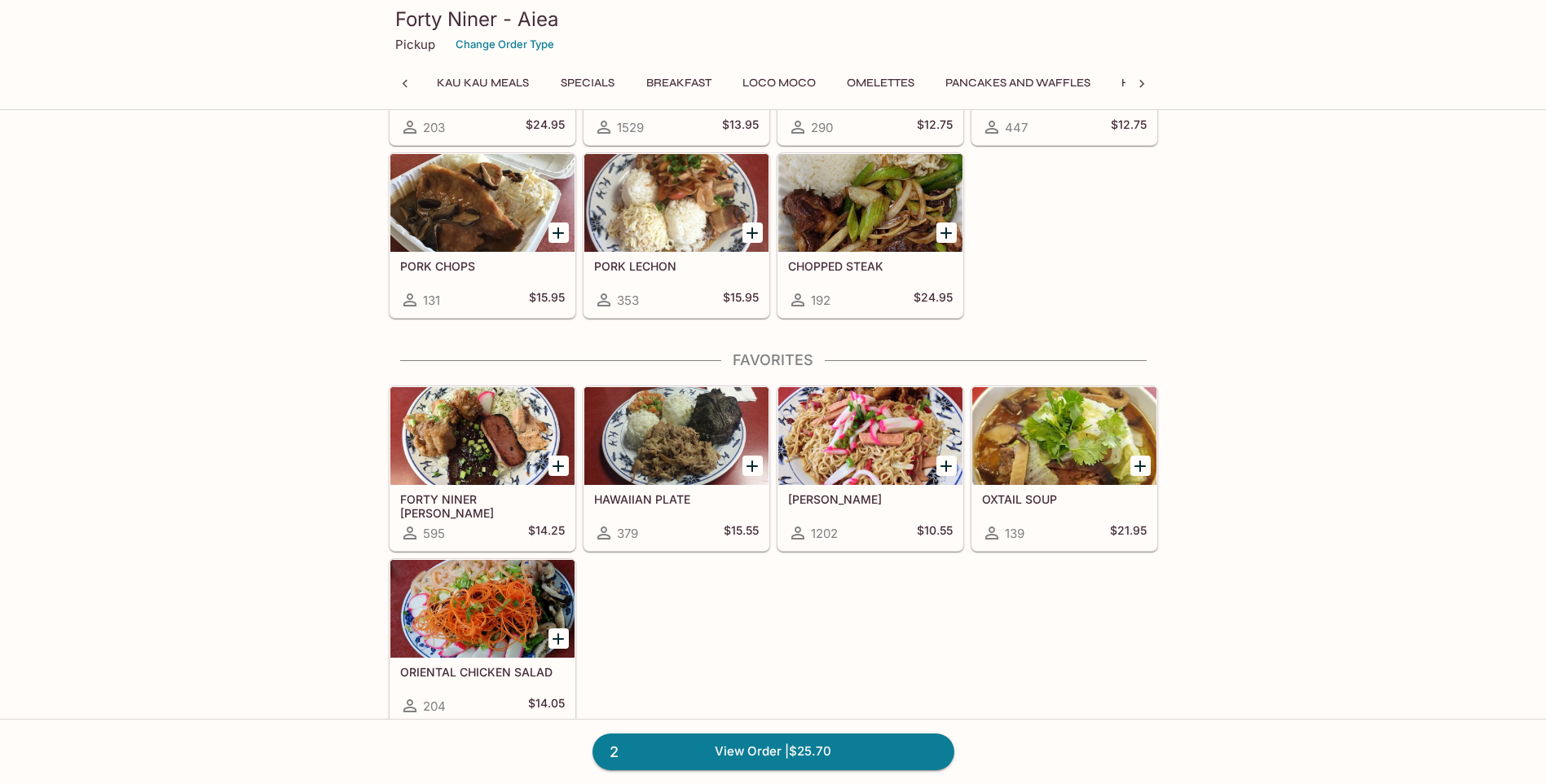
scroll to position [0, 282]
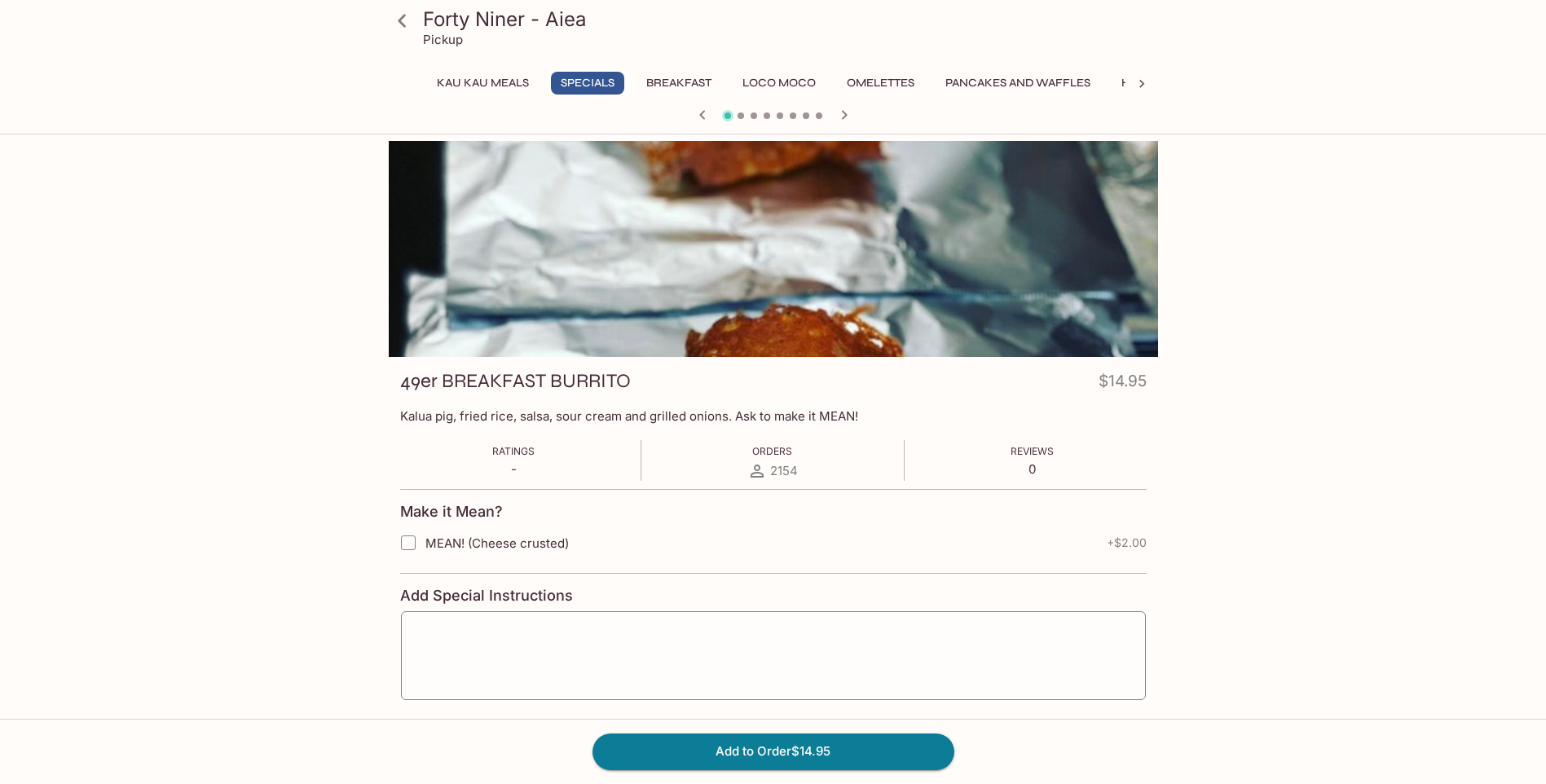
click at [475, 540] on span "MEAN! (Cheese crusted)" at bounding box center [497, 543] width 144 height 16
click at [425, 540] on input "MEAN! (Cheese crusted)" at bounding box center [408, 543] width 33 height 33
checkbox input "true"
click at [817, 746] on button "Add to Order $16.95" at bounding box center [773, 751] width 362 height 36
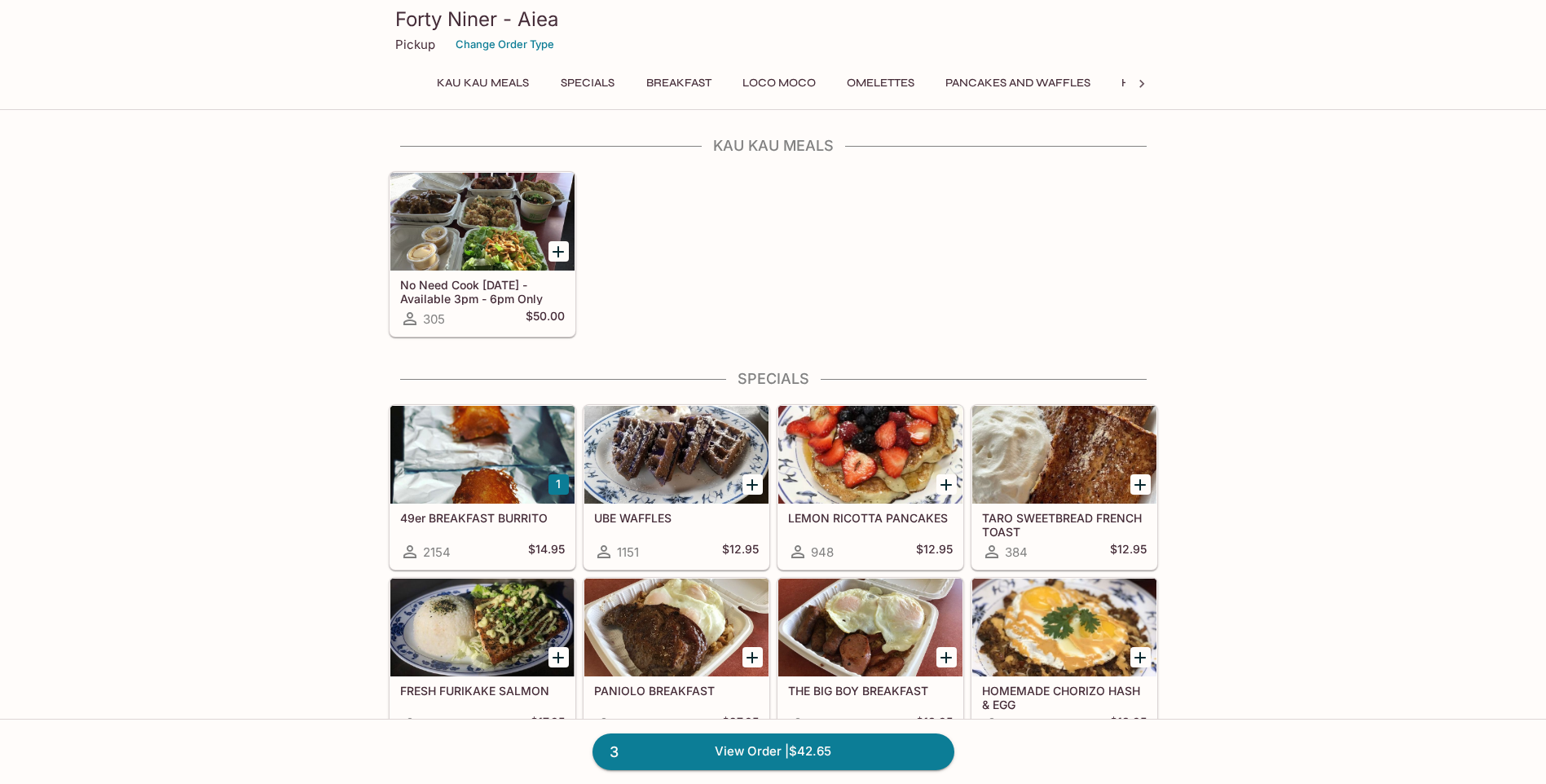
click at [1131, 78] on div at bounding box center [1142, 84] width 33 height 25
click at [1147, 86] on icon at bounding box center [1142, 84] width 16 height 16
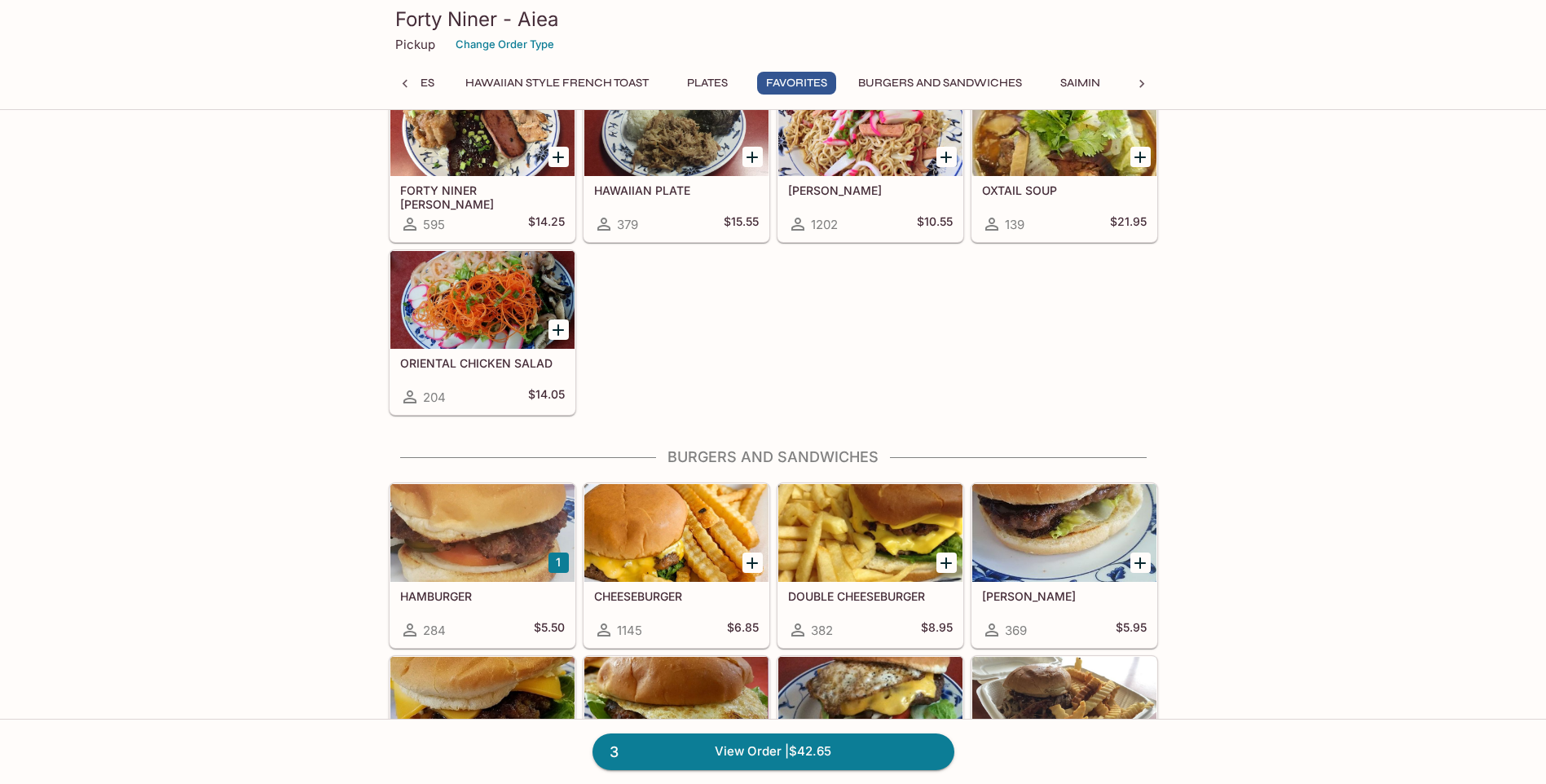
scroll to position [3015, 0]
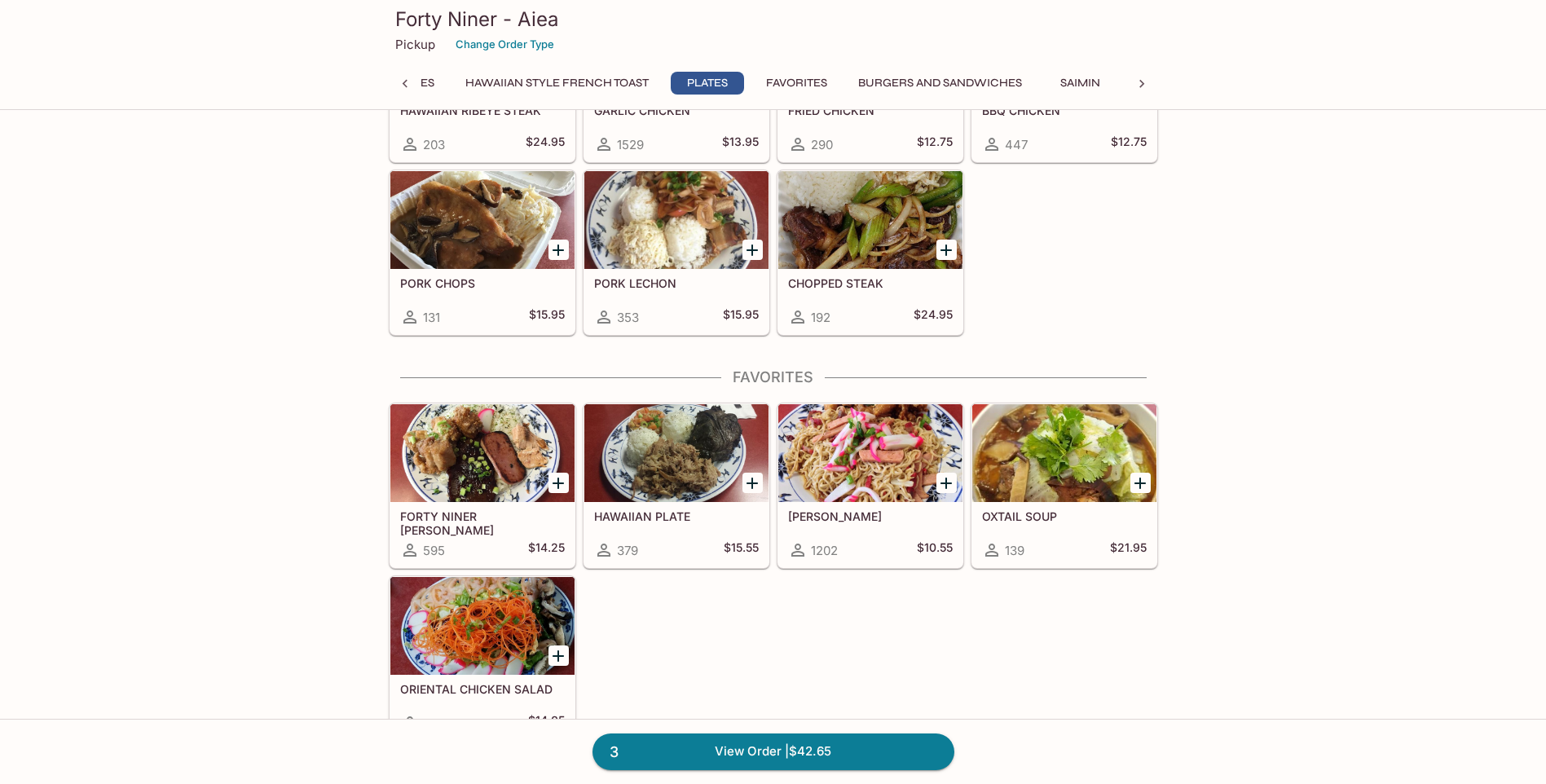
click at [889, 444] on div at bounding box center [870, 453] width 185 height 98
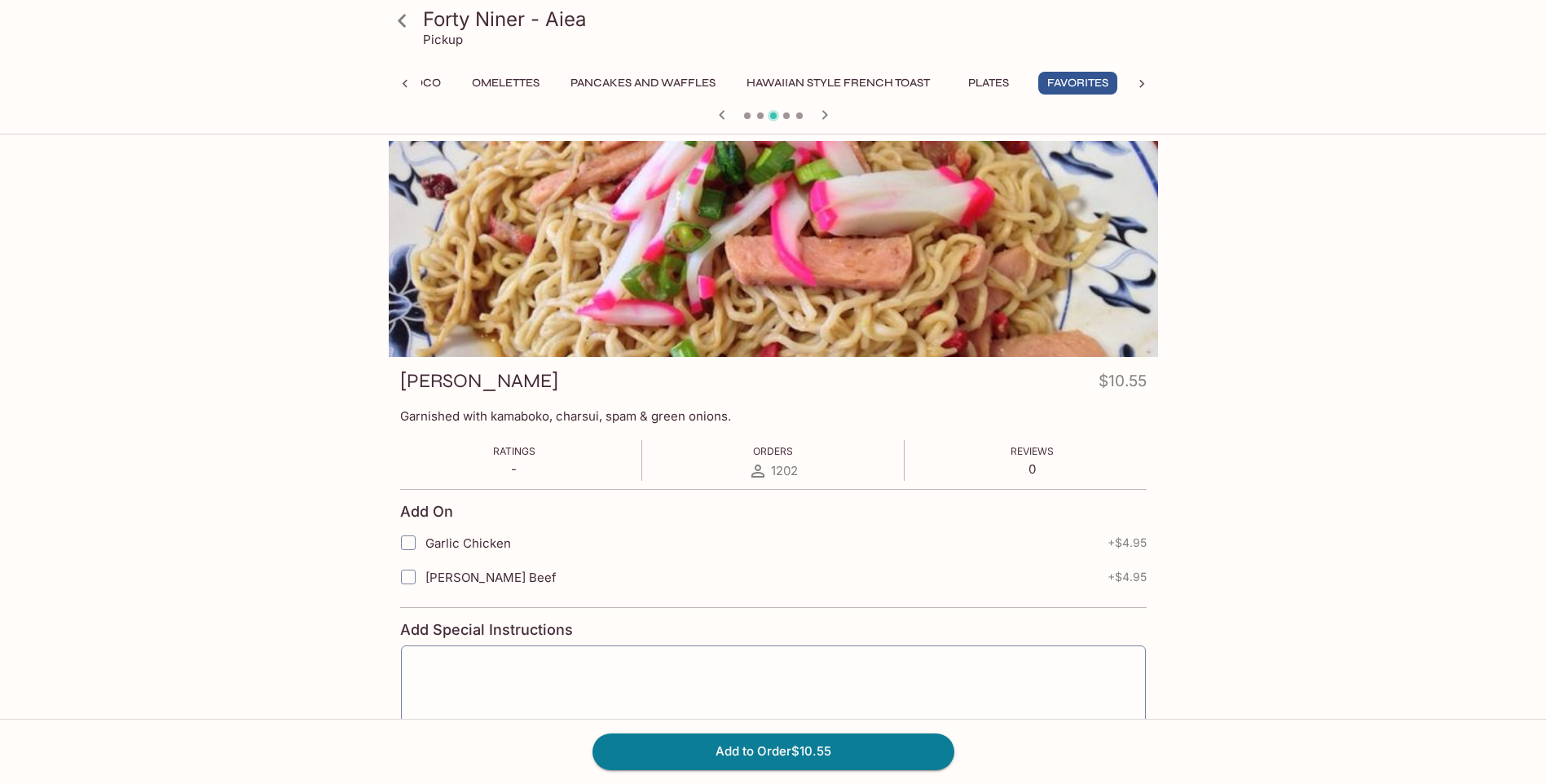
click at [395, 22] on icon at bounding box center [402, 21] width 29 height 29
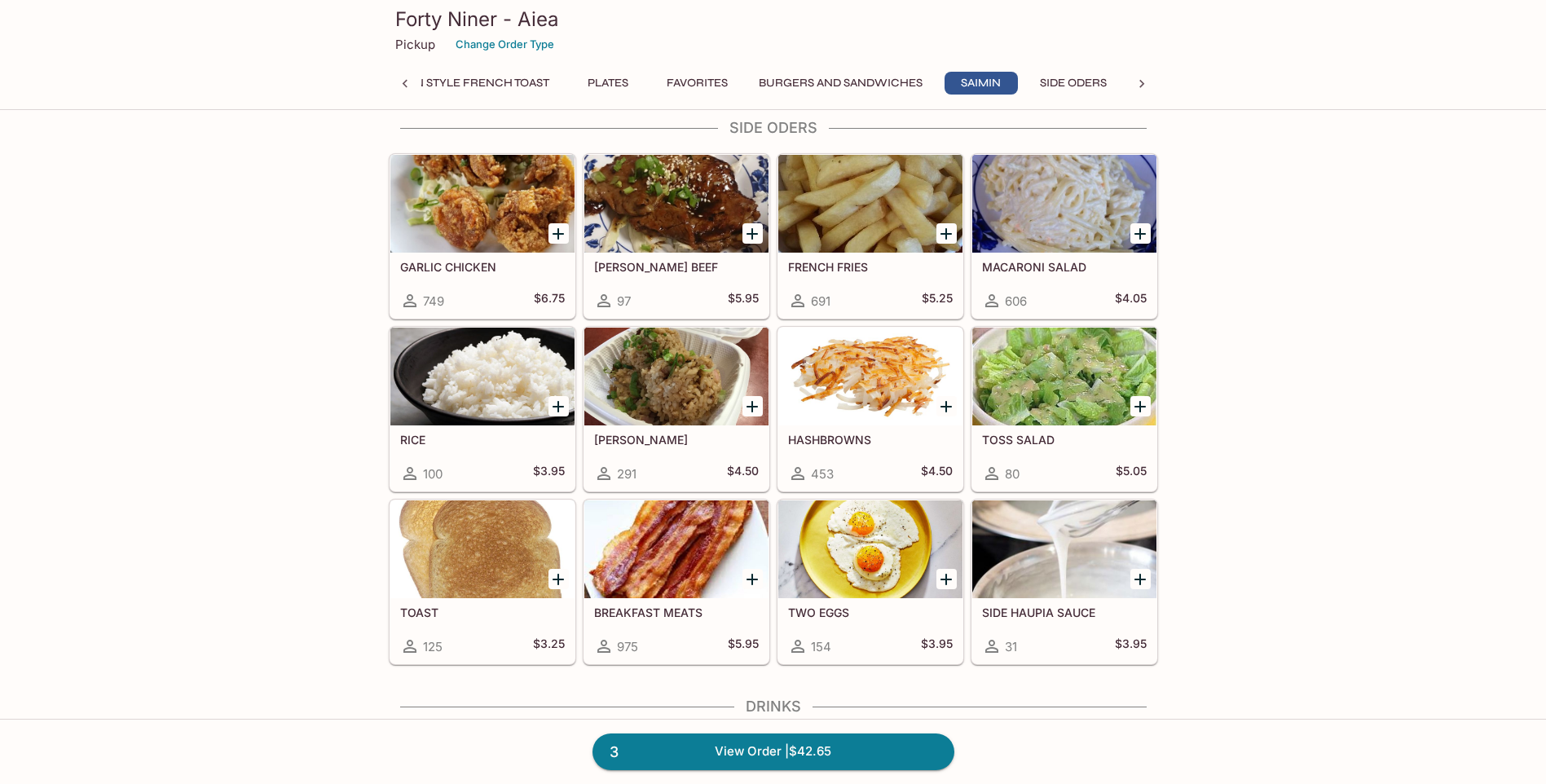
scroll to position [4401, 0]
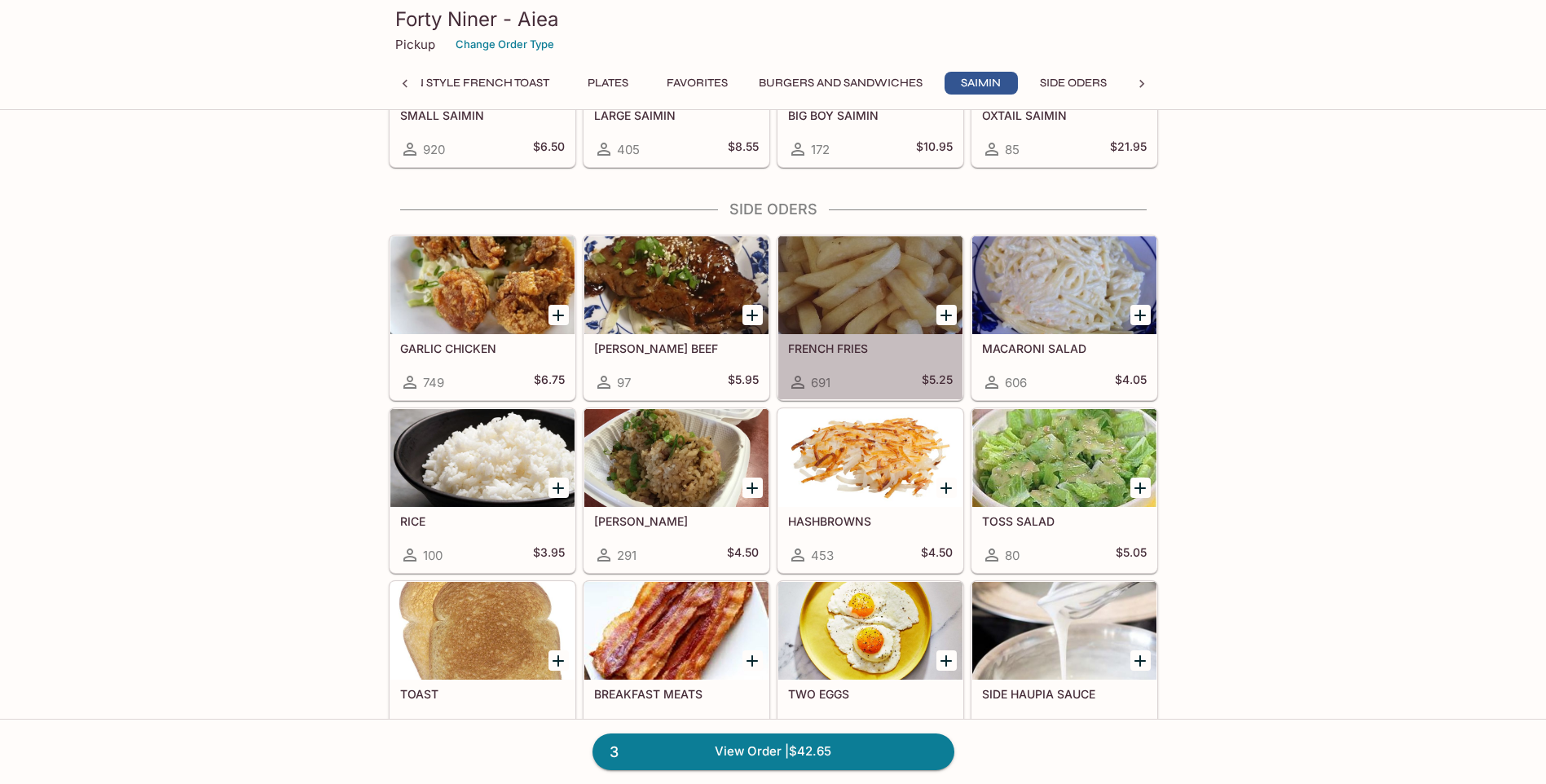
click at [888, 276] on div at bounding box center [870, 285] width 185 height 98
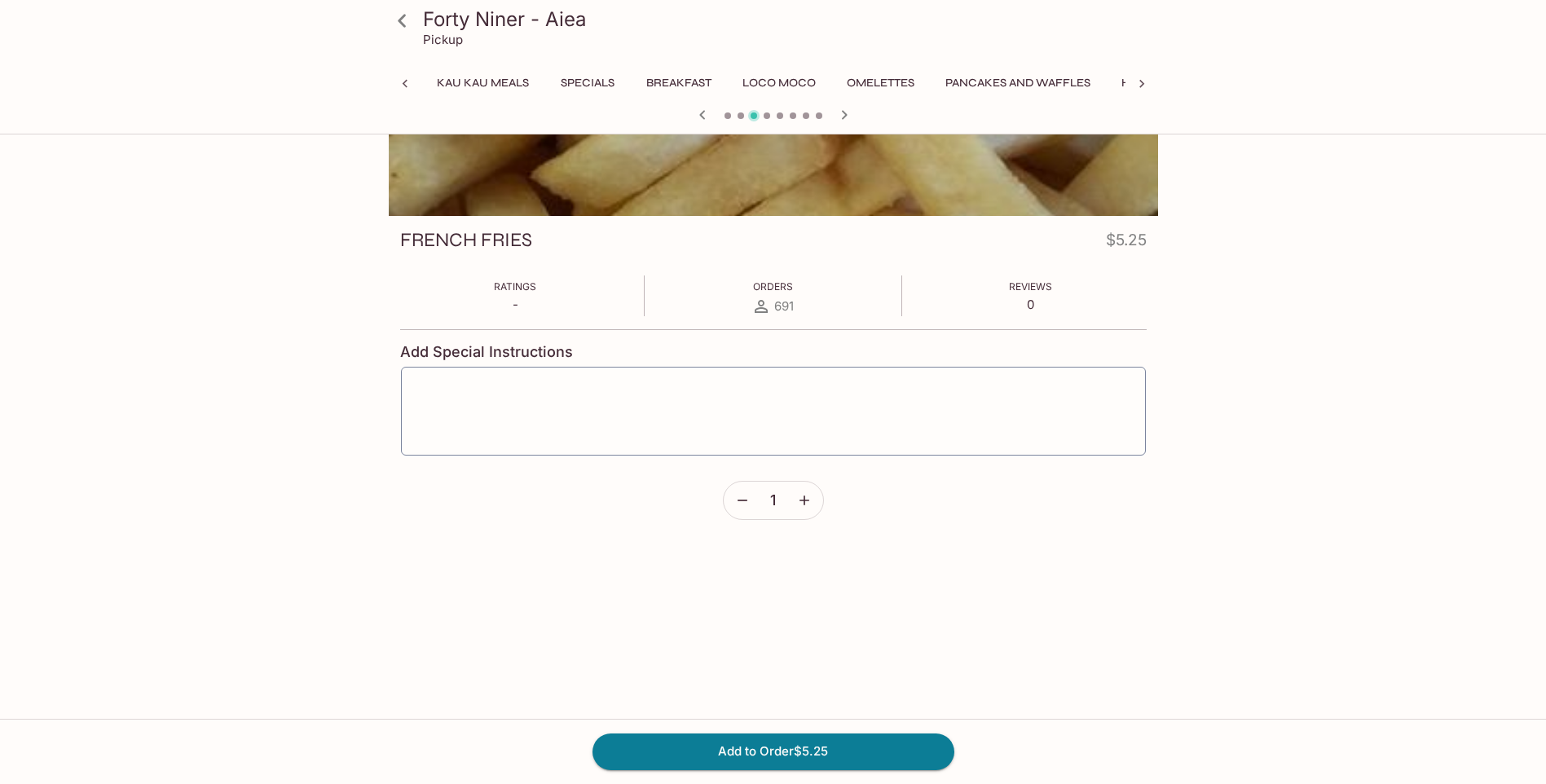
scroll to position [0, 755]
click at [840, 755] on button "Add to Order $5.25" at bounding box center [773, 751] width 362 height 36
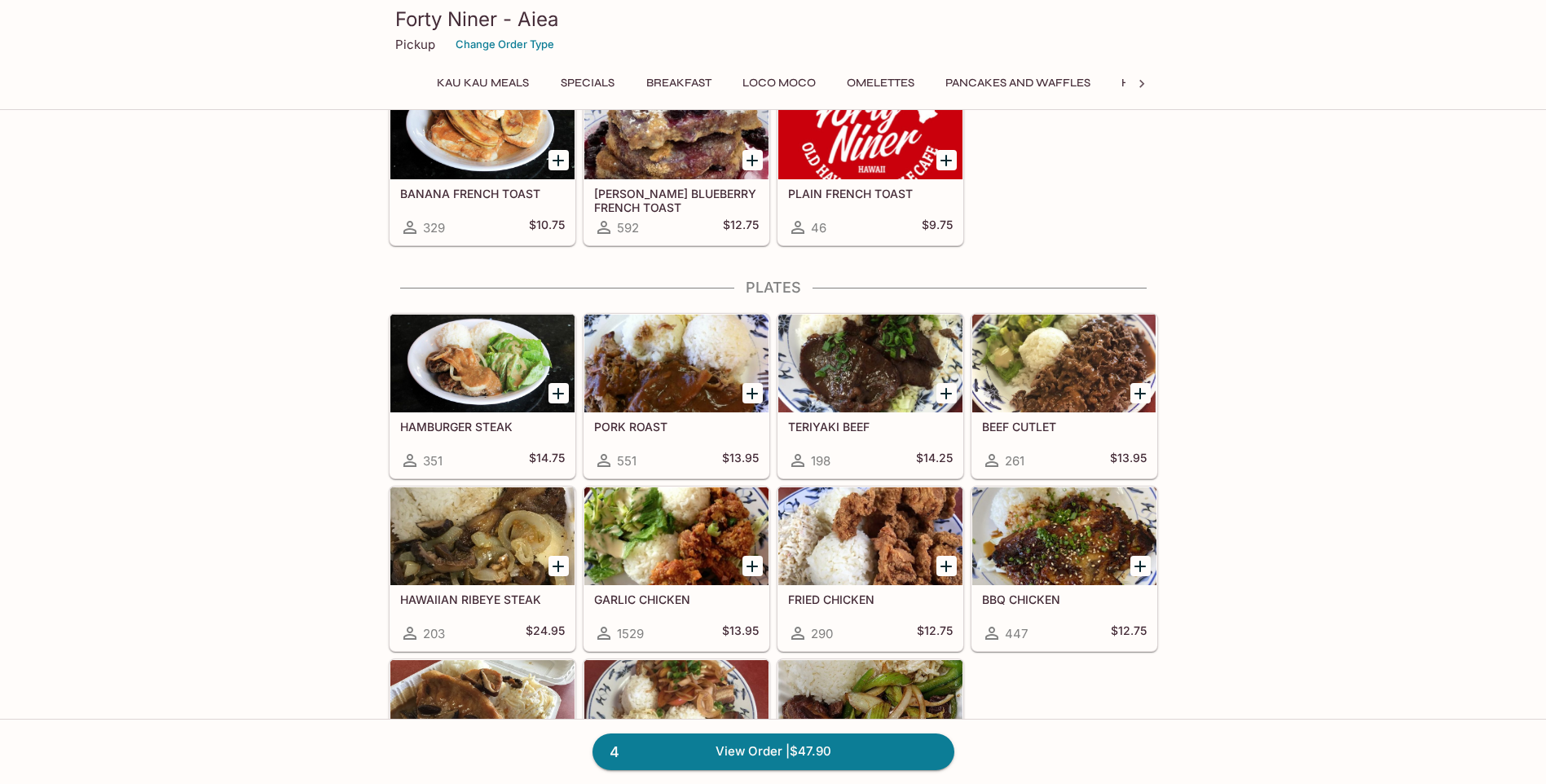
scroll to position [3015, 0]
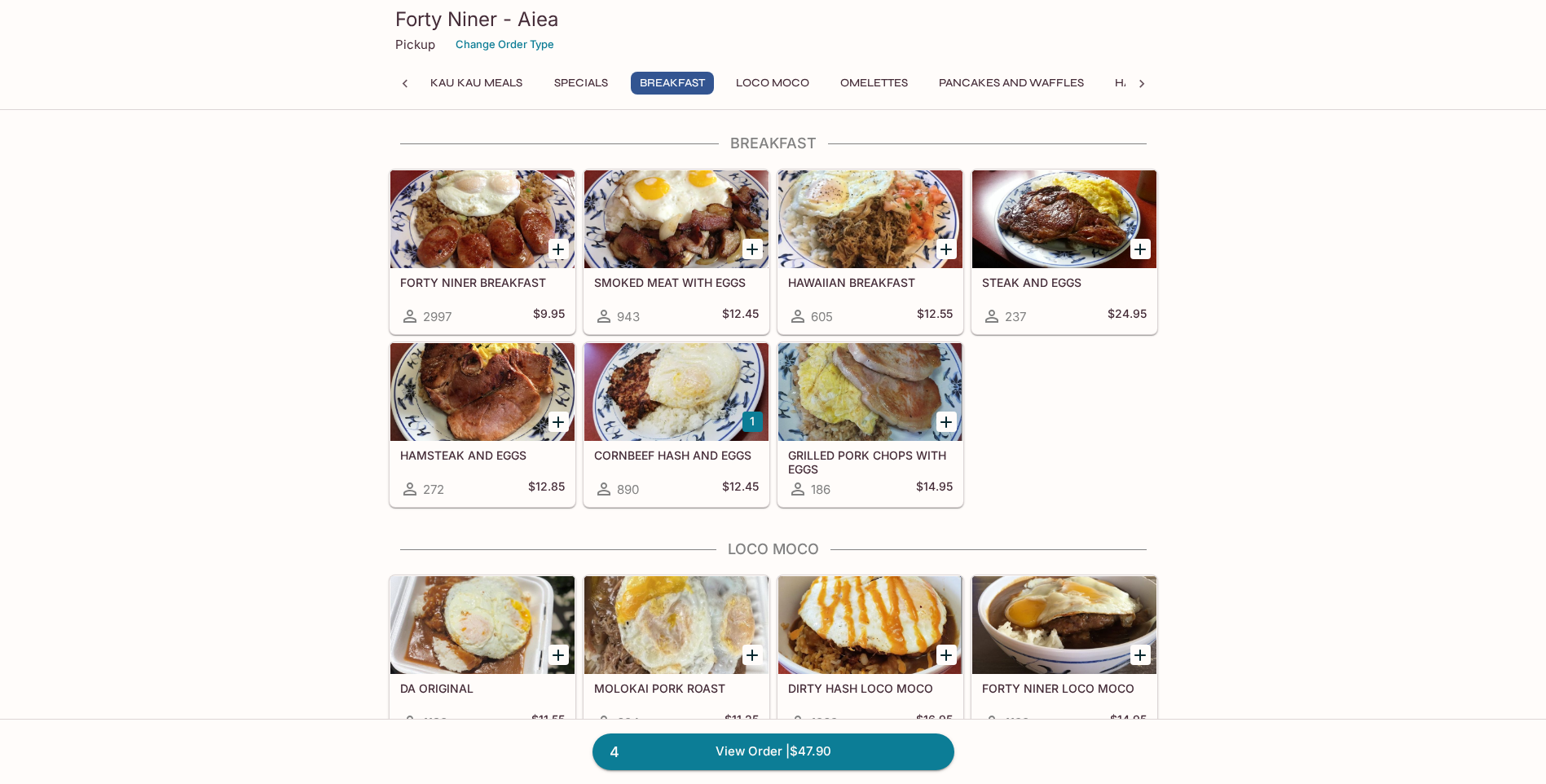
click at [696, 247] on div at bounding box center [677, 219] width 185 height 98
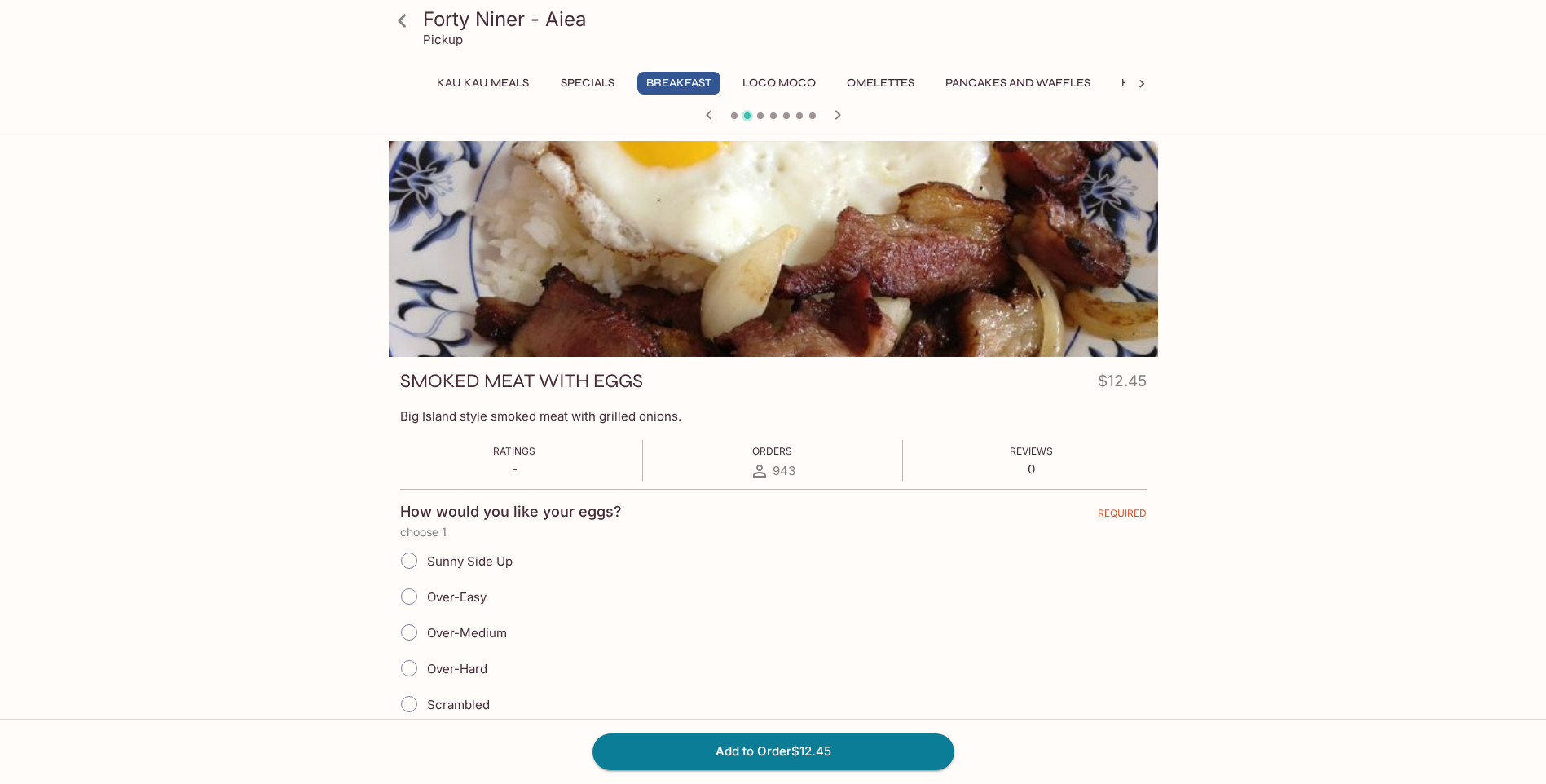
click at [401, 21] on icon at bounding box center [402, 21] width 29 height 29
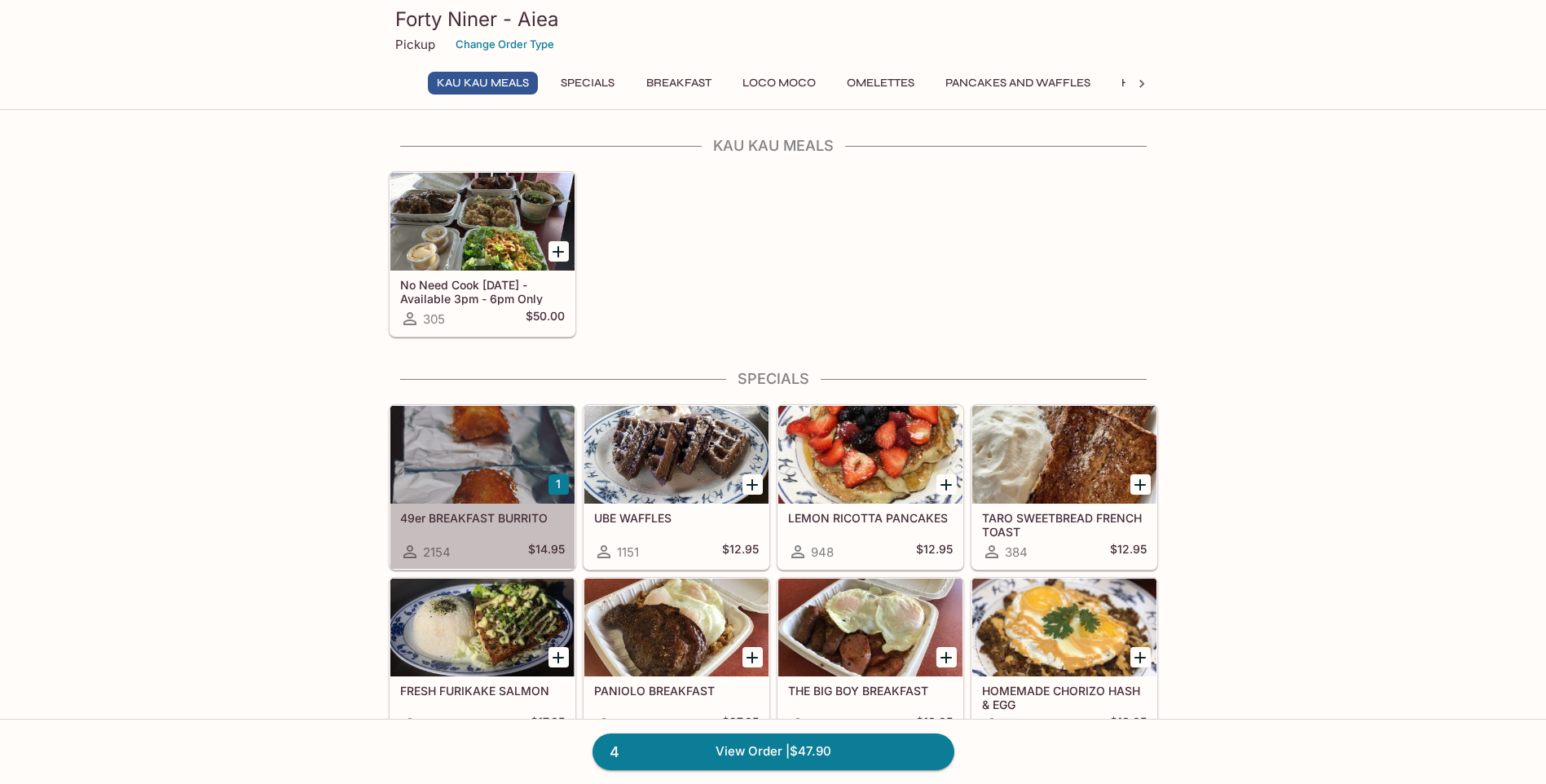
click at [516, 449] on div at bounding box center [482, 454] width 185 height 98
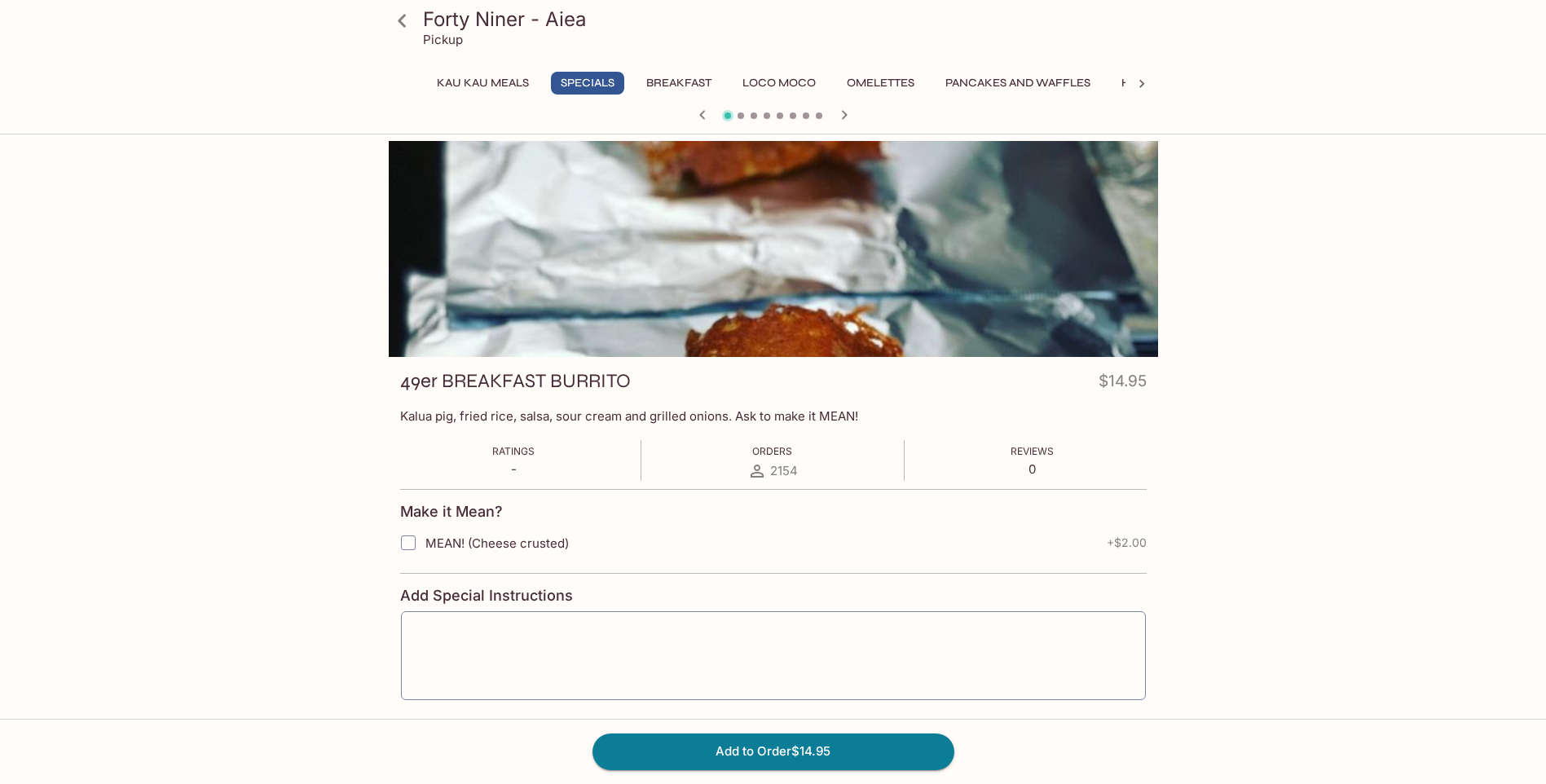
click at [545, 542] on span "MEAN! (Cheese crusted)" at bounding box center [497, 543] width 144 height 16
click at [425, 542] on input "MEAN! (Cheese crusted)" at bounding box center [408, 543] width 33 height 33
checkbox input "true"
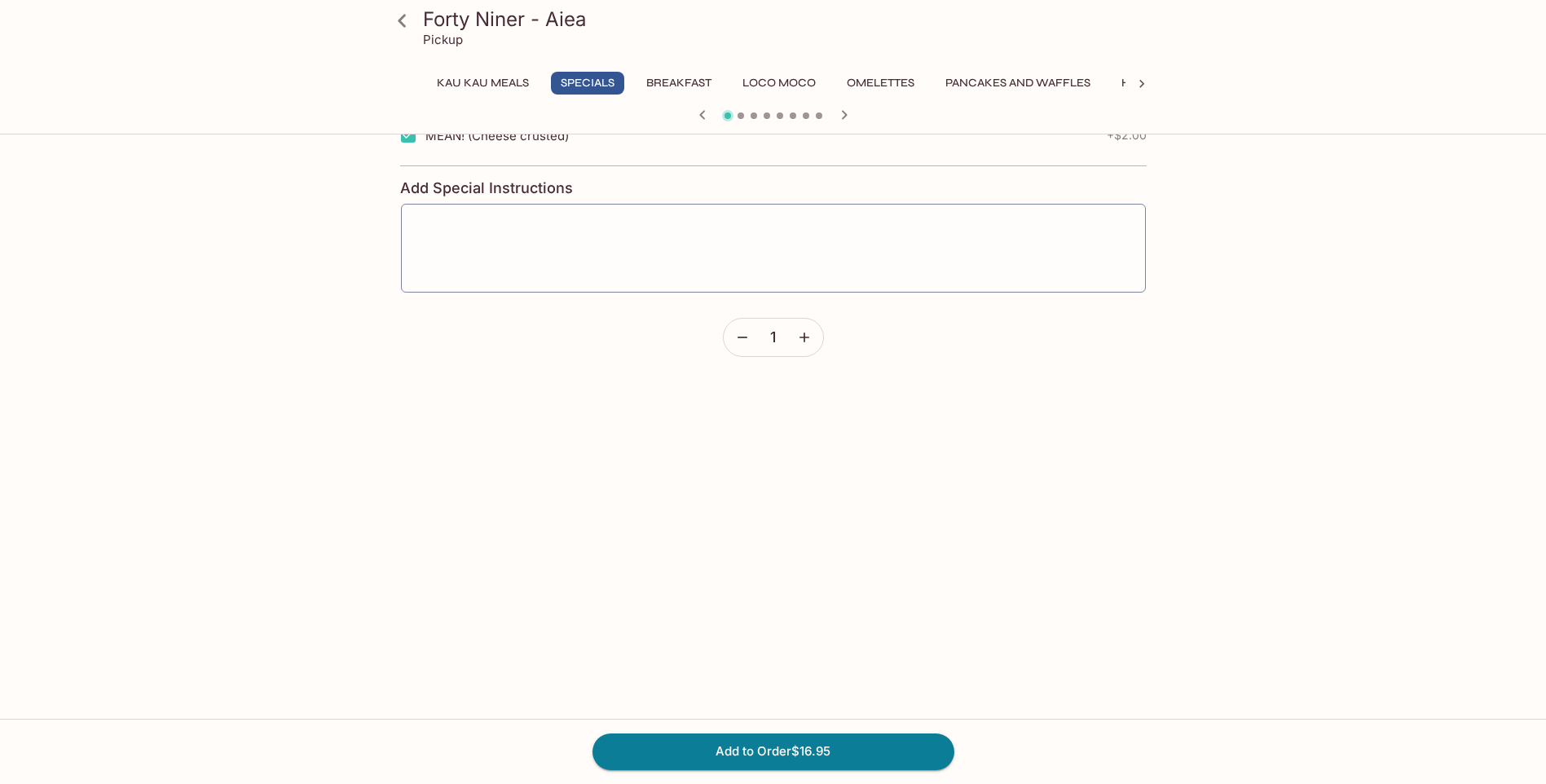
click at [803, 348] on button "button" at bounding box center [805, 338] width 38 height 38
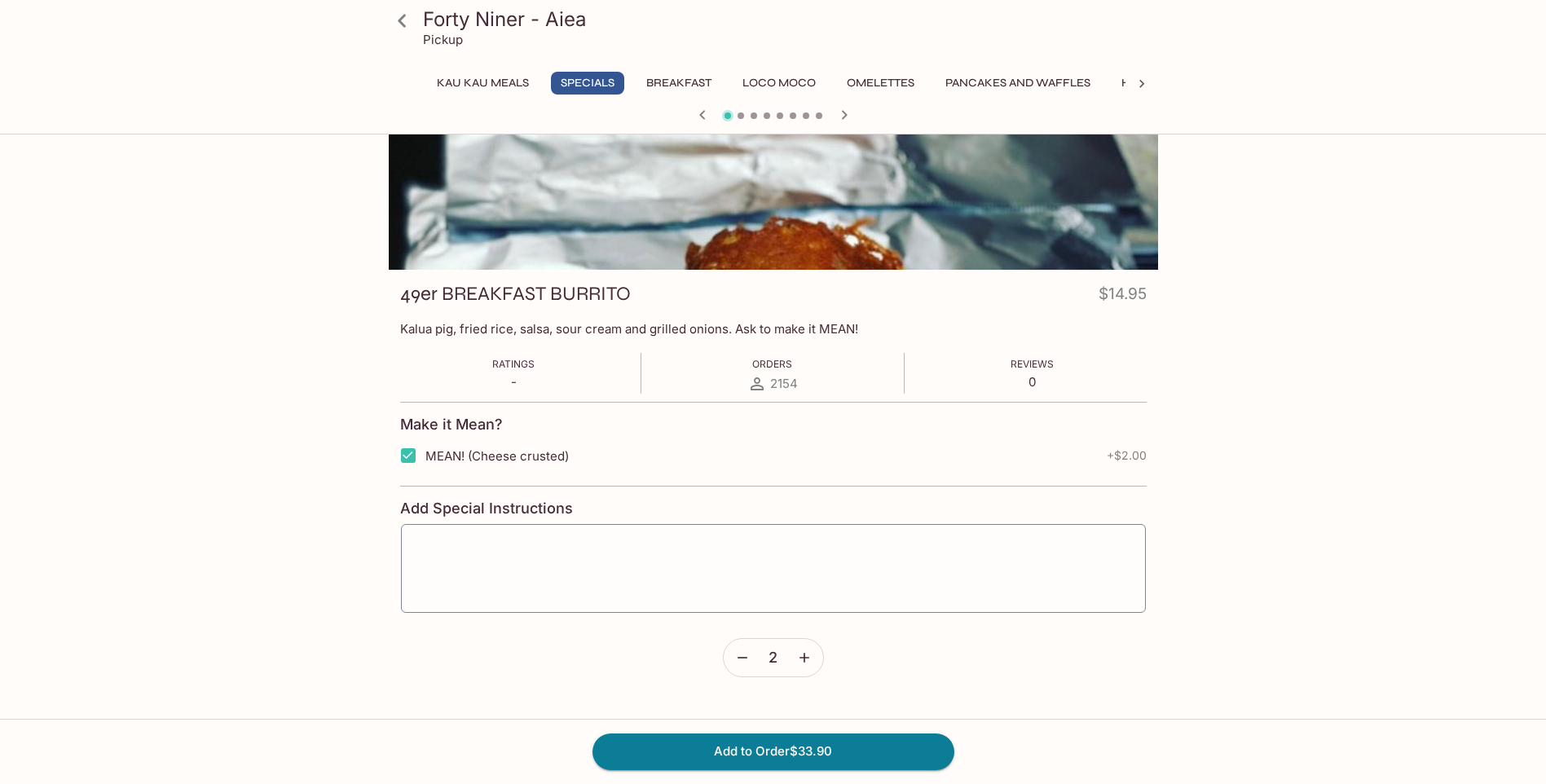
scroll to position [0, 0]
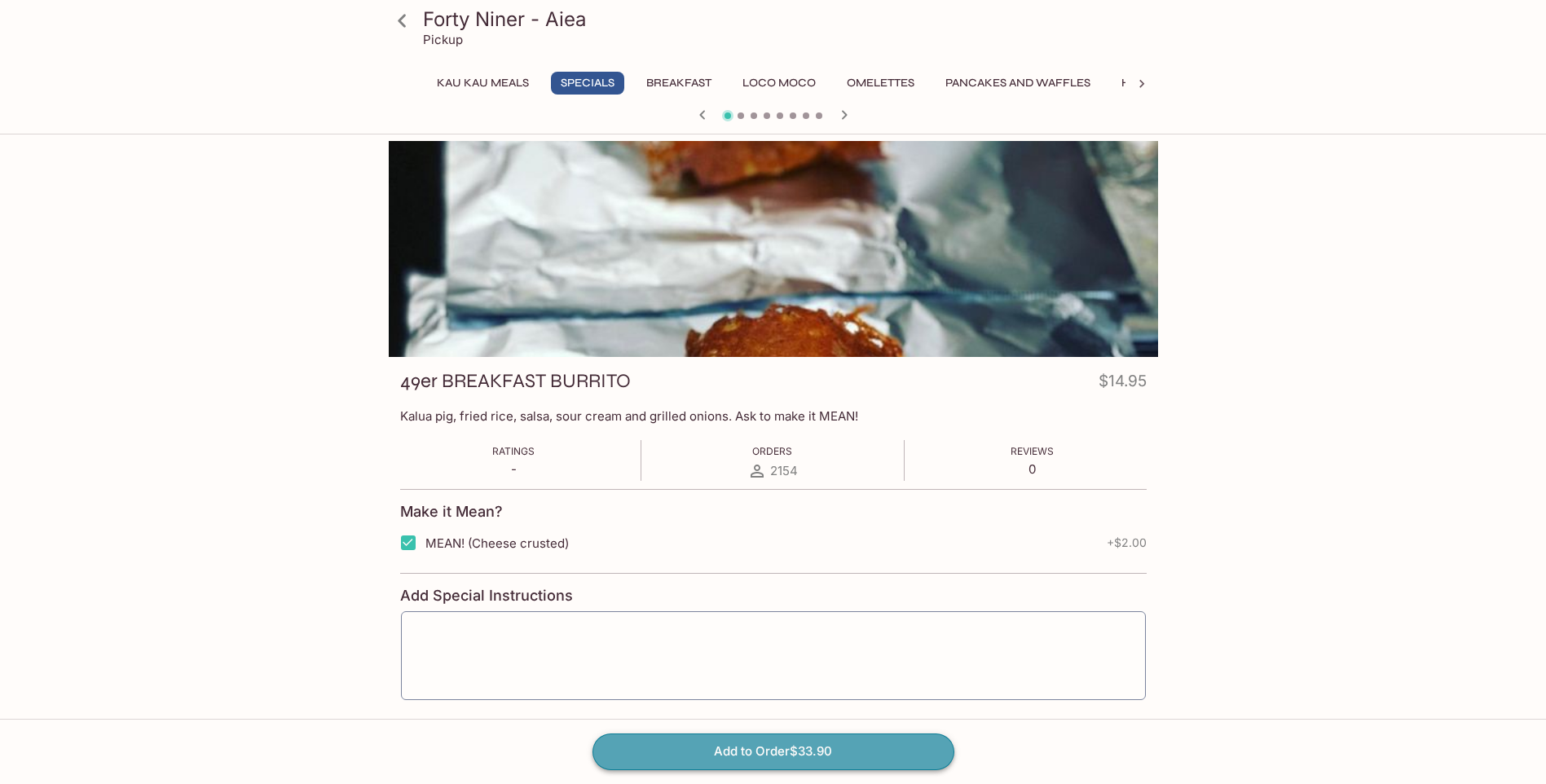
click at [816, 754] on button "Add to Order $33.90" at bounding box center [773, 751] width 362 height 36
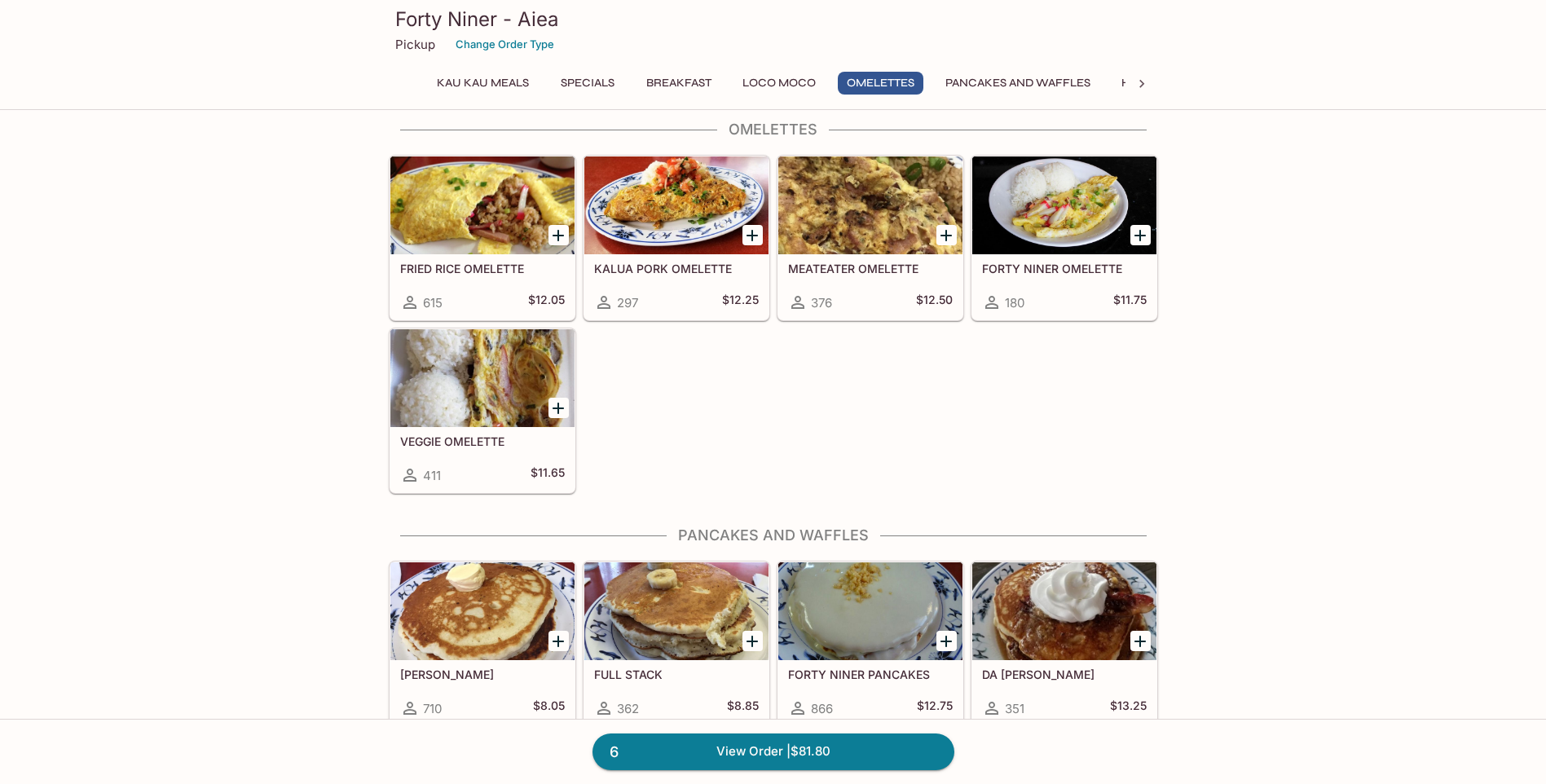
scroll to position [1875, 0]
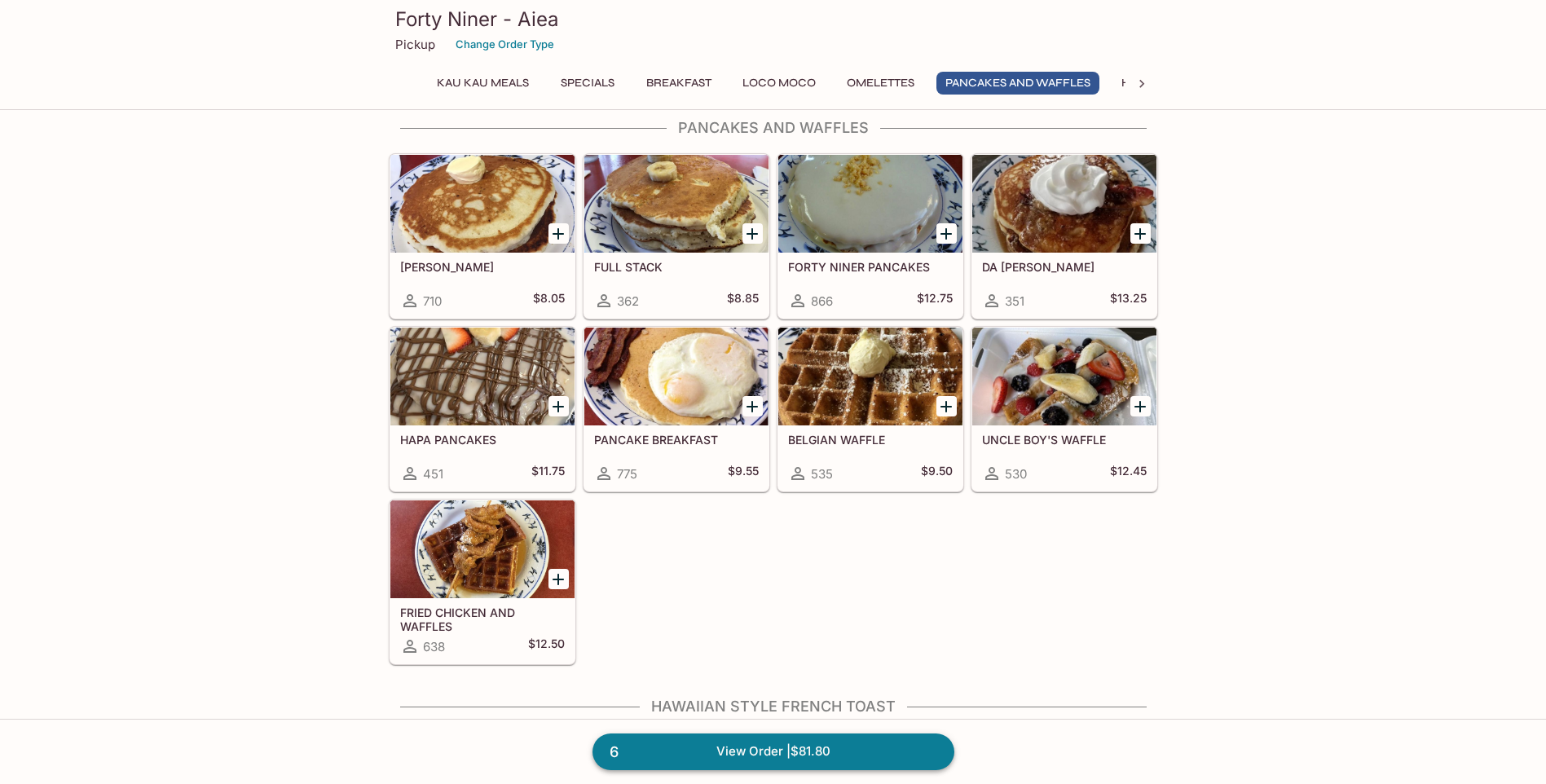
click at [757, 754] on link "6 View Order | $81.80" at bounding box center [773, 751] width 362 height 36
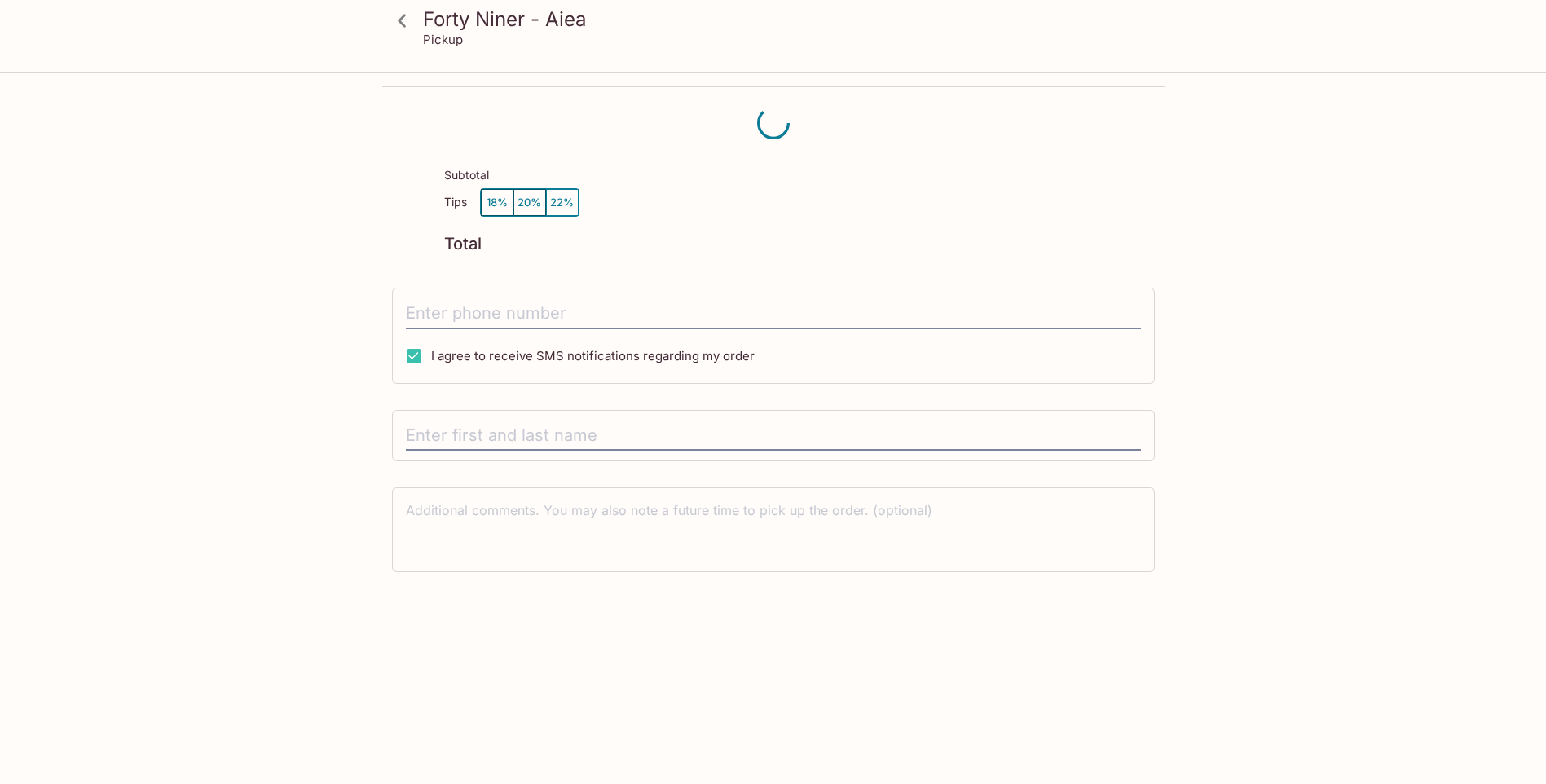
scroll to position [73, 0]
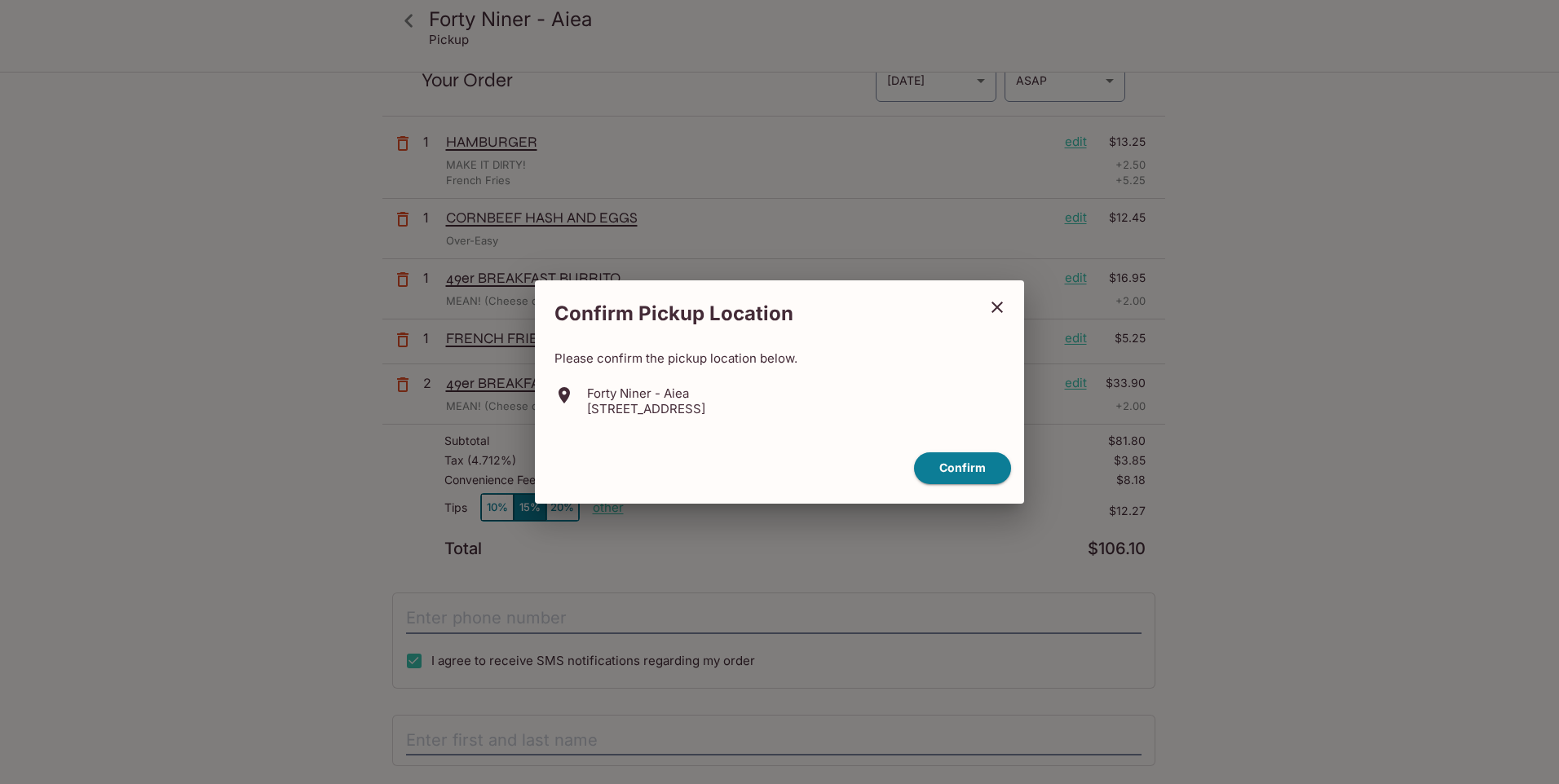
click at [674, 408] on p "[STREET_ADDRESS]" at bounding box center [647, 408] width 118 height 16
click at [972, 464] on button "Confirm" at bounding box center [962, 468] width 97 height 32
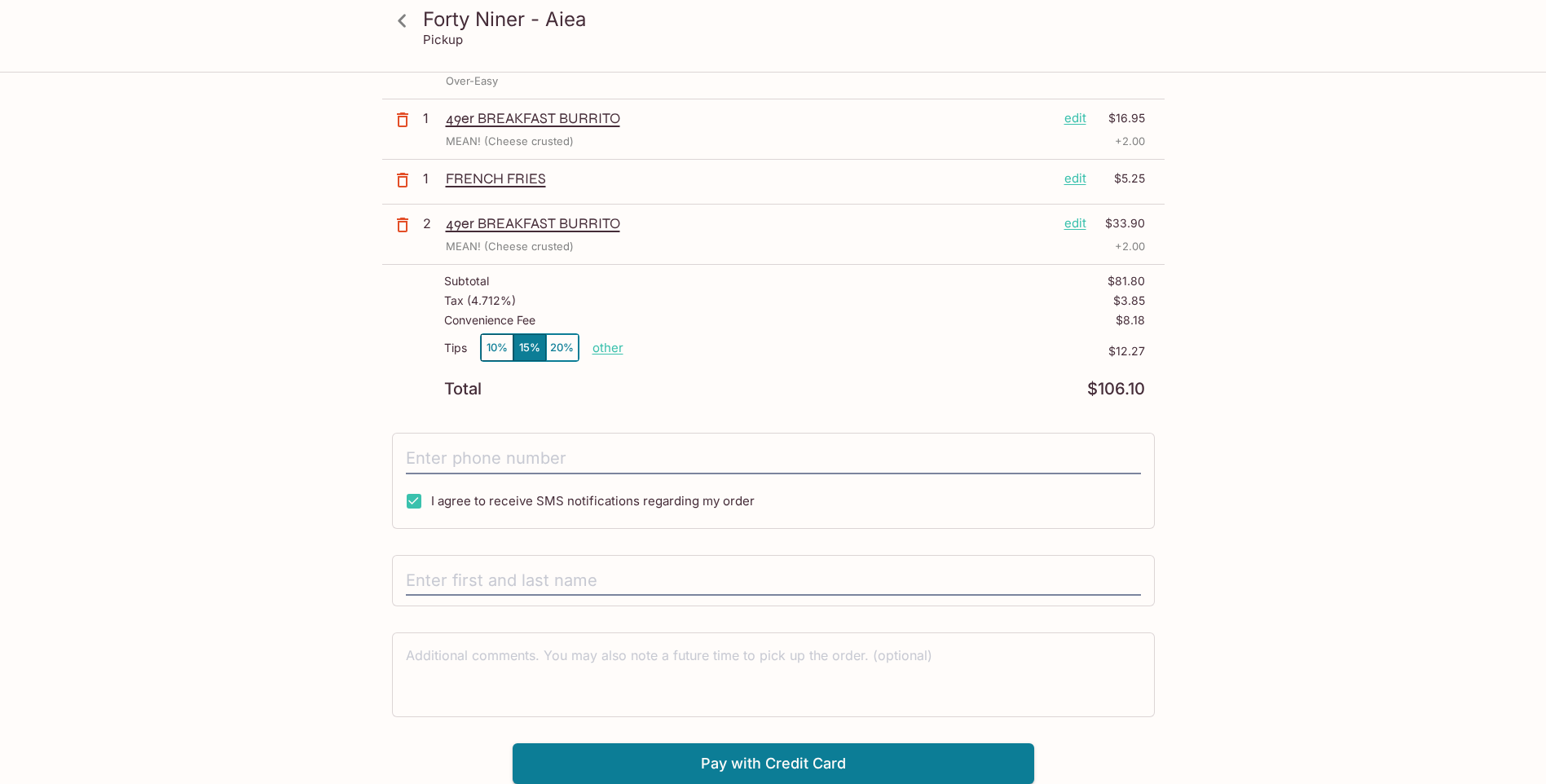
scroll to position [70, 0]
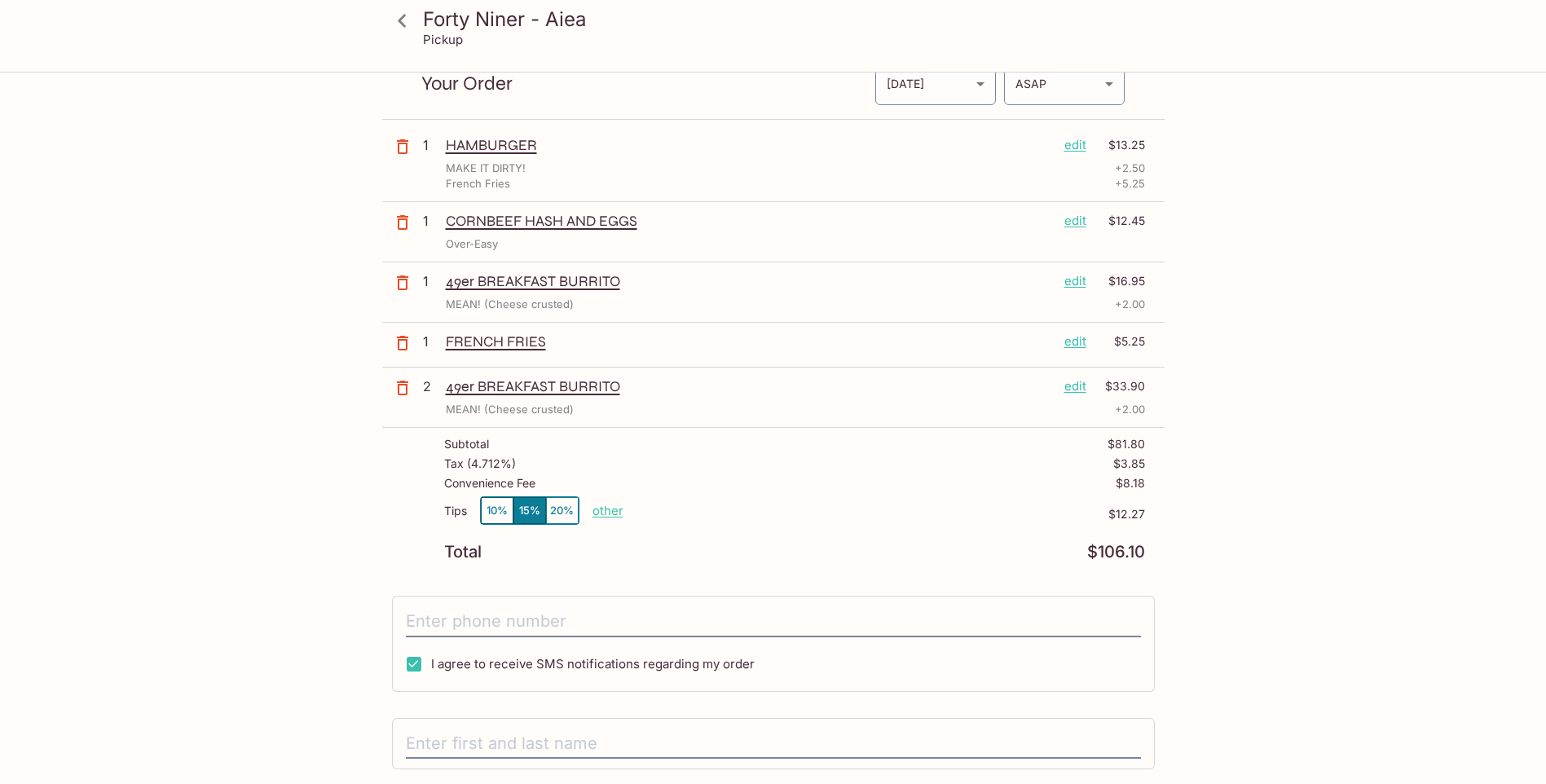
click at [1079, 390] on p "edit" at bounding box center [1075, 386] width 22 height 18
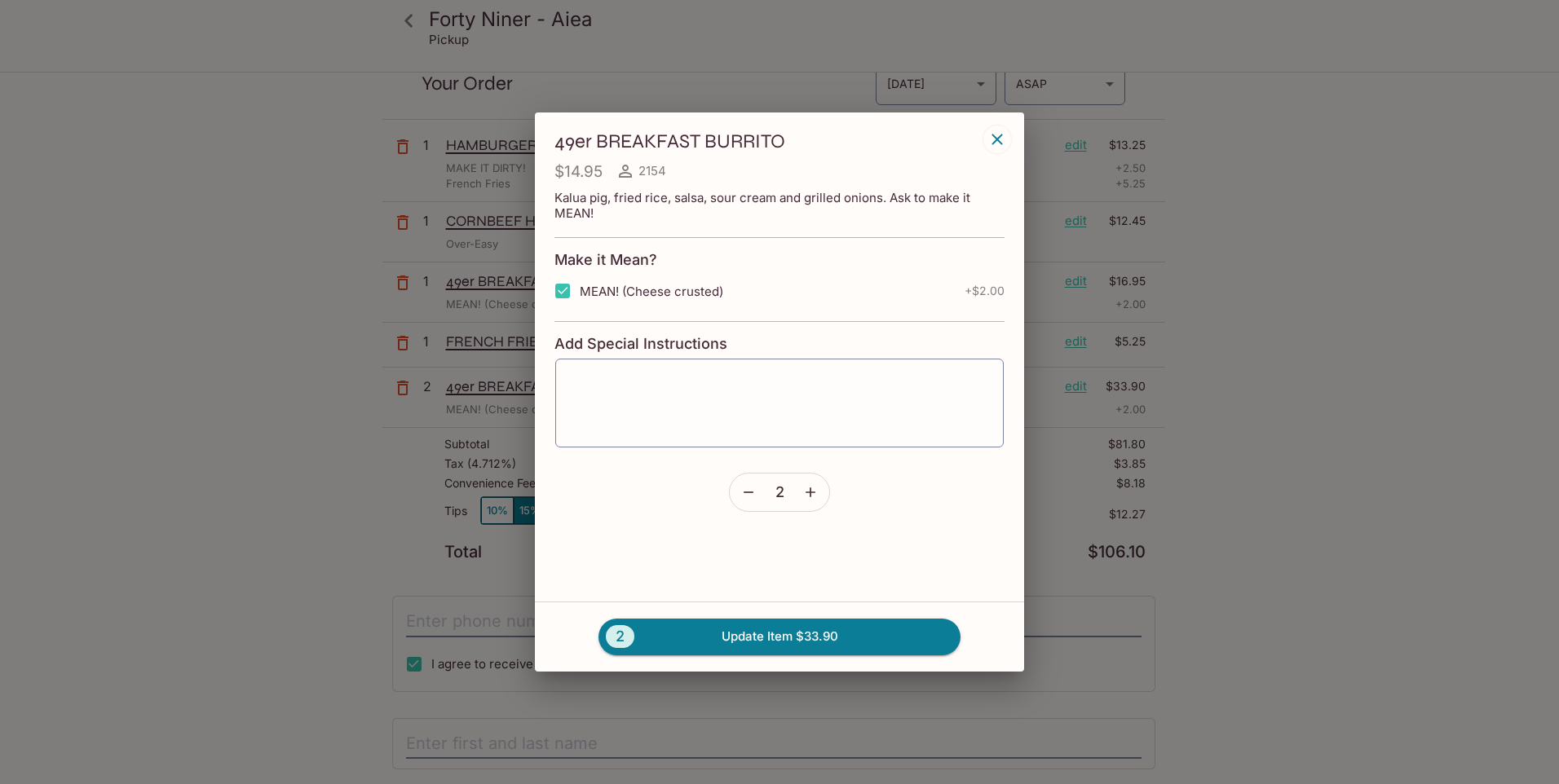
click at [748, 496] on icon "button" at bounding box center [748, 492] width 16 height 16
click at [776, 652] on button "1 Update Item $16.95" at bounding box center [779, 636] width 362 height 36
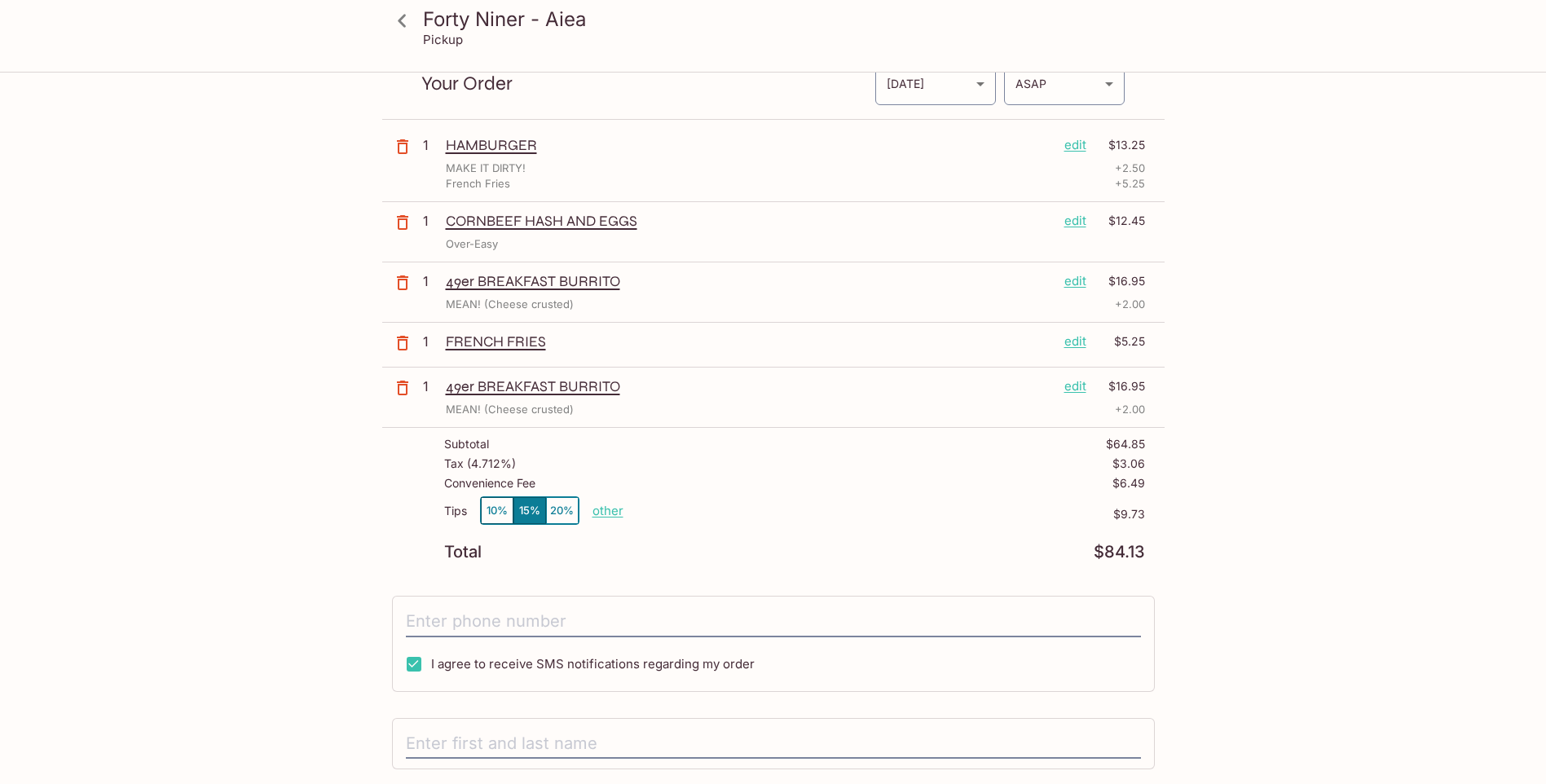
scroll to position [0, 0]
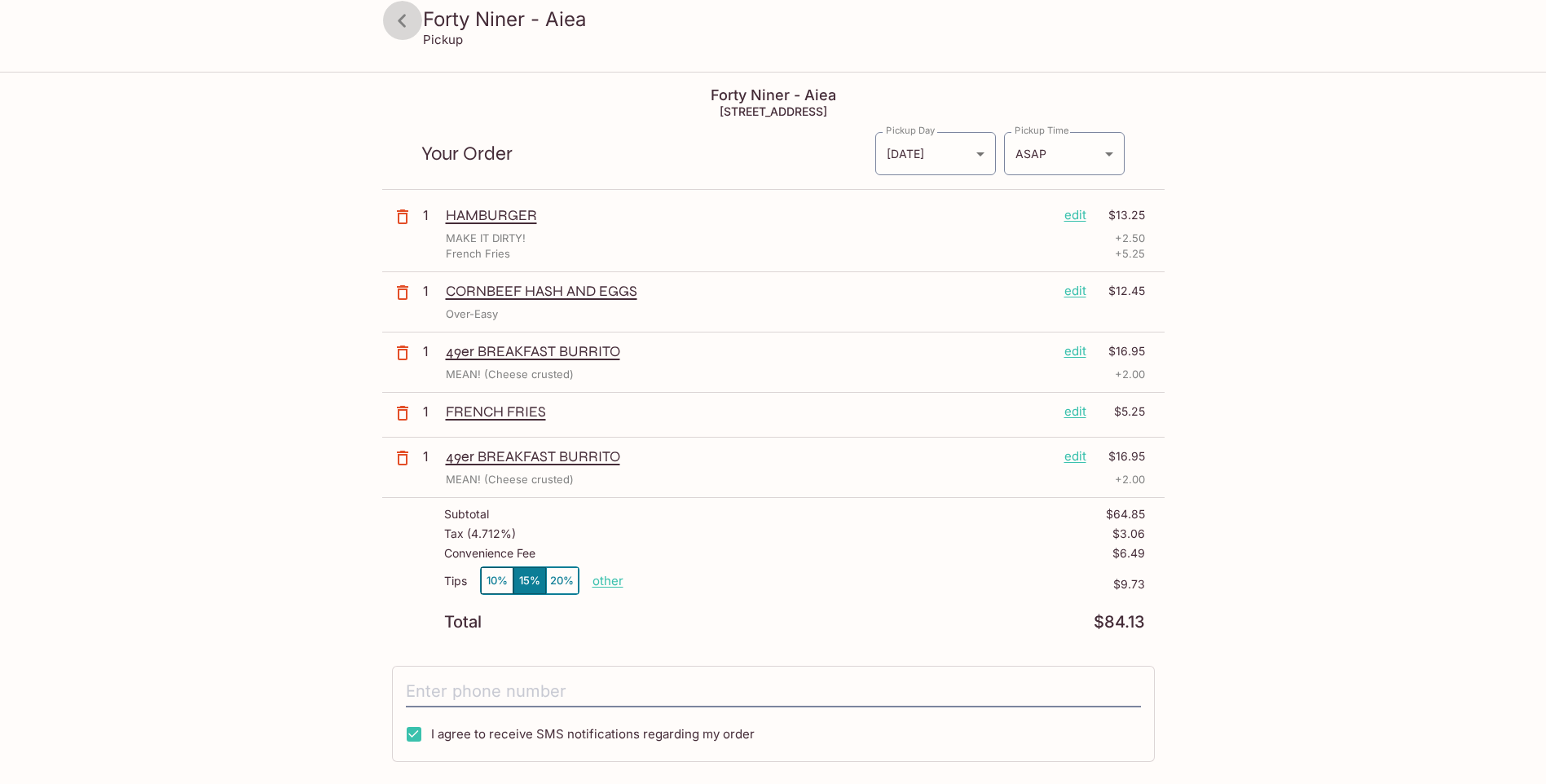
click at [406, 21] on icon at bounding box center [402, 21] width 29 height 29
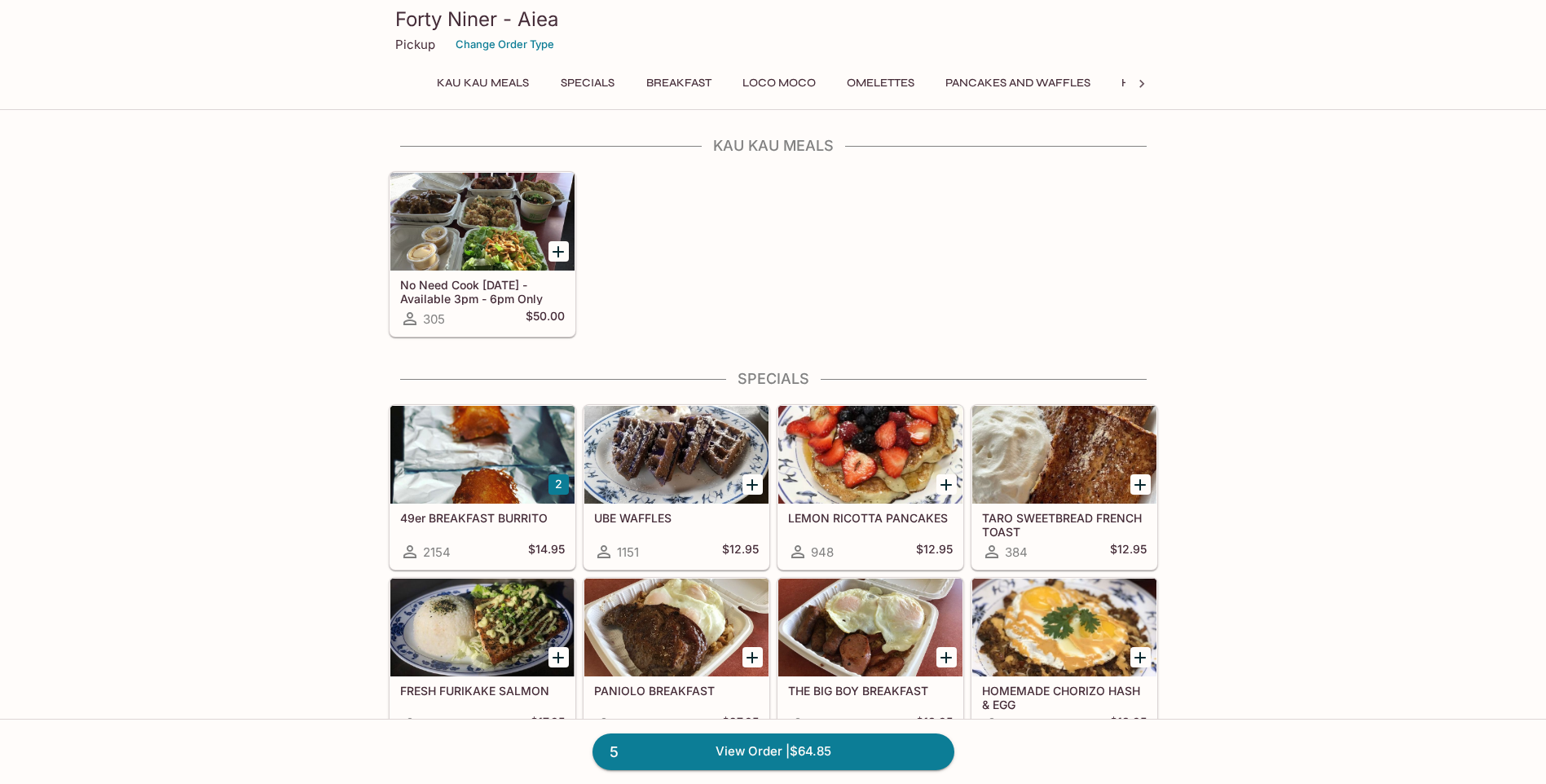
click at [686, 89] on button "Breakfast" at bounding box center [678, 83] width 83 height 23
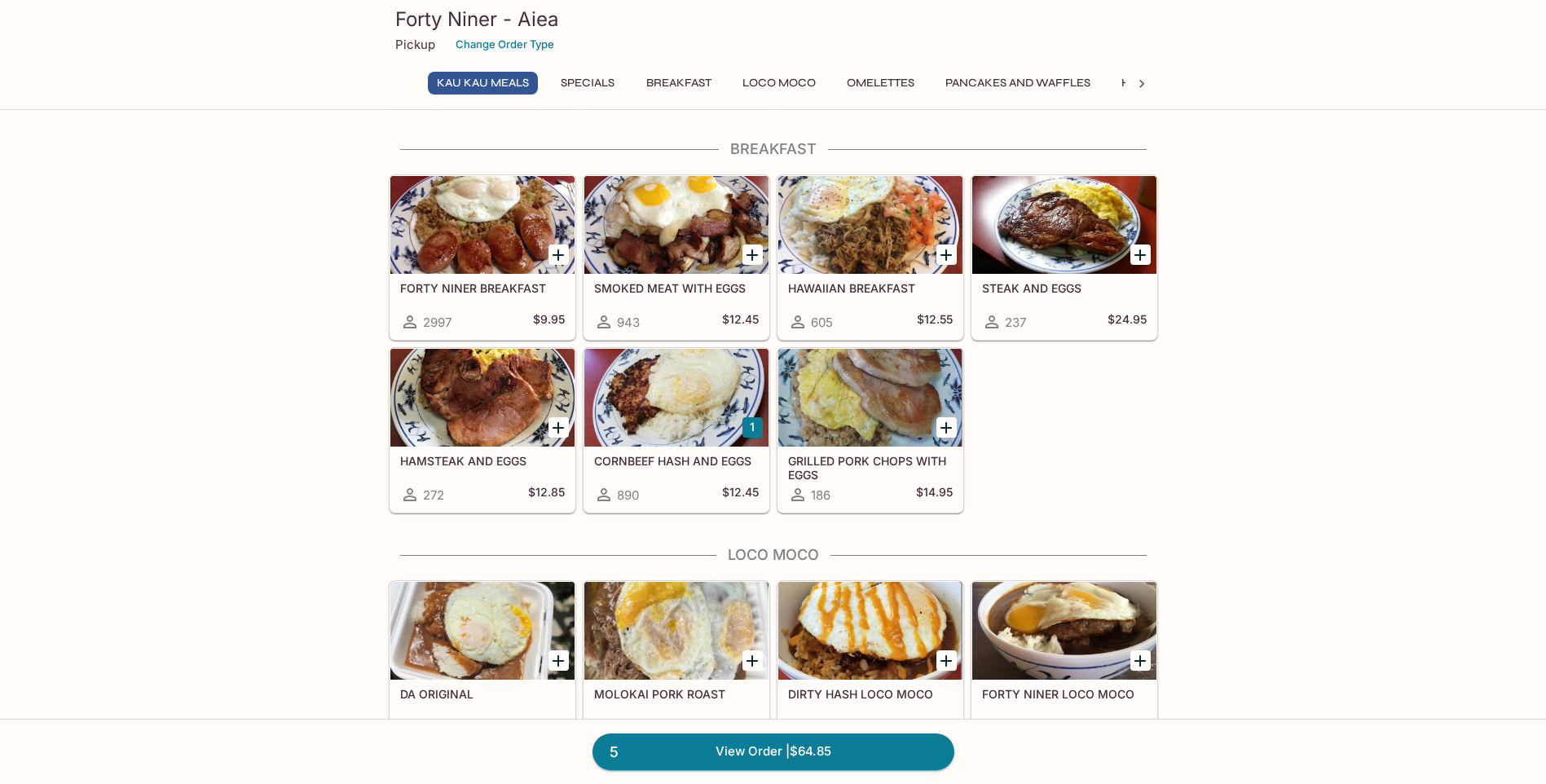
scroll to position [157, 0]
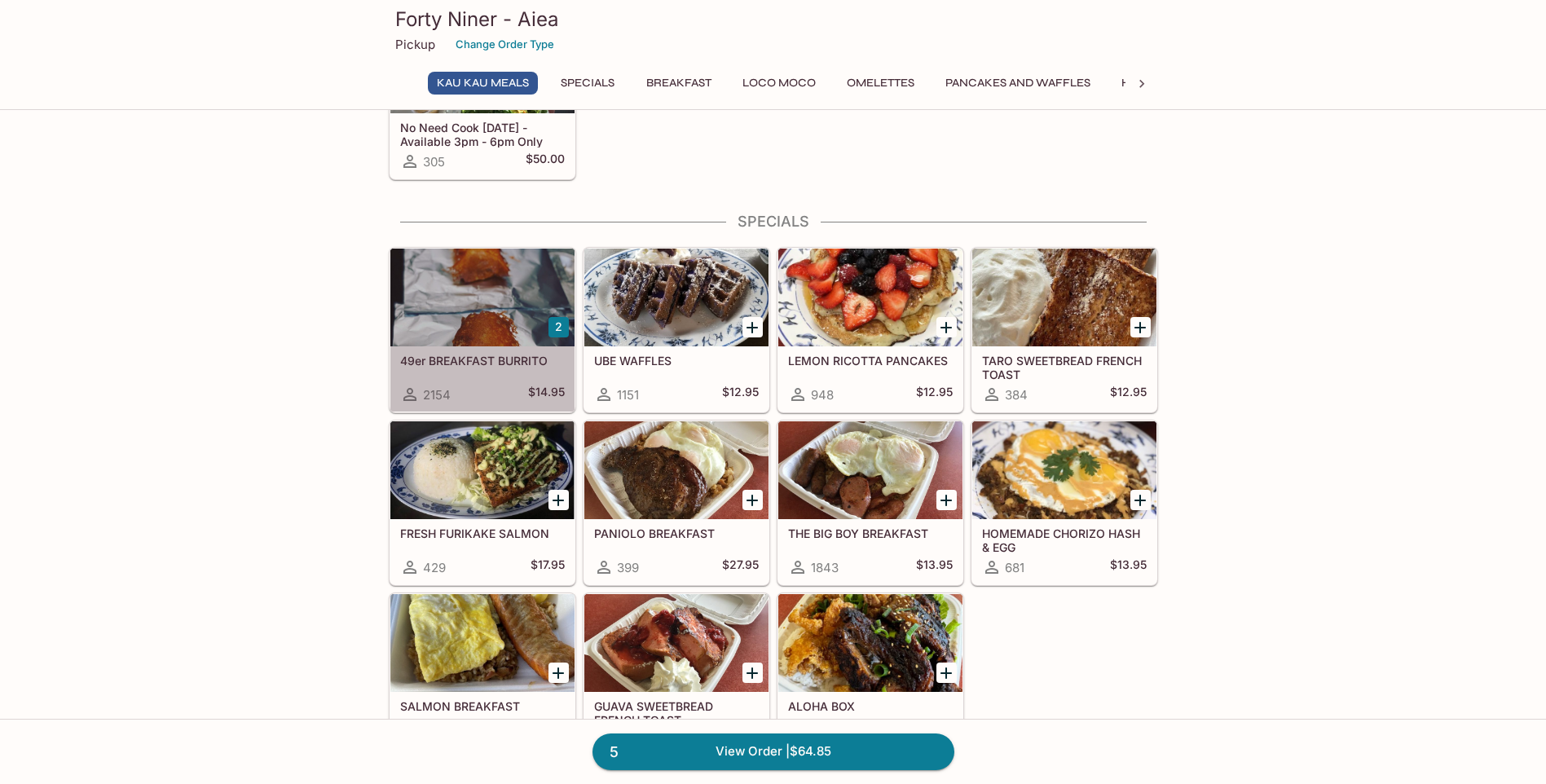
click at [479, 336] on div at bounding box center [482, 297] width 185 height 98
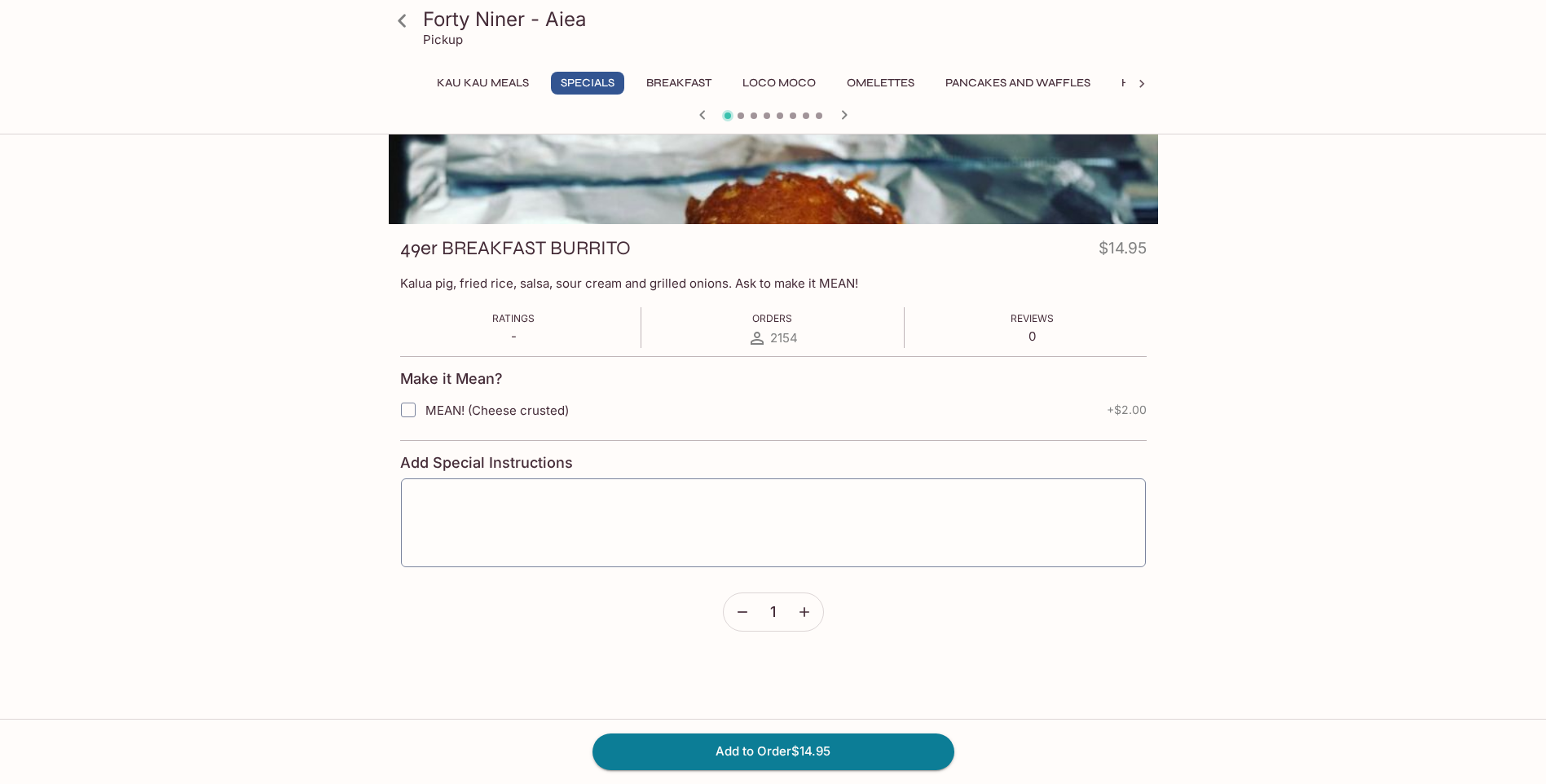
scroll to position [81, 0]
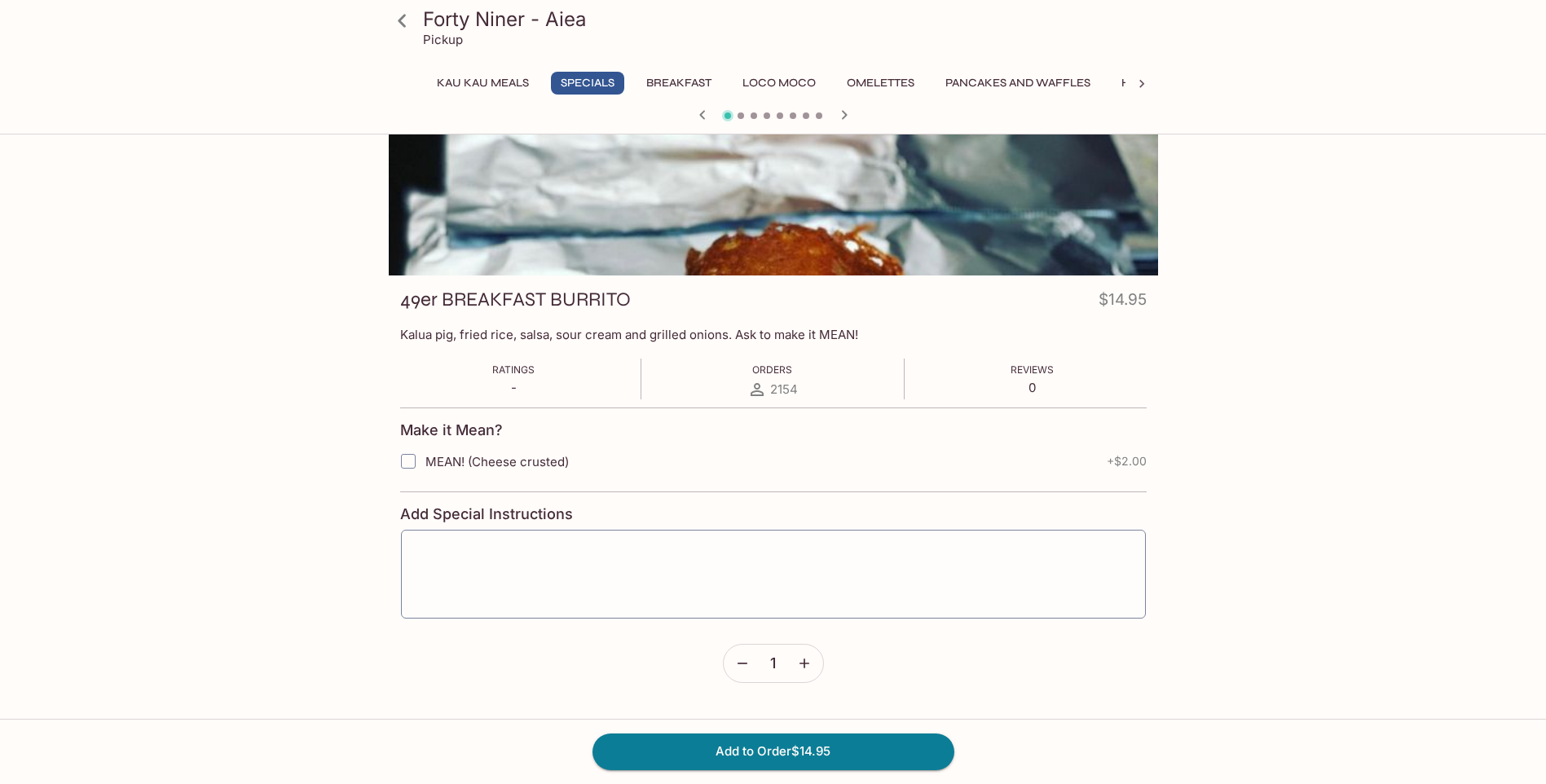
click at [488, 460] on span "MEAN! (Cheese crusted)" at bounding box center [497, 462] width 144 height 16
click at [425, 460] on input "MEAN! (Cheese crusted)" at bounding box center [408, 462] width 33 height 33
checkbox input "true"
click at [791, 755] on button "Add to Order $16.95" at bounding box center [773, 751] width 362 height 36
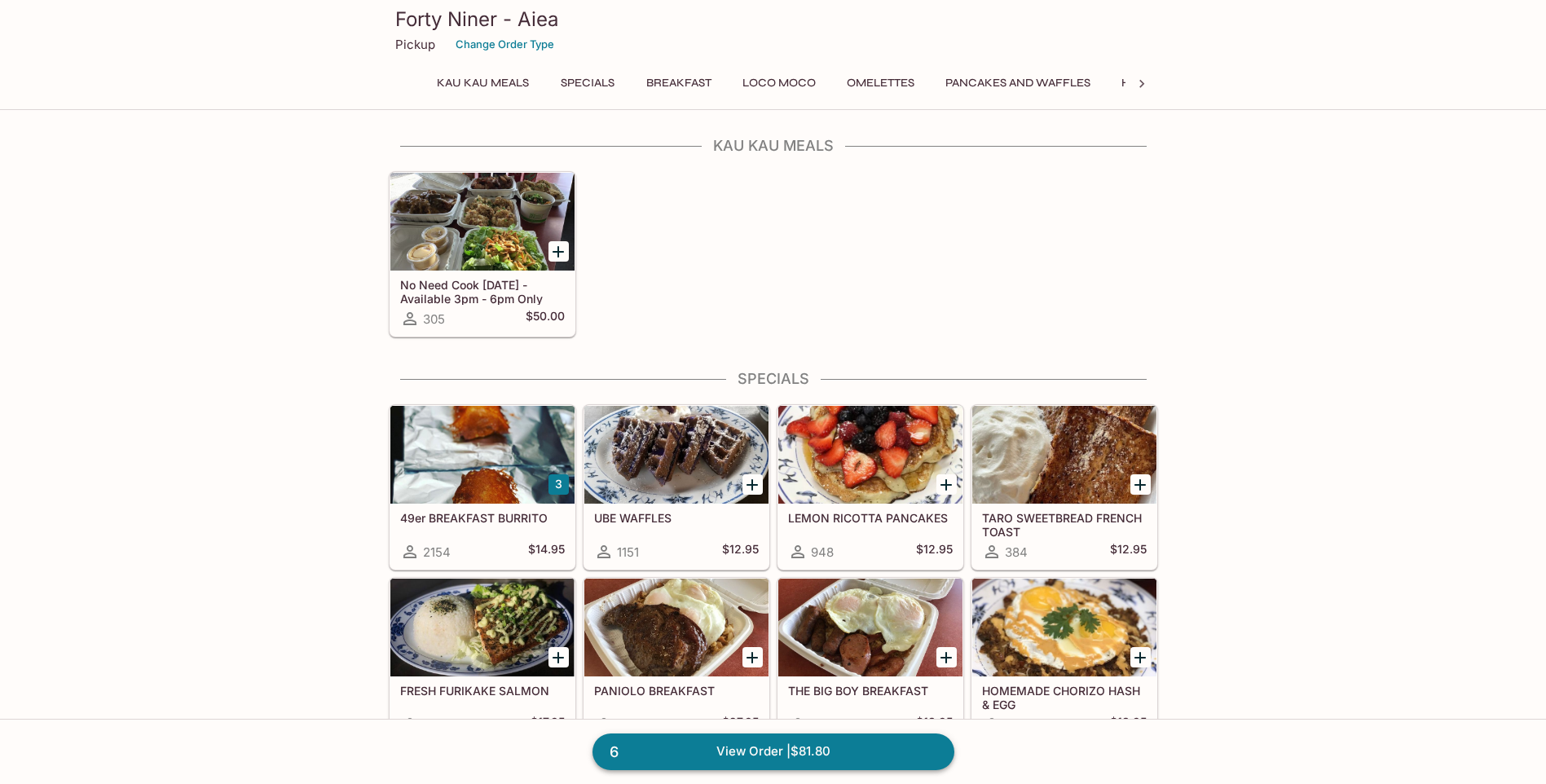
click at [874, 753] on link "6 View Order | $81.80" at bounding box center [773, 751] width 362 height 36
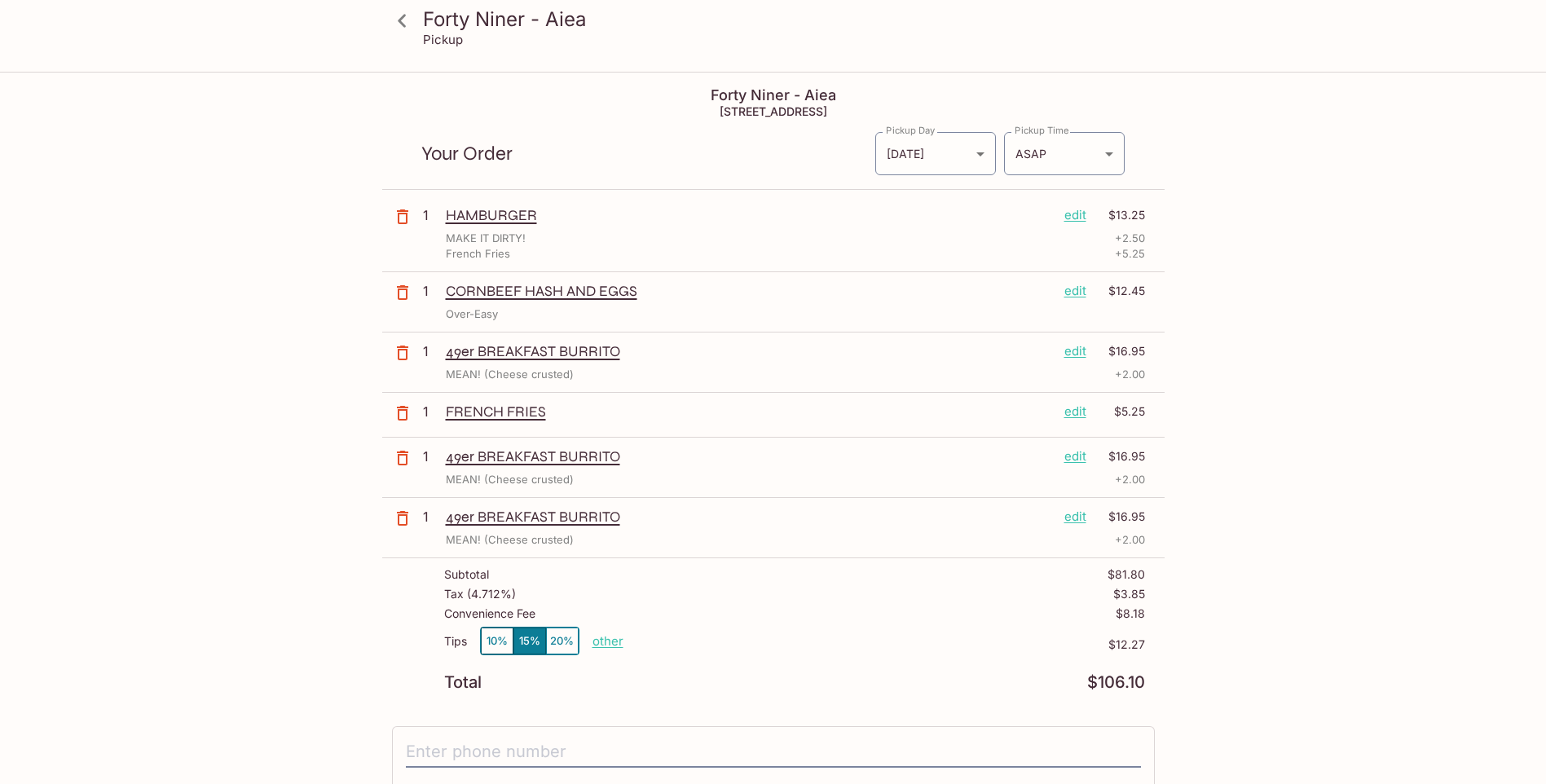
scroll to position [294, 0]
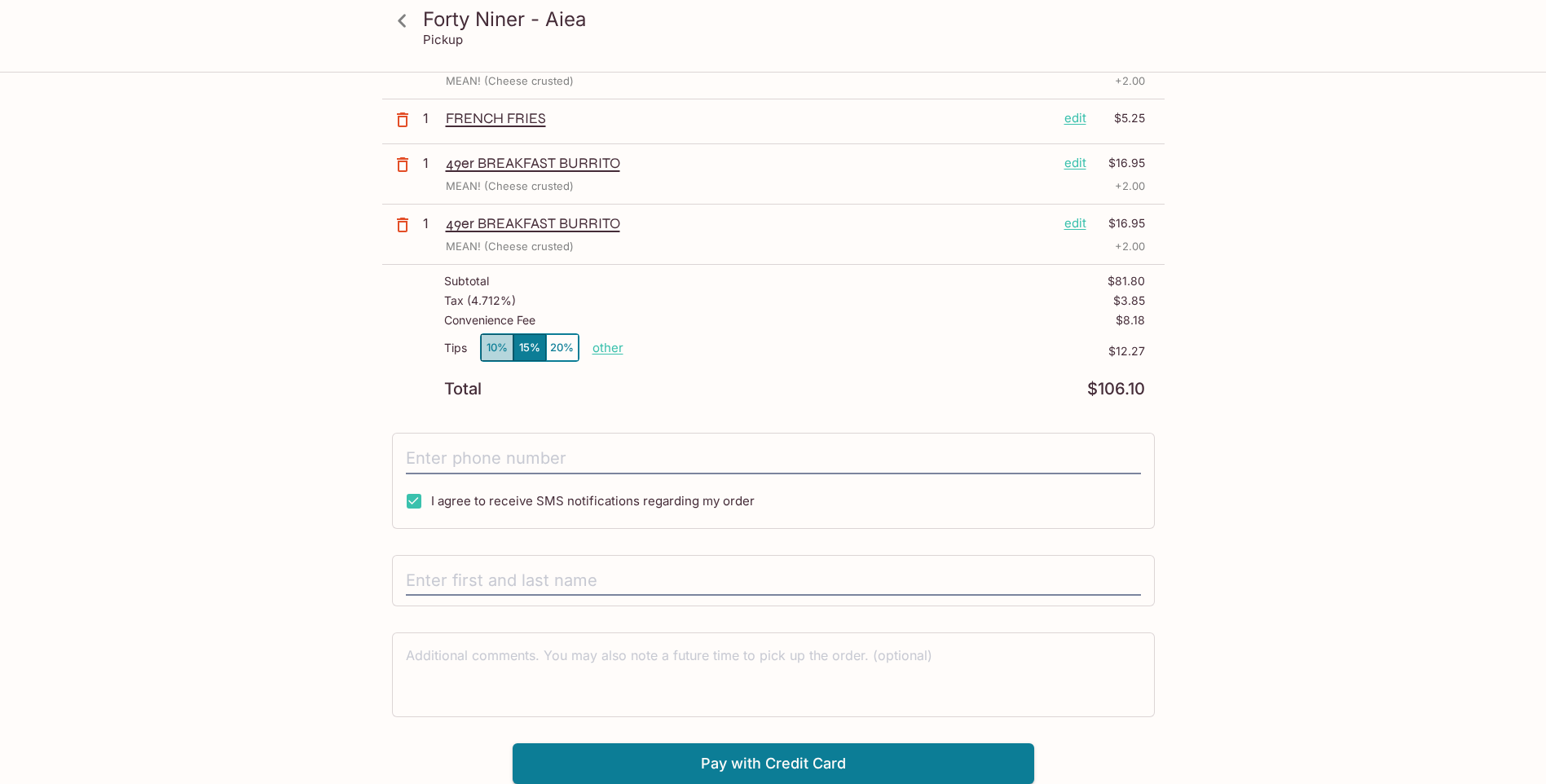
click at [506, 351] on button "10%" at bounding box center [497, 347] width 33 height 27
click at [614, 351] on p "other" at bounding box center [608, 347] width 31 height 16
click at [691, 350] on input "8.18" at bounding box center [703, 348] width 52 height 18
click at [693, 350] on input "8.18" at bounding box center [703, 348] width 52 height 18
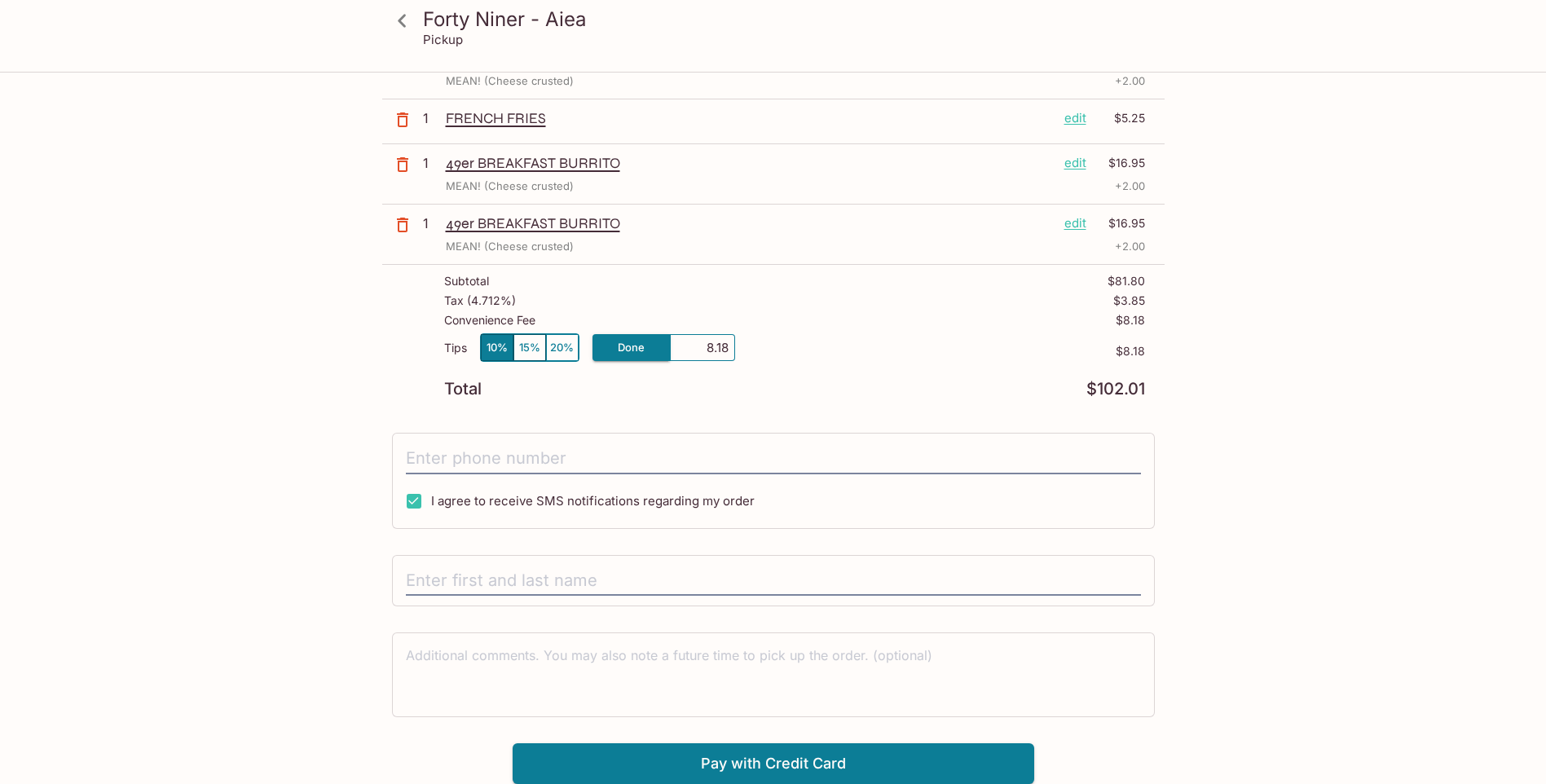
click at [727, 344] on input "8.18" at bounding box center [703, 348] width 52 height 18
type input "1.00"
drag, startPoint x: 568, startPoint y: 458, endPoint x: 578, endPoint y: 450, distance: 12.8
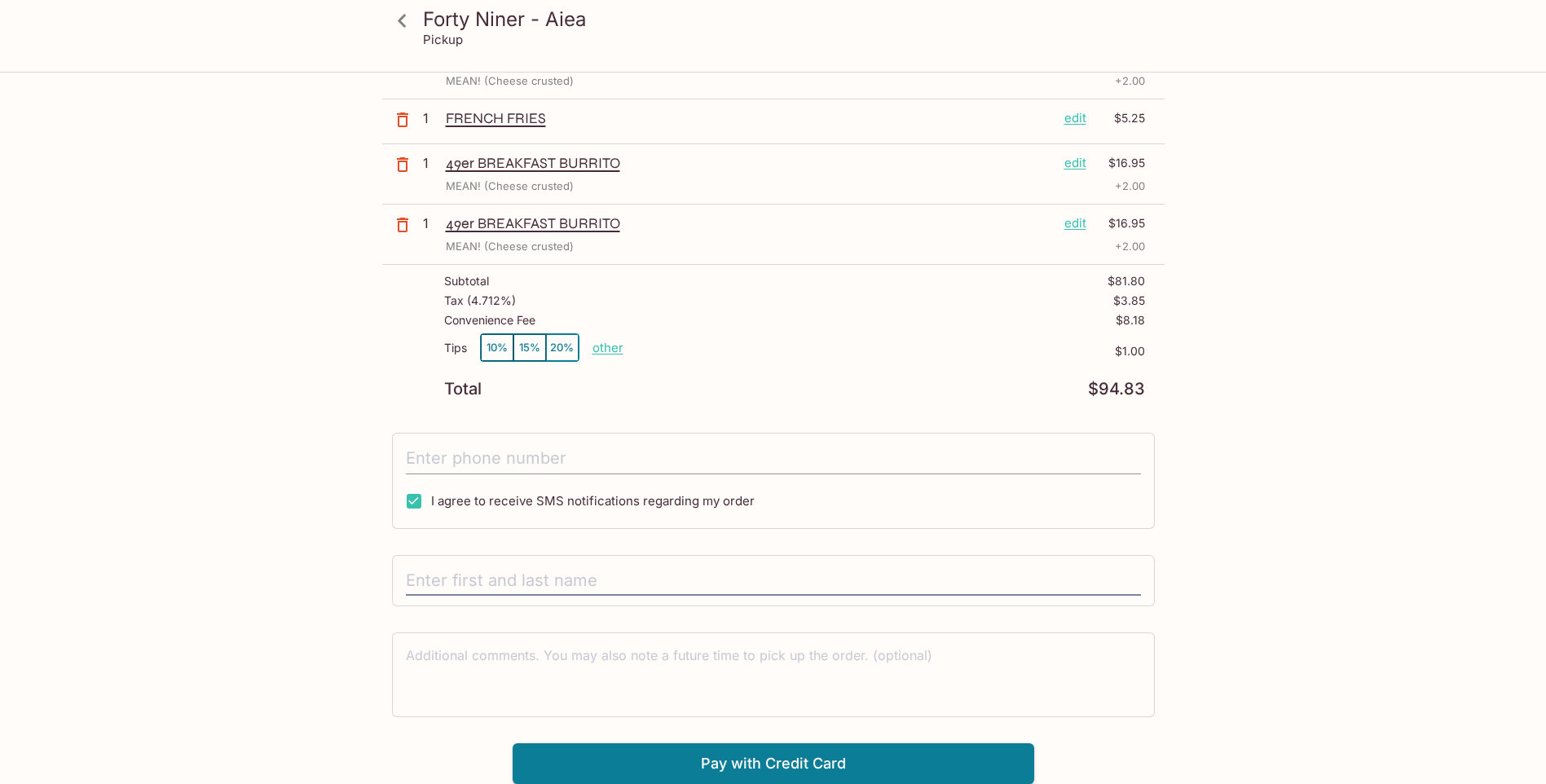
click at [575, 453] on input "tel" at bounding box center [773, 459] width 735 height 31
type input "[PHONE_NUMBER]"
click at [525, 577] on input "text" at bounding box center [773, 581] width 735 height 31
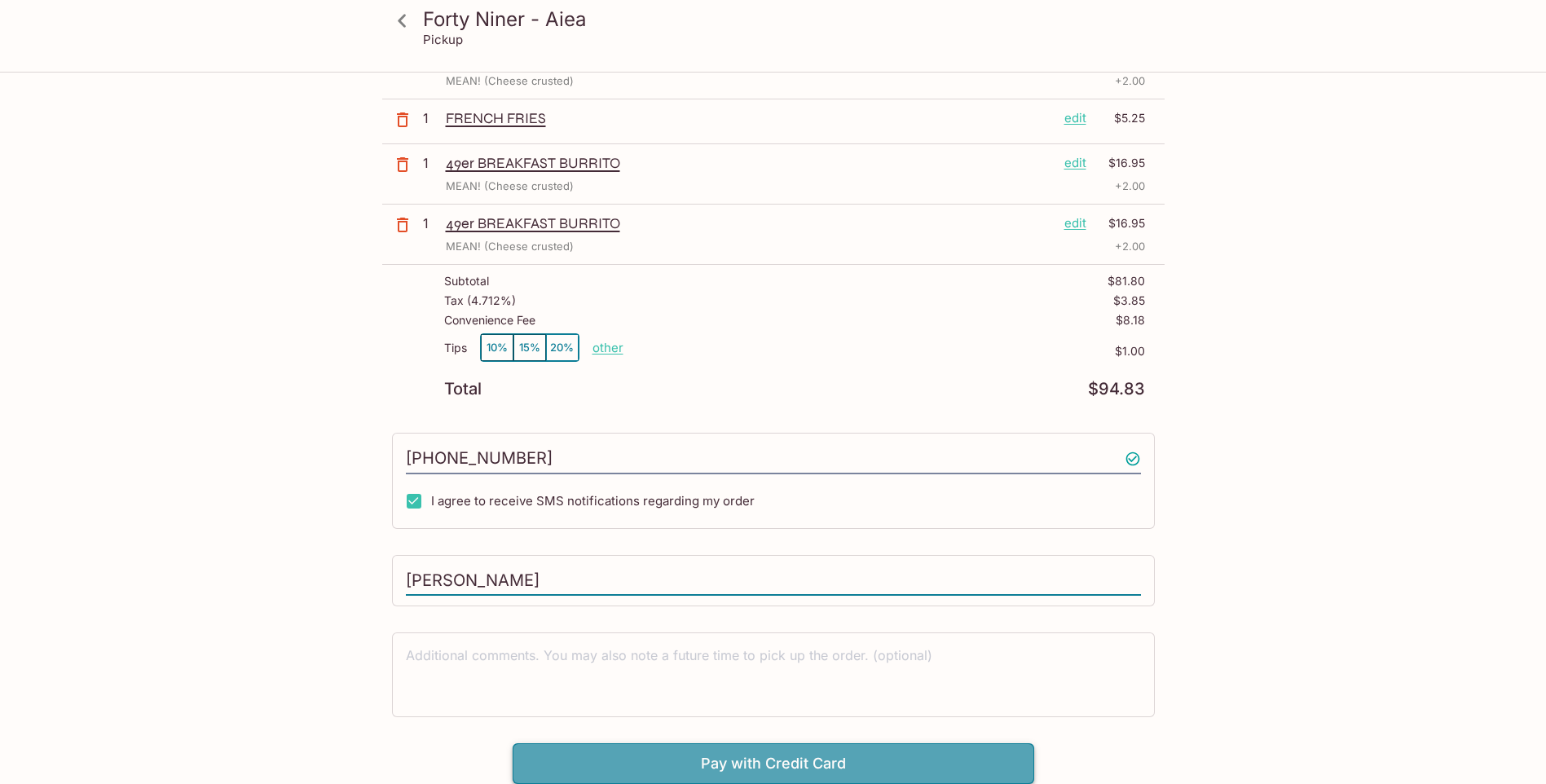
type input "[PERSON_NAME]"
click at [820, 767] on button "Pay with Credit Card" at bounding box center [773, 763] width 522 height 41
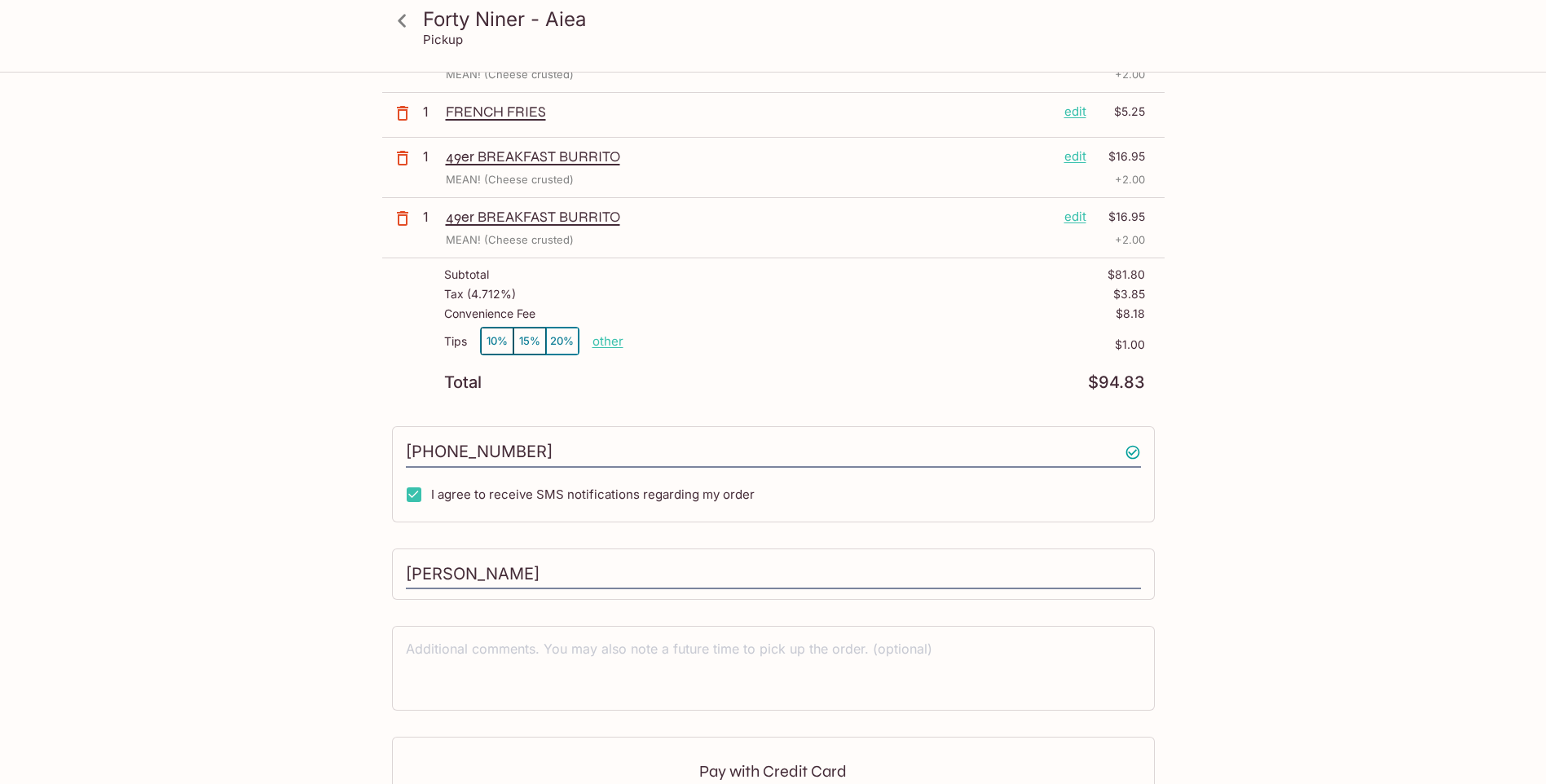
scroll to position [538, 0]
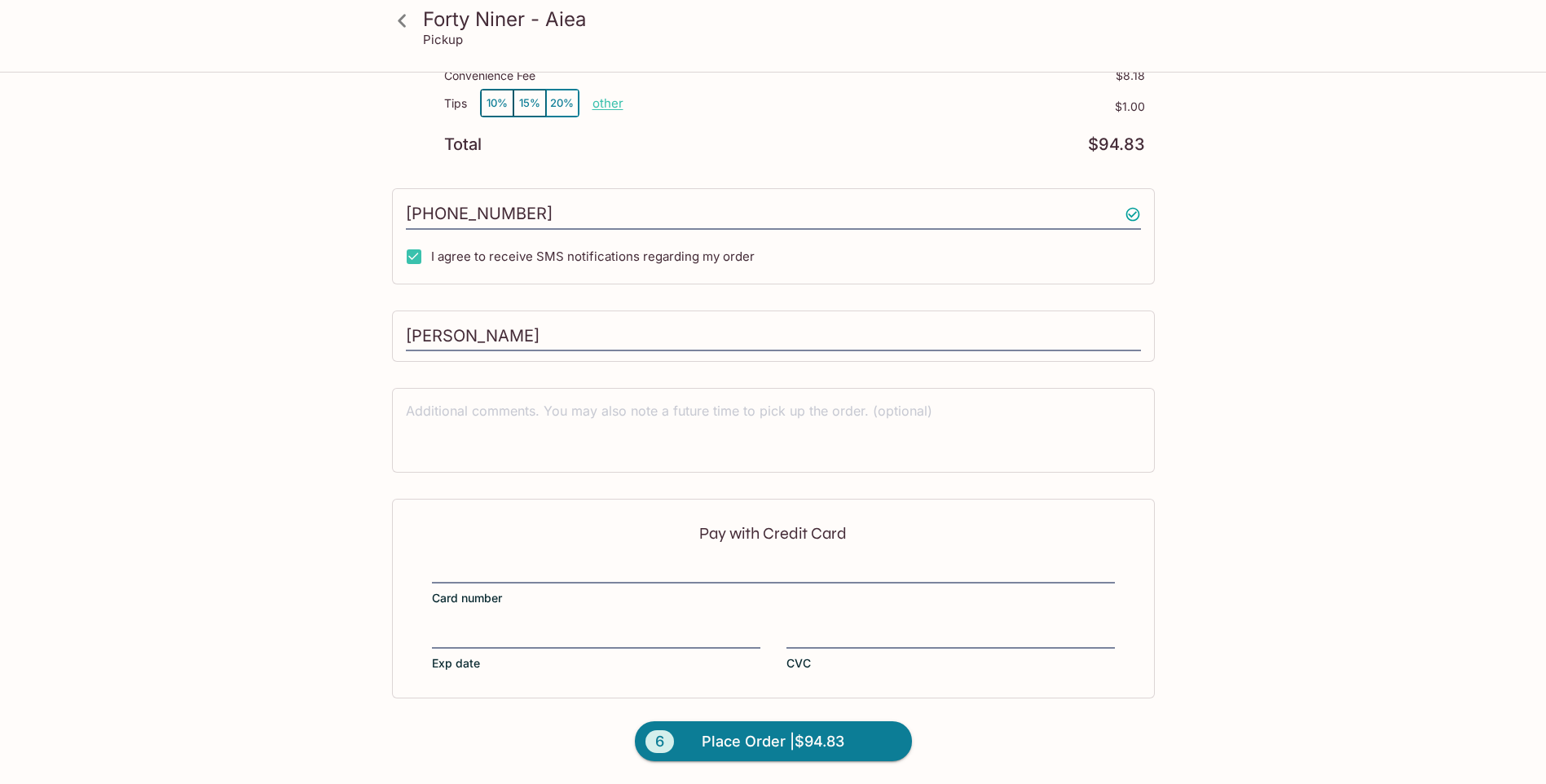
click at [599, 620] on div "Pay with Credit Card Card number Exp date CVC" at bounding box center [773, 598] width 763 height 198
click at [823, 745] on span "Place Order | $94.83" at bounding box center [773, 741] width 143 height 26
